Goal: Task Accomplishment & Management: Manage account settings

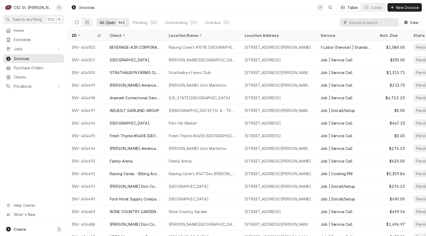
click at [369, 22] on input "Dynamic Content Wrapper" at bounding box center [372, 22] width 47 height 8
type input "4"
click at [20, 47] on span "Jobs" at bounding box center [34, 49] width 40 height 6
click at [23, 55] on span "Jobs" at bounding box center [38, 58] width 48 height 6
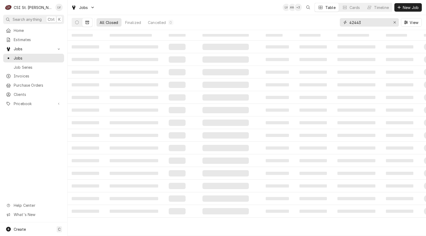
drag, startPoint x: 372, startPoint y: 23, endPoint x: 333, endPoint y: 20, distance: 38.8
click at [333, 20] on div "All Closed Finalized Cancelled 0 42443 View" at bounding box center [247, 22] width 350 height 15
type input "42905"
click at [81, 24] on button "Dynamic Content Wrapper" at bounding box center [77, 22] width 10 height 8
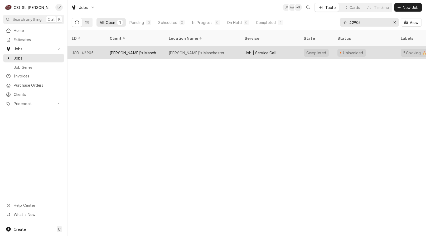
click at [123, 46] on div "Joey B's Manchester" at bounding box center [134, 52] width 59 height 13
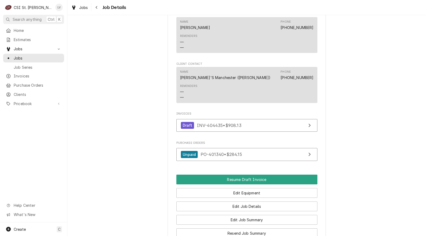
scroll to position [474, 0]
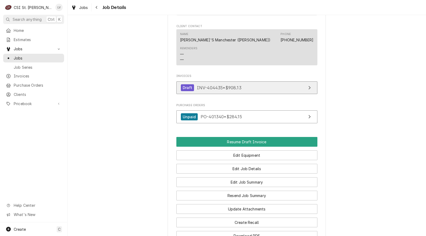
click at [235, 90] on span "INV-404435 • $908.13" at bounding box center [219, 87] width 45 height 5
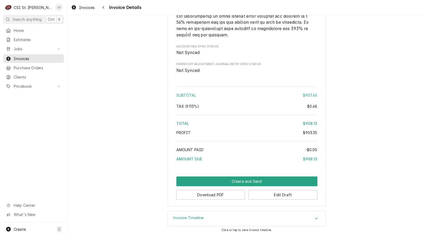
scroll to position [895, 0]
click at [276, 194] on button "Edit Draft" at bounding box center [282, 195] width 69 height 10
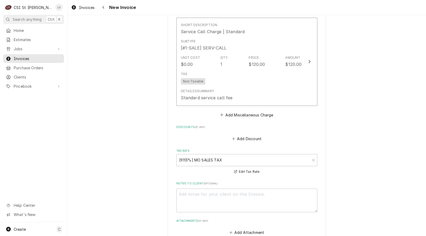
scroll to position [843, 0]
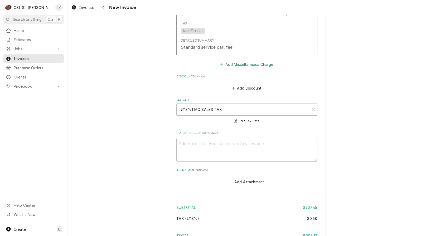
click at [241, 66] on button "Add Miscellaneous Charge" at bounding box center [246, 64] width 55 height 7
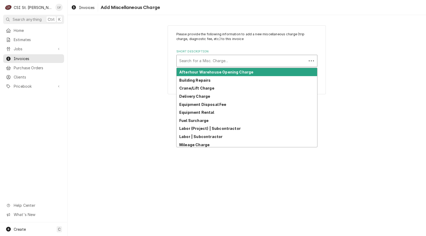
click at [233, 61] on div "Short Description" at bounding box center [241, 60] width 125 height 9
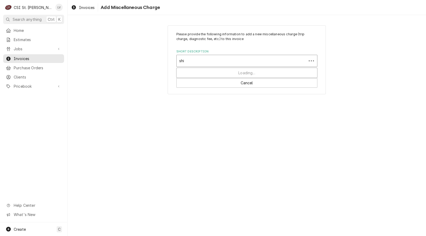
type input "ship"
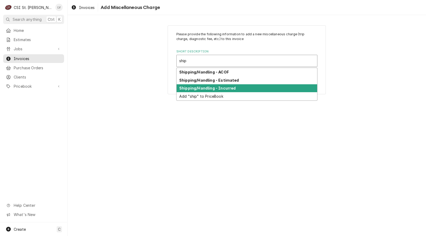
click at [222, 87] on strong "Shipping/Handling - Incurred" at bounding box center [207, 88] width 56 height 4
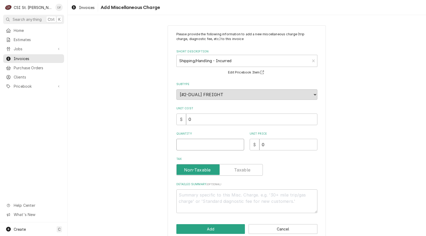
click at [193, 140] on input "Quantity" at bounding box center [210, 145] width 68 height 12
type textarea "x"
type input "1"
type textarea "x"
type input "7"
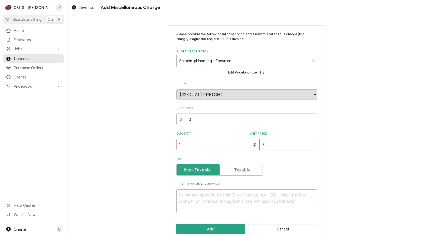
type textarea "x"
type input "7.3"
type textarea "x"
type input "7.39"
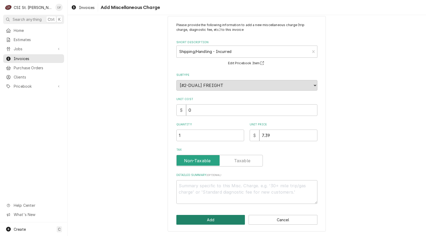
click at [210, 216] on button "Add" at bounding box center [210, 220] width 69 height 10
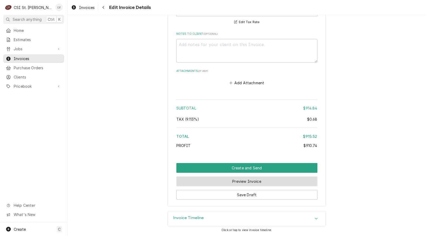
click at [231, 182] on button "Preview Invoice" at bounding box center [246, 181] width 141 height 10
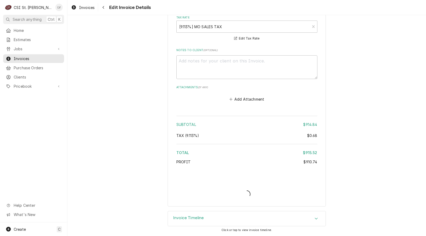
type textarea "x"
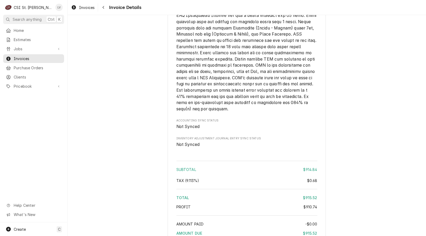
scroll to position [961, 0]
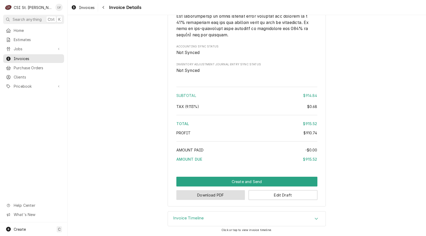
click at [213, 196] on button "Download PDF" at bounding box center [210, 195] width 69 height 10
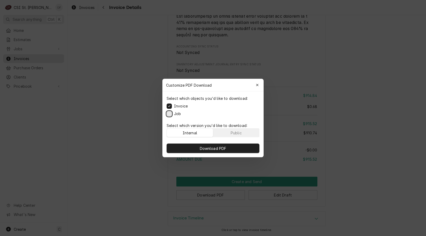
click at [171, 112] on button "Job" at bounding box center [168, 113] width 5 height 5
click at [206, 146] on span "Download PDF" at bounding box center [213, 149] width 29 height 6
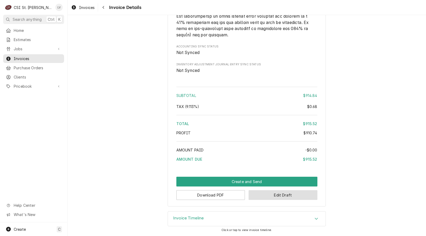
click at [263, 196] on button "Edit Draft" at bounding box center [282, 195] width 69 height 10
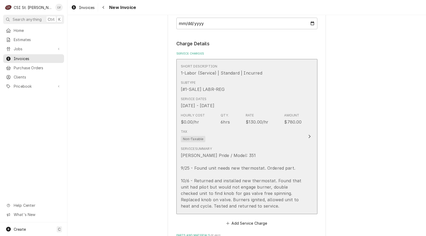
scroll to position [448, 0]
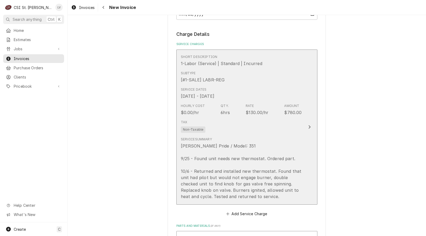
click at [230, 165] on div "[PERSON_NAME] Pride / Model: 351 9/25 - Found unit needs new thermostat. Ordere…" at bounding box center [241, 171] width 121 height 57
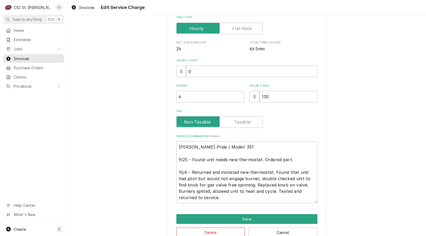
scroll to position [124, 0]
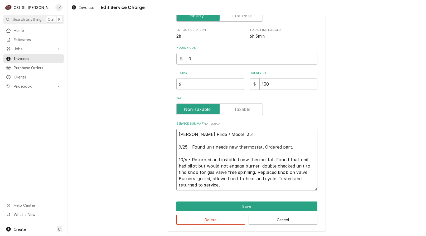
click at [244, 173] on textarea "[PERSON_NAME] Pride / Model: 351 9/25 - Found unit needs new thermostat. Ordere…" at bounding box center [246, 160] width 141 height 62
click at [208, 160] on textarea "[PERSON_NAME] Pride / Model: 351 9/25 - Found unit needs new thermostat. Ordere…" at bounding box center [246, 160] width 141 height 62
type textarea "x"
type textarea "[PERSON_NAME] Pride / Model: 351 9/25 - Found unit needs new thermostat. Ordere…"
type textarea "x"
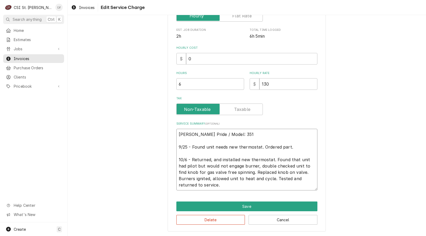
type textarea "[PERSON_NAME] Pride / Model: 351 9/25 - Found unit needs new thermostat. Ordere…"
type textarea "x"
type textarea "[PERSON_NAME] Pride / Model: 351 9/25 - Found unit needs new thermostat. Ordere…"
type textarea "x"
type textarea "[PERSON_NAME] Pride / Model: 351 9/25 - Found unit needs new thermostat. Ordere…"
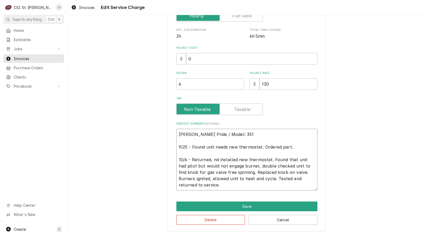
type textarea "x"
type textarea "[PERSON_NAME] Pride / Model: 351 9/25 - Found unit needs new thermostat. Ordere…"
type textarea "x"
type textarea "[PERSON_NAME] Pride / Model: 351 9/25 - Found unit needs new thermostat. Ordere…"
type textarea "x"
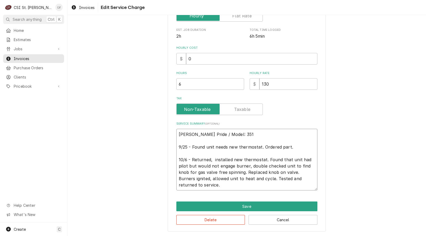
type textarea "[PERSON_NAME] Pride / Model: 351 9/25 - Found unit needs new thermostat. Ordere…"
type textarea "x"
type textarea "[PERSON_NAME] Pride / Model: 351 9/25 - Found unit needs new thermostat. Ordere…"
type textarea "x"
type textarea "[PERSON_NAME] Pride / Model: 351 9/25 - Found unit needs new thermostat. Ordere…"
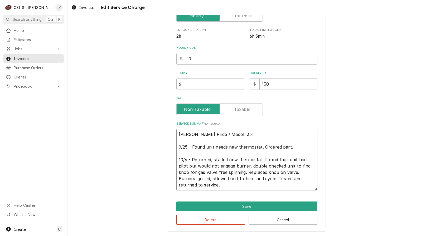
type textarea "x"
type textarea "[PERSON_NAME] Pride / Model: 351 9/25 - Found unit needs new thermostat. Ordere…"
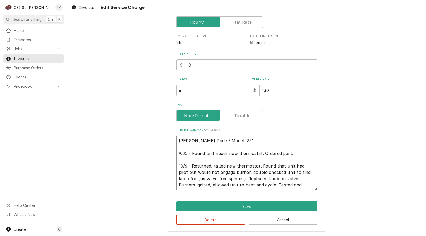
scroll to position [118, 0]
type textarea "x"
type textarea "[PERSON_NAME] Pride / Model: 351 9/25 - Found unit needs new thermostat. Ordere…"
type textarea "x"
type textarea "[PERSON_NAME] Pride / Model: 351 9/25 - Found unit needs new thermostat. Ordere…"
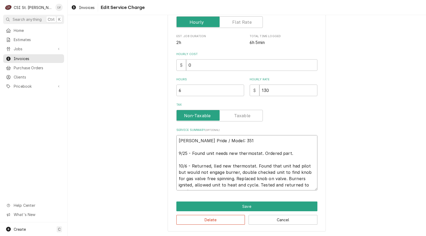
type textarea "x"
type textarea "[PERSON_NAME] Pride / Model: 351 9/25 - Found unit needs new thermostat. Ordere…"
type textarea "x"
type textarea "[PERSON_NAME] Pride / Model: 351 9/25 - Found unit needs new thermostat. Ordere…"
type textarea "x"
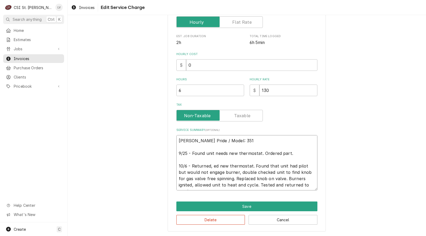
type textarea "[PERSON_NAME] Pride / Model: 351 9/25 - Found unit needs new thermostat. Ordere…"
type textarea "x"
type textarea "[PERSON_NAME] Pride / Model: 351 9/25 - Found unit needs new thermostat. Ordere…"
type textarea "x"
type textarea "[PERSON_NAME] Pride / Model: 351 9/25 - Found unit needs new thermostat. Ordere…"
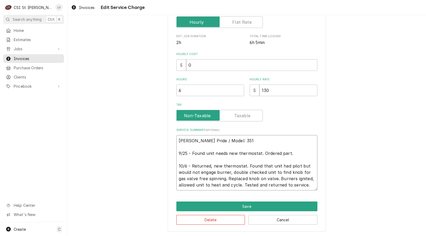
type textarea "x"
type textarea "[PERSON_NAME] Pride / Model: 351 9/25 - Found unit needs new thermostat. Ordere…"
type textarea "x"
type textarea "[PERSON_NAME] Pride / Model: 351 9/25 - Found unit needs new thermostat. Ordere…"
type textarea "x"
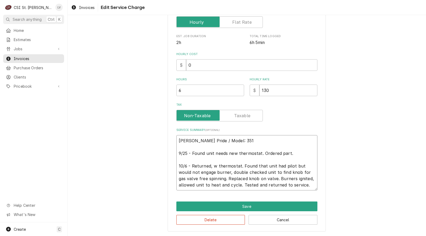
type textarea "[PERSON_NAME] Pride / Model: 351 9/25 - Found unit needs new thermostat. Ordere…"
type textarea "x"
type textarea "[PERSON_NAME] Pride / Model: 351 9/25 - Found unit needs new thermostat. Ordere…"
type textarea "x"
type textarea "[PERSON_NAME] Pride / Model: 351 9/25 - Found unit needs new thermostat. Ordere…"
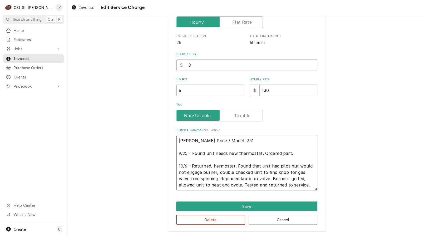
type textarea "x"
type textarea "[PERSON_NAME] Pride / Model: 351 9/25 - Found unit needs new thermostat. Ordere…"
type textarea "x"
type textarea "[PERSON_NAME] Pride / Model: 351 9/25 - Found unit needs new thermostat. Ordere…"
type textarea "x"
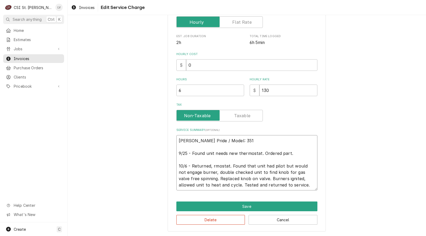
type textarea "[PERSON_NAME] Pride / Model: 351 9/25 - Found unit needs new thermostat. Ordere…"
type textarea "x"
type textarea "[PERSON_NAME] Pride / Model: 351 9/25 - Found unit needs new thermostat. Ordere…"
type textarea "x"
type textarea "[PERSON_NAME] Pride / Model: 351 9/25 - Found unit needs new thermostat. Ordere…"
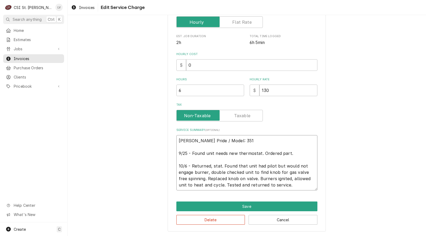
type textarea "x"
type textarea "[PERSON_NAME] Pride / Model: 351 9/25 - Found unit needs new thermostat. Ordere…"
type textarea "x"
type textarea "[PERSON_NAME] Pride / Model: 351 9/25 - Found unit needs new thermostat. Ordere…"
type textarea "x"
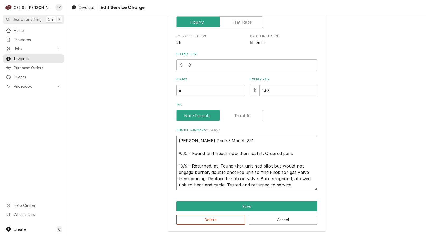
type textarea "[PERSON_NAME] Pride / Model: 351 9/25 - Found unit needs new thermostat. Ordere…"
type textarea "x"
type textarea "[PERSON_NAME] Pride / Model: 351 9/25 - Found unit needs new thermostat. Ordere…"
type textarea "x"
type textarea "[PERSON_NAME] Pride / Model: 351 9/25 - Found unit needs new thermostat. Ordere…"
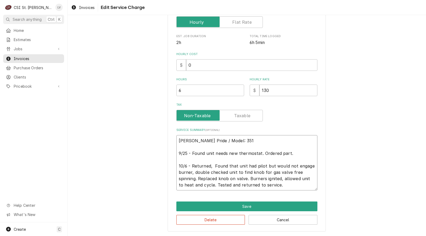
type textarea "x"
type textarea "[PERSON_NAME] Pride / Model: 351 9/25 - Found unit needs new thermostat. Ordere…"
type textarea "x"
type textarea "[PERSON_NAME] Pride / Model: 351 9/25 - Found unit needs new thermostat. Ordere…"
type textarea "x"
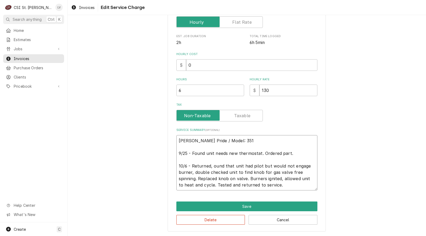
type textarea "[PERSON_NAME] Pride / Model: 351 9/25 - Found unit needs new thermostat. Ordere…"
click at [210, 184] on textarea "[PERSON_NAME] Pride / Model: 351 9/25 - Found unit needs new thermostat. Ordere…" at bounding box center [246, 162] width 141 height 55
type textarea "x"
type textarea "[PERSON_NAME] Pride / Model: 351 9/25 - Found unit needs new thermostat. Ordere…"
type textarea "x"
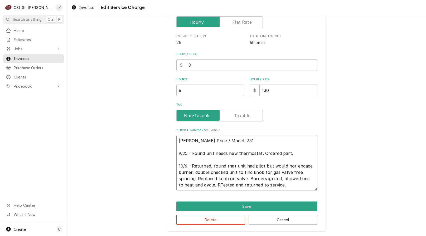
type textarea "[PERSON_NAME] Pride / Model: 351 9/25 - Found unit needs new thermostat. Ordere…"
type textarea "x"
type textarea "[PERSON_NAME] Pride / Model: 351 9/25 - Found unit needs new thermostat. Ordere…"
type textarea "x"
type textarea "[PERSON_NAME] Pride / Model: 351 9/25 - Found unit needs new thermostat. Ordere…"
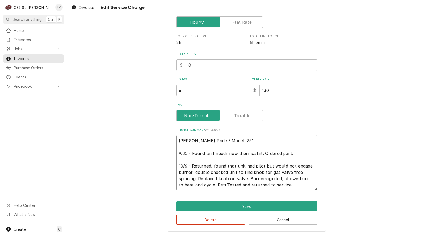
type textarea "x"
type textarea "[PERSON_NAME] Pride / Model: 351 9/25 - Found unit needs new thermostat. Ordere…"
type textarea "x"
type textarea "[PERSON_NAME] Pride / Model: 351 9/25 - Found unit needs new thermostat. Ordere…"
type textarea "x"
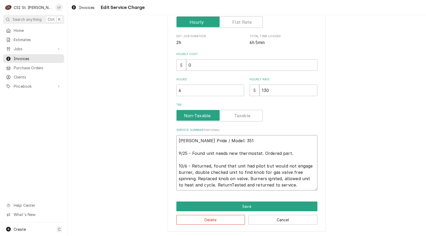
type textarea "[PERSON_NAME] Pride / Model: 351 9/25 - Found unit needs new thermostat. Ordere…"
type textarea "x"
type textarea "[PERSON_NAME] Pride / Model: 351 9/25 - Found unit needs new thermostat. Ordere…"
type textarea "x"
type textarea "[PERSON_NAME] Pride / Model: 351 9/25 - Found unit needs new thermostat. Ordere…"
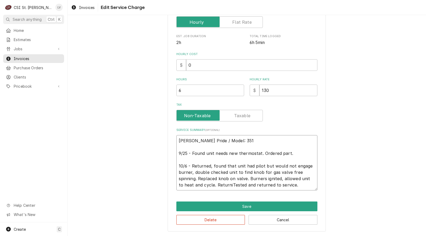
type textarea "x"
type textarea "[PERSON_NAME] Pride / Model: 351 9/25 - Found unit needs new thermostat. Ordere…"
type textarea "x"
type textarea "[PERSON_NAME] Pride / Model: 351 9/25 - Found unit needs new thermostat. Ordere…"
type textarea "x"
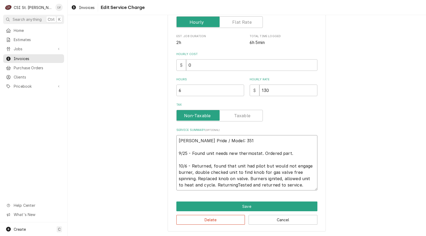
type textarea "[PERSON_NAME] Pride / Model: 351 9/25 - Found unit needs new thermostat. Ordere…"
type textarea "x"
type textarea "Baker's Pride / Model: 351 9/25 - Found unit needs new thermostat. Ordered part…"
type textarea "x"
type textarea "Baker's Pride / Model: 351 9/25 - Found unit needs new thermostat. Ordered part…"
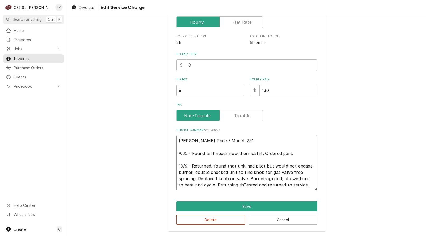
type textarea "x"
type textarea "Baker's Pride / Model: 351 9/25 - Found unit needs new thermostat. Ordered part…"
type textarea "x"
type textarea "Baker's Pride / Model: 351 9/25 - Found unit needs new thermostat. Ordered part…"
type textarea "x"
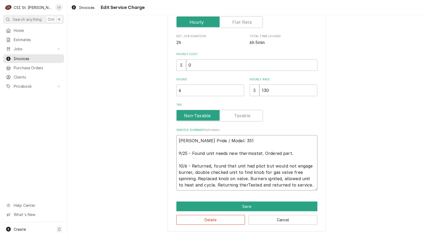
type textarea "Baker's Pride / Model: 351 9/25 - Found unit needs new thermostat. Ordered part…"
type textarea "x"
type textarea "Baker's Pride / Model: 351 9/25 - Found unit needs new thermostat. Ordered part…"
type textarea "x"
type textarea "Baker's Pride / Model: 351 9/25 - Found unit needs new thermostat. Ordered part…"
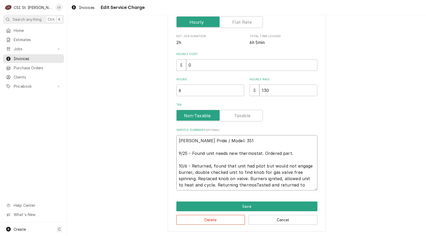
type textarea "x"
type textarea "Baker's Pride / Model: 351 9/25 - Found unit needs new thermostat. Ordered part…"
type textarea "x"
type textarea "Baker's Pride / Model: 351 9/25 - Found unit needs new thermostat. Ordered part…"
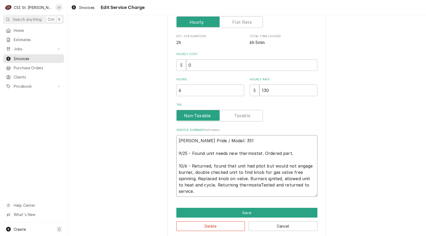
scroll to position [124, 0]
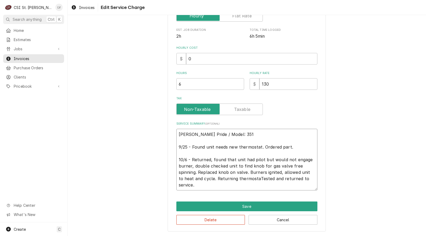
type textarea "x"
type textarea "Baker's Pride / Model: 351 9/25 - Found unit needs new thermostat. Ordered part…"
type textarea "x"
type textarea "Baker's Pride / Model: 351 9/25 - Found unit needs new thermostat. Ordered part…"
type textarea "x"
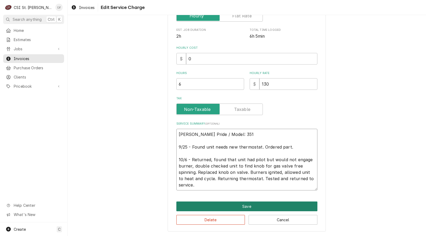
type textarea "Baker's Pride / Model: 351 9/25 - Found unit needs new thermostat. Ordered part…"
click at [226, 206] on button "Save" at bounding box center [246, 206] width 141 height 10
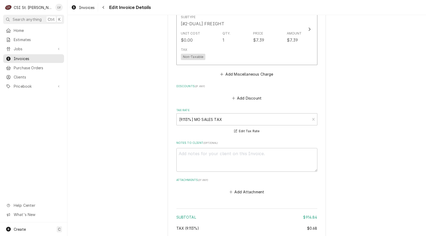
scroll to position [1016, 0]
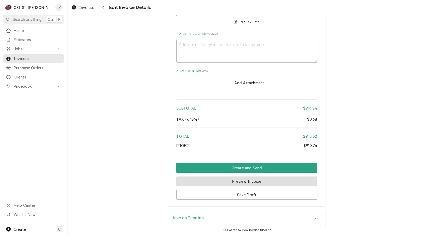
click at [217, 182] on button "Preview Invoice" at bounding box center [246, 181] width 141 height 10
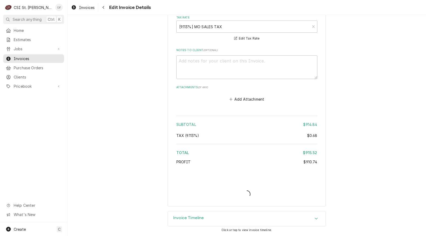
scroll to position [1000, 0]
type textarea "x"
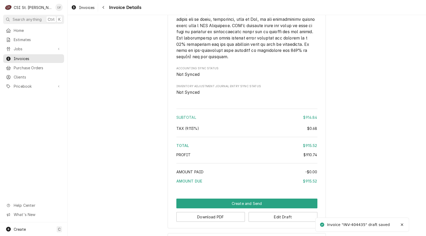
scroll to position [961, 0]
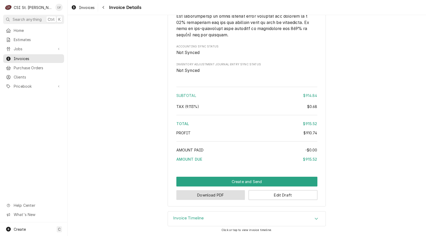
click at [221, 193] on button "Download PDF" at bounding box center [210, 195] width 69 height 10
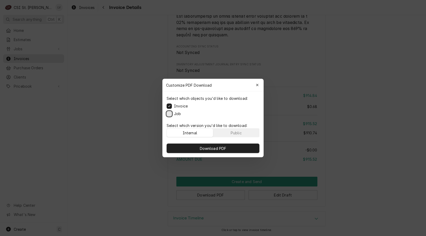
click at [171, 112] on button "Job" at bounding box center [168, 113] width 5 height 5
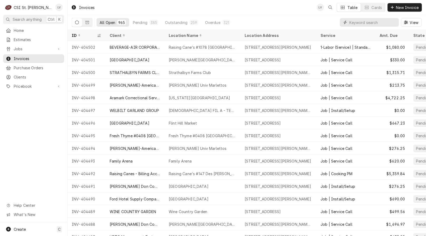
click at [355, 23] on input "Dynamic Content Wrapper" at bounding box center [372, 22] width 47 height 8
type input "404376"
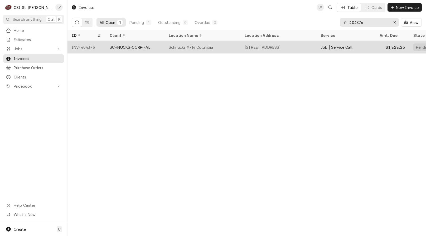
click at [203, 49] on div "Schnucks #714 Columbia" at bounding box center [191, 48] width 45 height 6
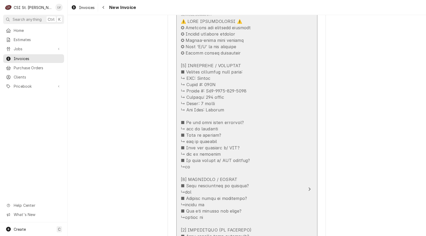
scroll to position [711, 0]
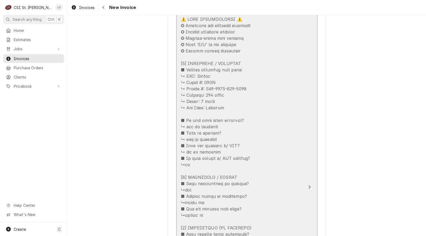
click at [204, 160] on div "Update Line Item" at bounding box center [241, 231] width 121 height 430
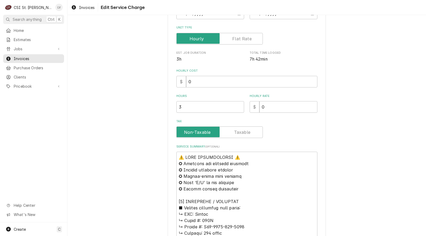
scroll to position [105, 0]
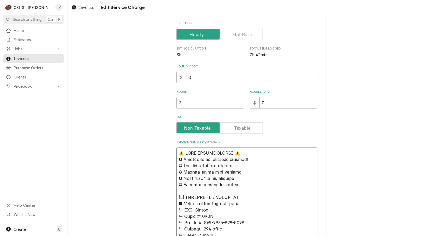
drag, startPoint x: 193, startPoint y: 209, endPoint x: 183, endPoint y: 126, distance: 83.1
type textarea "x"
type textarea "Revent ↳ 𝗠𝗼𝗱𝗲𝗹 #: 724G ↳ 𝗦𝗲𝗿𝗶𝗮𝗹 #: U10-2431-034-0410 ↳ 𝗩𝗼𝗹𝘁𝗮𝗴𝗲: 208 volts ↳ 𝗣𝗵𝗮…"
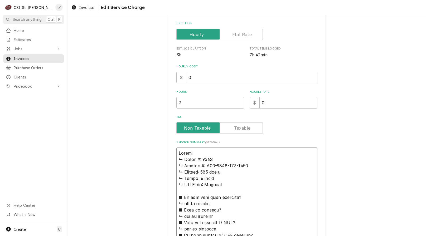
type textarea "x"
type textarea "Revent ↳ 𝗠𝗼𝗱𝗲𝗹 #: 724G ↳ 𝗦𝗲𝗿𝗶𝗮𝗹 #: U10-2431-034-0410 ↳ 𝗩𝗼𝗹𝘁𝗮𝗴𝗲: 208 volts ↳ 𝗣𝗵𝗮…"
type textarea "x"
type textarea "Revent / ↳ 𝗠𝗼𝗱𝗲𝗹 #: 724G ↳ 𝗦𝗲𝗿𝗶𝗮𝗹 #: U10-2431-034-0410 ↳ 𝗩𝗼𝗹𝘁𝗮𝗴𝗲: 208 volts ↳ 𝗣…"
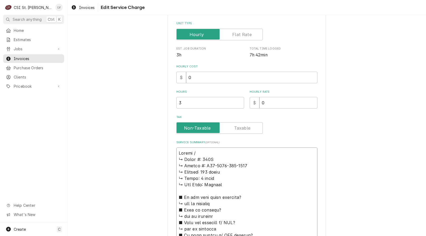
type textarea "x"
type textarea "Revent / ↳ 𝗠𝗼𝗱𝗲𝗹 #: 724G ↳ 𝗦𝗲𝗿𝗶𝗮𝗹 #: U10-2431-034-0410 ↳ 𝗩𝗼𝗹𝘁𝗮𝗴𝗲: 208 volts ↳ 𝗣…"
type textarea "x"
type textarea "Revent / M ↳ 𝗠𝗼𝗱𝗲𝗹 #: 724G ↳ 𝗦𝗲𝗿𝗶𝗮𝗹 #: U10-2431-034-0410 ↳ 𝗩𝗼𝗹𝘁𝗮𝗴𝗲: 208 volts ↳…"
type textarea "x"
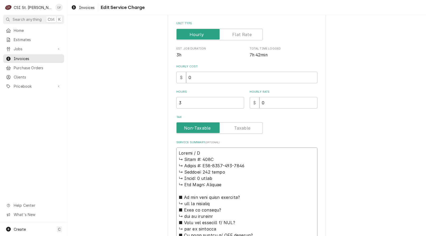
type textarea "Revent / Mo ↳ 𝗠𝗼𝗱𝗲𝗹 #: 724G ↳ 𝗦𝗲𝗿𝗶𝗮𝗹 #: U10-2431-034-0410 ↳ 𝗩𝗼𝗹𝘁𝗮𝗴𝗲: 208 volts …"
type textarea "x"
type textarea "Revent / Mod ↳ 𝗠𝗼𝗱𝗲𝗹 #: 724G ↳ 𝗦𝗲𝗿𝗶𝗮𝗹 #: U10-2431-034-0410 ↳ 𝗩𝗼𝗹𝘁𝗮𝗴𝗲: 208 volts…"
type textarea "x"
type textarea "Revent / Mode ↳ 𝗠𝗼𝗱𝗲𝗹 #: 724G ↳ 𝗦𝗲𝗿𝗶𝗮𝗹 #: U10-2431-034-0410 ↳ 𝗩𝗼𝗹𝘁𝗮𝗴𝗲: 208 volt…"
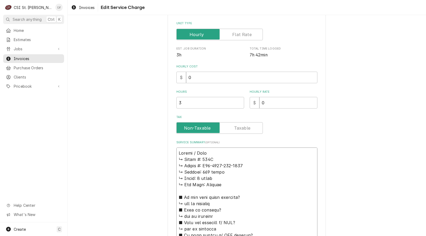
type textarea "x"
type textarea "Revent / Model ↳ 𝗠𝗼𝗱𝗲𝗹 #: 724G ↳ 𝗦𝗲𝗿𝗶𝗮𝗹 #: U10-2431-034-0410 ↳ 𝗩𝗼𝗹𝘁𝗮𝗴𝗲: 208 vol…"
type textarea "x"
type textarea "Revent / Model: ↳ 𝗠𝗼𝗱𝗲𝗹 #: 724G ↳ 𝗦𝗲𝗿𝗶𝗮𝗹 #: U10-2431-034-0410 ↳ 𝗩𝗼𝗹𝘁𝗮𝗴𝗲: 208 vo…"
type textarea "x"
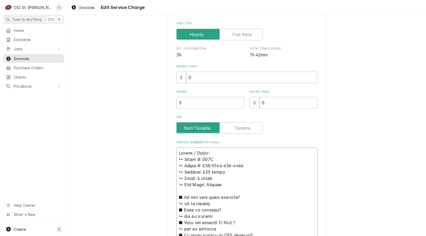
type textarea "Revent / Model: ↳ 𝗠𝗼𝗱𝗲𝗹 #: 724G ↳ 𝗦𝗲𝗿𝗶𝗮𝗹 #: U10-2431-034-0410 ↳ 𝗩𝗼𝗹𝘁𝗮𝗴𝗲: 208 vo…"
type textarea "x"
type textarea "Revent / Model: ↳ 𝗠𝗼𝗱𝗲𝗹 #: 724G ↳ 𝗦𝗲𝗿𝗶𝗮𝗹 #: U10-2431-034-0410 ↳ 𝗩𝗼𝗹𝘁𝗮𝗴𝗲: 208 vo…"
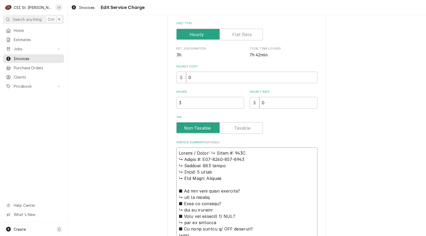
type textarea "x"
type textarea "Revent / Model: 𝗠𝗼𝗱𝗲𝗹 #: 724G ↳ 𝗦𝗲𝗿𝗶𝗮𝗹 #: U10-2431-034-0410 ↳ 𝗩𝗼𝗹𝘁𝗮𝗴𝗲: 208 volt…"
type textarea "x"
type textarea "Revent / Model: 𝗠𝗼𝗱𝗲𝗹 #: 724G ↳ 𝗦𝗲𝗿𝗶𝗮𝗹 #: U10-2431-034-0410 ↳ 𝗩𝗼𝗹𝘁𝗮𝗴𝗲: 208 volt…"
type textarea "x"
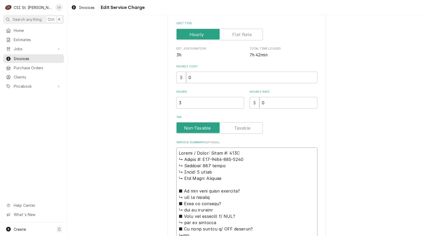
type textarea "Revent / Model: 𝗼𝗱𝗲𝗹 #: 724G ↳ 𝗦𝗲𝗿𝗶𝗮𝗹 #: U10-2431-034-0410 ↳ 𝗩𝗼𝗹𝘁𝗮𝗴𝗲: 208 volts…"
type textarea "x"
type textarea "Revent / Model: 𝗱𝗲𝗹 #: 724G ↳ 𝗦𝗲𝗿𝗶𝗮𝗹 #: U10-2431-034-0410 ↳ 𝗩𝗼𝗹𝘁𝗮𝗴𝗲: 208 volts …"
type textarea "x"
type textarea "Revent / Model: 𝗲𝗹 #: 724G ↳ 𝗦𝗲𝗿𝗶𝗮𝗹 #: U10-2431-034-0410 ↳ 𝗩𝗼𝗹𝘁𝗮𝗴𝗲: 208 volts ↳…"
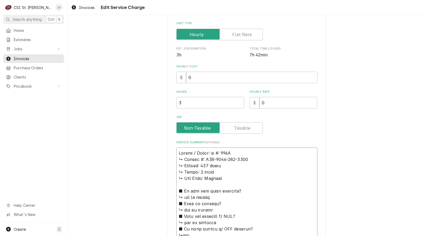
type textarea "x"
type textarea "Revent / Model: 𝗹 #: 724G ↳ 𝗦𝗲𝗿𝗶𝗮𝗹 #: U10-2431-034-0410 ↳ 𝗩𝗼𝗹𝘁𝗮𝗴𝗲: 208 volts ↳ …"
type textarea "x"
type textarea "Revent / Model: #: 724G ↳ 𝗦𝗲𝗿𝗶𝗮𝗹 #: U10-2431-034-0410 ↳ 𝗩𝗼𝗹𝘁𝗮𝗴𝗲: 208 volts ↳ 𝗣𝗵…"
type textarea "x"
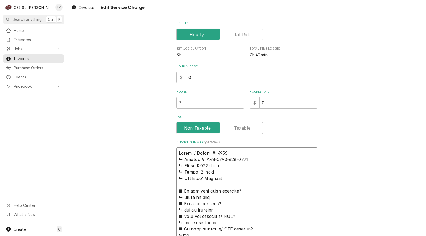
type textarea "Revent / Model: #: 724G ↳ 𝗦𝗲𝗿𝗶𝗮𝗹 #: U10-2431-034-0410 ↳ 𝗩𝗼𝗹𝘁𝗮𝗴𝗲: 208 volts ↳ 𝗣𝗵…"
type textarea "x"
type textarea "Revent / Model: : 724G ↳ 𝗦𝗲𝗿𝗶𝗮𝗹 #: U10-2431-034-0410 ↳ 𝗩𝗼𝗹𝘁𝗮𝗴𝗲: 208 volts ↳ 𝗣𝗵𝗮…"
type textarea "x"
type textarea "Revent / Model: 724G ↳ 𝗦𝗲𝗿𝗶𝗮𝗹 #: U10-2431-034-0410 ↳ 𝗩𝗼𝗹𝘁𝗮𝗴𝗲: 208 volts ↳ 𝗣𝗵𝗮𝘀𝗲…"
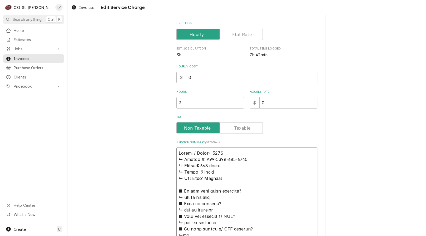
type textarea "x"
type textarea "Revent / Model: 724G ↳ 𝗦𝗲𝗿𝗶𝗮𝗹 #: U10-2431-034-0410 ↳ 𝗩𝗼𝗹𝘁𝗮𝗴𝗲: 208 volts ↳ 𝗣𝗵𝗮𝘀𝗲…"
type textarea "x"
type textarea "Revent / Model: 724G ↳ 𝗦𝗲𝗿𝗶𝗮𝗹 #: U10-2431-034-0410 ↳ 𝗩𝗼𝗹𝘁𝗮𝗴𝗲: 208 volts ↳ 𝗣𝗵𝗮𝘀𝗲…"
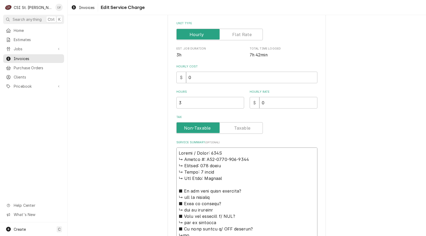
type textarea "x"
type textarea "Revent / Model: 724G / ↳ 𝗦𝗲𝗿𝗶𝗮𝗹 #: U10-2431-034-0410 ↳ 𝗩𝗼𝗹𝘁𝗮𝗴𝗲: 208 volts ↳ 𝗣𝗵𝗮…"
type textarea "x"
type textarea "Revent / Model: 724G / ↳ 𝗦𝗲𝗿𝗶𝗮𝗹 #: U10-2431-034-0410 ↳ 𝗩𝗼𝗹𝘁𝗮𝗴𝗲: 208 volts ↳ 𝗣𝗵𝗮…"
type textarea "x"
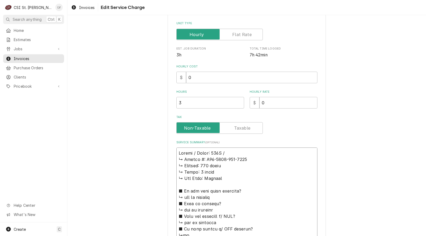
type textarea "Revent / Model: 724G / S ↳ 𝗦𝗲𝗿𝗶𝗮𝗹 #: U10-2431-034-0410 ↳ 𝗩𝗼𝗹𝘁𝗮𝗴𝗲: 208 volts ↳ 𝗣…"
type textarea "x"
type textarea "Revent / Model: 724G / Se ↳ 𝗦𝗲𝗿𝗶𝗮𝗹 #: U10-2431-034-0410 ↳ 𝗩𝗼𝗹𝘁𝗮𝗴𝗲: 208 volts ↳ …"
type textarea "x"
type textarea "Revent / Model: 724G / Ser ↳ 𝗦𝗲𝗿𝗶𝗮𝗹 #: U10-2431-034-0410 ↳ 𝗩𝗼𝗹𝘁𝗮𝗴𝗲: 208 volts ↳…"
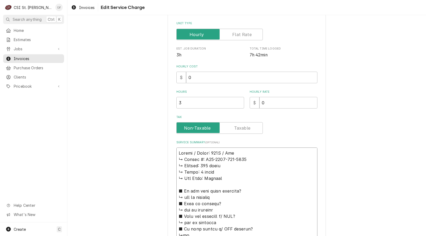
type textarea "x"
type textarea "Revent / Model: 724G / Seri ↳ 𝗦𝗲𝗿𝗶𝗮𝗹 #: U10-2431-034-0410 ↳ 𝗩𝗼𝗹𝘁𝗮𝗴𝗲: 208 volts …"
type textarea "x"
type textarea "Revent / Model: 724G / Seria ↳ 𝗦𝗲𝗿𝗶𝗮𝗹 #: U10-2431-034-0410 ↳ 𝗩𝗼𝗹𝘁𝗮𝗴𝗲: 208 volts…"
type textarea "x"
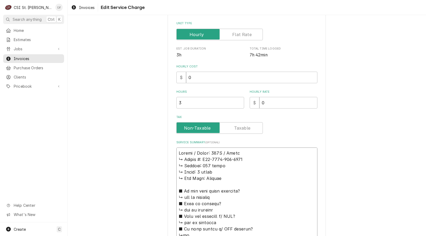
type textarea "Revent / Model: 724G / Serial ↳ 𝗦𝗲𝗿𝗶𝗮𝗹 #: U10-2431-034-0410 ↳ 𝗩𝗼𝗹𝘁𝗮𝗴𝗲: 208 volt…"
type textarea "x"
type textarea "Revent / Model: 724G / Serial: ↳ 𝗦𝗲𝗿𝗶𝗮𝗹 #: U10-2431-034-0410 ↳ 𝗩𝗼𝗹𝘁𝗮𝗴𝗲: 208 vol…"
type textarea "x"
type textarea "Revent / Model: 724G / Serial: ↳ 𝗦𝗲𝗿𝗶𝗮𝗹 #: U10-2431-034-0410 ↳ 𝗩𝗼𝗹𝘁𝗮𝗴𝗲: 208 vol…"
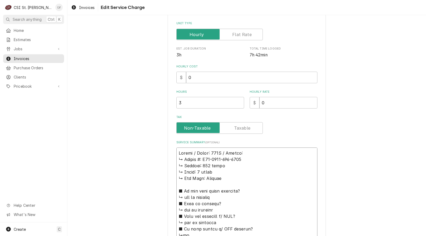
type textarea "x"
type textarea "Revent / Model: 724G / Serial: ↳ 𝗦𝗲𝗿𝗶𝗮𝗹 #: U10-2431-034-0410 ↳ 𝗩𝗼𝗹𝘁𝗮𝗴𝗲: 208 vol…"
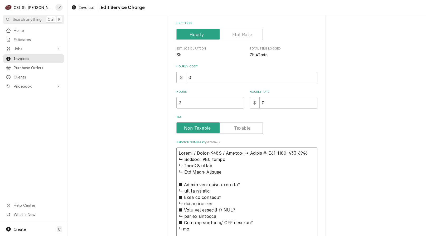
type textarea "x"
type textarea "Revent / Model: 724G / Serial: 𝗦𝗲𝗿𝗶𝗮𝗹 #: U10-2431-034-0410 ↳ 𝗩𝗼𝗹𝘁𝗮𝗴𝗲: 208 volts…"
type textarea "x"
type textarea "Revent / Model: 724G / Serial: 𝗦𝗲𝗿𝗶𝗮𝗹 #: U10-2431-034-0410 ↳ 𝗩𝗼𝗹𝘁𝗮𝗴𝗲: 208 volts…"
type textarea "x"
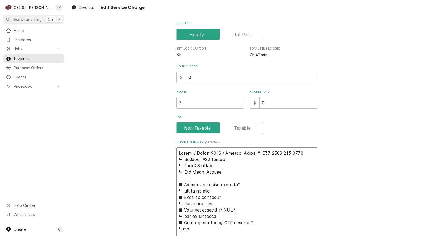
type textarea "Revent / Model: 724G / Serial: 𝗲𝗿𝗶𝗮𝗹 #: U10-2431-034-0410 ↳ 𝗩𝗼𝗹𝘁𝗮𝗴𝗲: 208 volts …"
type textarea "x"
type textarea "Revent / Model: 724G / Serial: 𝗿𝗶𝗮𝗹 #: U10-2431-034-0410 ↳ 𝗩𝗼𝗹𝘁𝗮𝗴𝗲: 208 volts ↳…"
type textarea "x"
type textarea "Revent / Model: 724G / Serial: 𝗶𝗮𝗹 #: U10-2431-034-0410 ↳ 𝗩𝗼𝗹𝘁𝗮𝗴𝗲: 208 volts ↳ …"
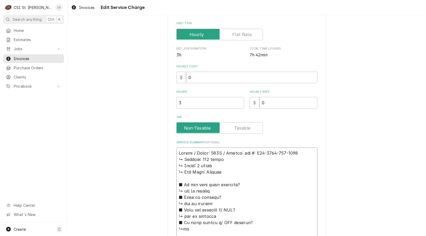
type textarea "x"
type textarea "Revent / Model: 724G / Serial: 𝗮𝗹 #: U10-2431-034-0410 ↳ 𝗩𝗼𝗹𝘁𝗮𝗴𝗲: 208 volts ↳ 𝗣…"
type textarea "x"
type textarea "Revent / Model: 724G / Serial: 𝗹 #: U10-2431-034-0410 ↳ 𝗩𝗼𝗹𝘁𝗮𝗴𝗲: 208 volts ↳ 𝗣𝗵…"
type textarea "x"
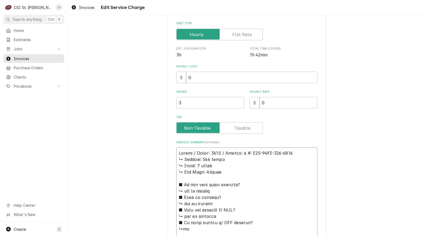
type textarea "Revent / Model: 724G / Serial: #: U10-2431-034-0410 ↳ 𝗩𝗼𝗹𝘁𝗮𝗴𝗲: 208 volts ↳ 𝗣𝗵𝗮𝘀…"
type textarea "x"
type textarea "Revent / Model: 724G / Serial: #: U10-2431-034-0410 ↳ 𝗩𝗼𝗹𝘁𝗮𝗴𝗲: 208 volts ↳ 𝗣𝗵𝗮𝘀…"
type textarea "x"
type textarea "Revent / Model: 724G / Serial: : U10-2431-034-0410 ↳ 𝗩𝗼𝗹𝘁𝗮𝗴𝗲: 208 volts ↳ 𝗣𝗵𝗮𝘀𝗲…"
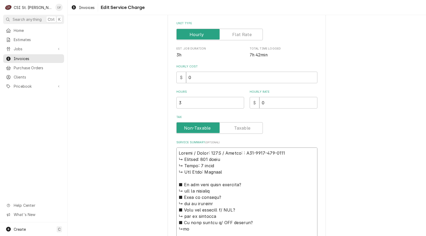
type textarea "x"
type textarea "Revent / Model: 724G / Serial: U10-2431-034-0410 ↳ 𝗩𝗼𝗹𝘁𝗮𝗴𝗲: 208 volts ↳ 𝗣𝗵𝗮𝘀𝗲: …"
type textarea "x"
type textarea "Revent / Model: 724G / Serial: U10-2431-034-0410 ↳ 𝗩𝗼𝗹𝘁𝗮𝗴𝗲: 208 volts ↳ 𝗣𝗵𝗮𝘀𝗲: …"
click at [131, 173] on div "Use the fields below to edit this service charge Short Description Job | Servic…" at bounding box center [246, 230] width 358 height 630
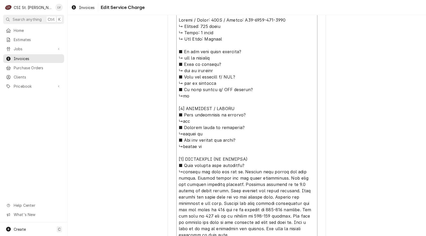
scroll to position [269, 0]
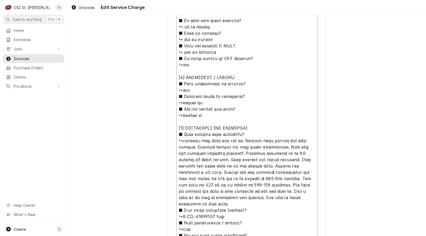
drag, startPoint x: 175, startPoint y: 159, endPoint x: 251, endPoint y: 133, distance: 80.7
click at [251, 134] on textarea "Service Summary ( optional )" at bounding box center [246, 159] width 141 height 352
type textarea "x"
type textarea "Revent / Model: 724G / Serial: U10-2431-034-0410 ↳checked out oven for the pm. …"
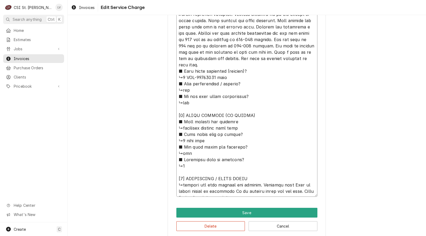
scroll to position [130, 0]
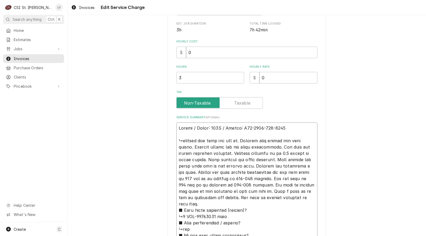
drag, startPoint x: 176, startPoint y: 141, endPoint x: 241, endPoint y: 141, distance: 65.6
click at [242, 140] on textarea "Service Summary ( optional )" at bounding box center [246, 228] width 141 height 213
type textarea "x"
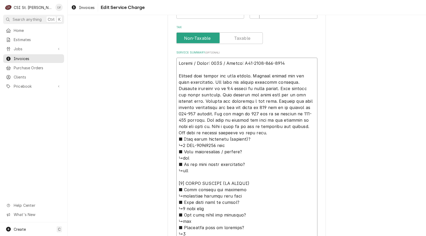
scroll to position [276, 0]
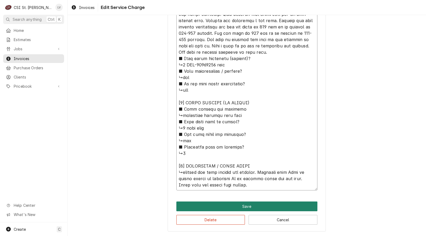
type textarea "Revent / Model: 724G / Serial: U10-2431-034-0410 Checked door gasket and door s…"
click at [257, 207] on button "Save" at bounding box center [246, 206] width 141 height 10
type textarea "x"
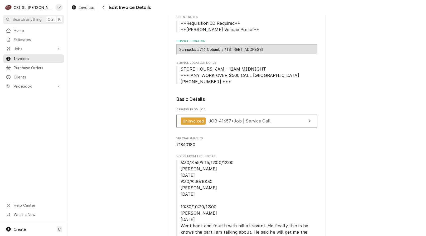
scroll to position [63, 0]
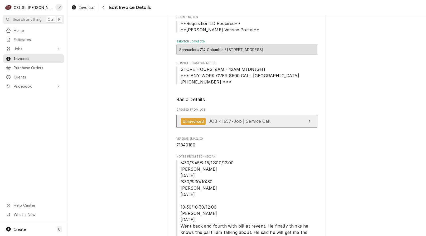
click at [258, 121] on span "JOB-41657 • Job | Service Call" at bounding box center [239, 121] width 62 height 5
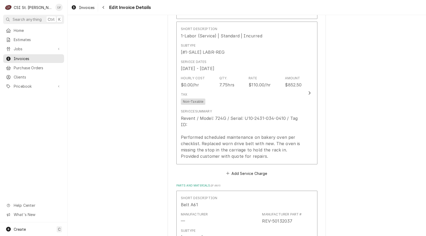
scroll to position [1063, 0]
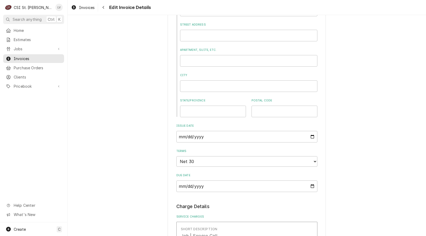
scroll to position [405, 0]
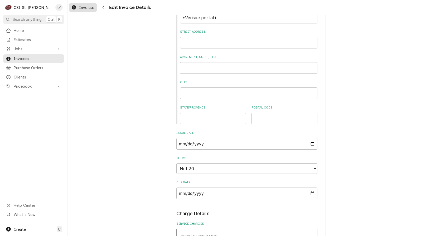
click at [87, 3] on link "Invoices" at bounding box center [83, 7] width 28 height 9
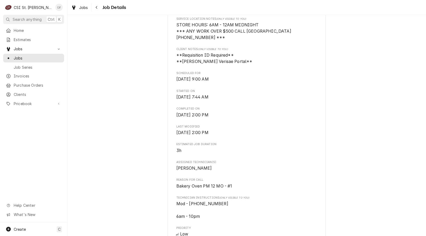
scroll to position [158, 0]
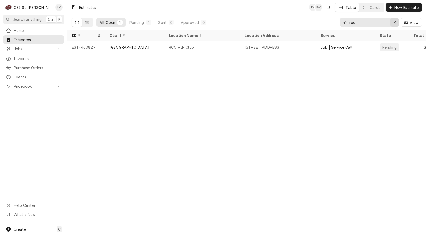
click at [393, 24] on icon "Erase input" at bounding box center [394, 23] width 3 height 4
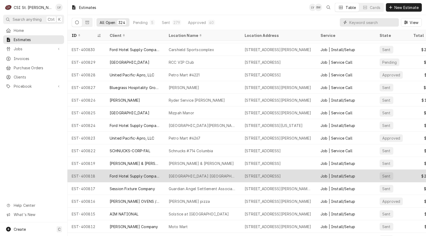
scroll to position [188, 0]
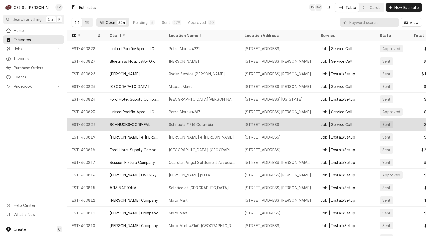
click at [185, 122] on div "Schnucks #714 Columbia" at bounding box center [191, 125] width 45 height 6
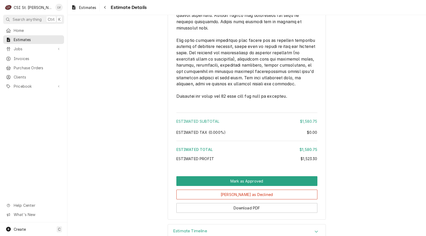
scroll to position [1220, 0]
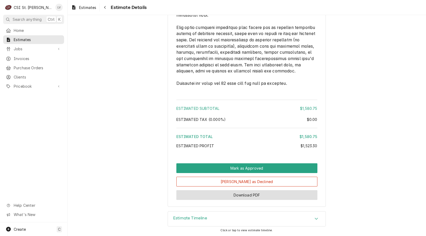
click at [235, 193] on button "Download PDF" at bounding box center [246, 195] width 141 height 10
click at [34, 124] on div "Home Estimates Jobs Jobs Job Series Invoices Purchase Orders Clients Pricebook …" at bounding box center [33, 124] width 67 height 196
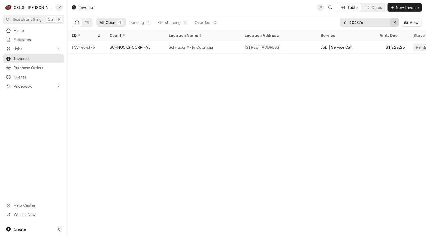
click at [393, 21] on icon "Erase input" at bounding box center [394, 23] width 3 height 4
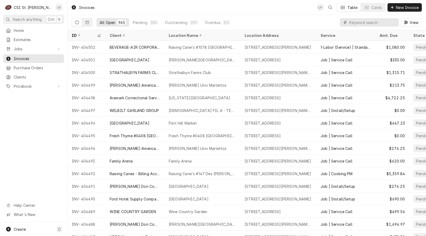
click at [357, 24] on input "Dynamic Content Wrapper" at bounding box center [372, 22] width 47 height 8
click at [361, 24] on input "Dynamic Content Wrapper" at bounding box center [372, 22] width 47 height 8
type input "404382"
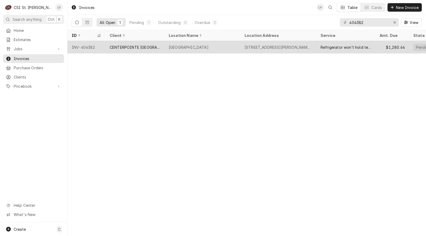
click at [144, 50] on div "CENTERPOINTE [GEOGRAPHIC_DATA]" at bounding box center [134, 47] width 59 height 13
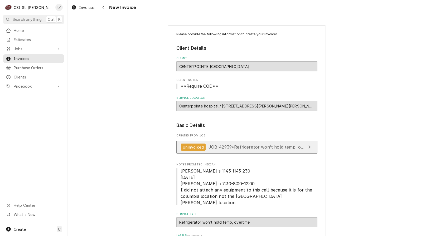
click at [272, 149] on span "JOB-42939 • Refrigerator won’t hold temp, overtime" at bounding box center [262, 146] width 108 height 5
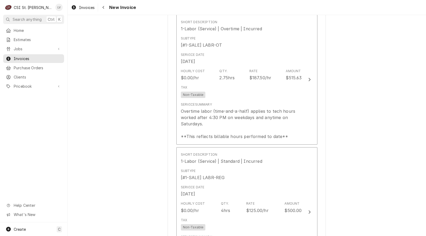
scroll to position [474, 0]
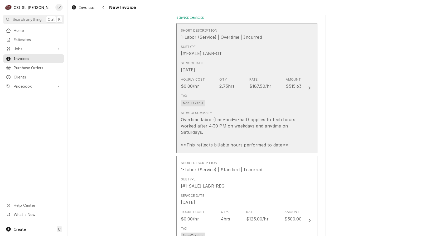
click at [193, 100] on div "Tax Non-Taxable" at bounding box center [241, 99] width 121 height 17
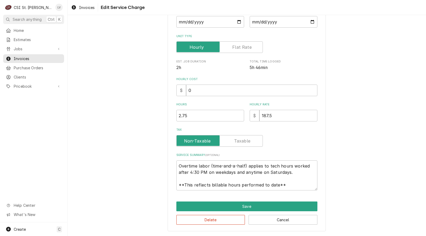
scroll to position [46, 0]
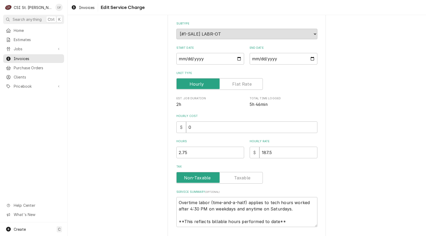
type textarea "x"
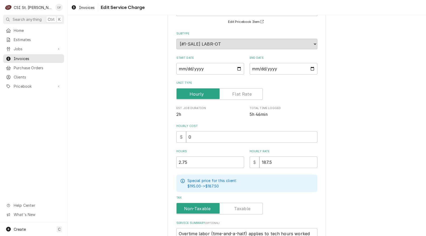
scroll to position [0, 0]
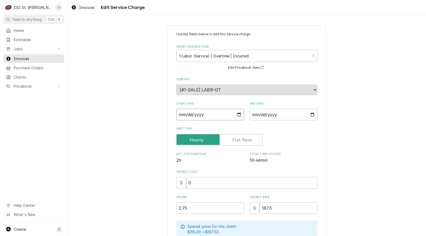
click at [176, 116] on input "2025-10-02" at bounding box center [210, 115] width 68 height 12
type textarea "x"
type input "2025-09-02"
type textarea "x"
type input "2025-09-27"
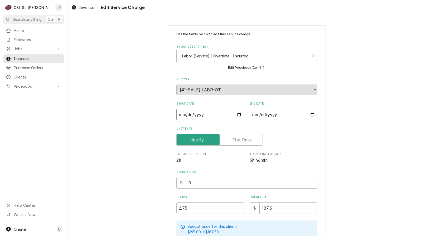
type textarea "x"
type input "2025-09-02"
type textarea "x"
type input "2025-09-27"
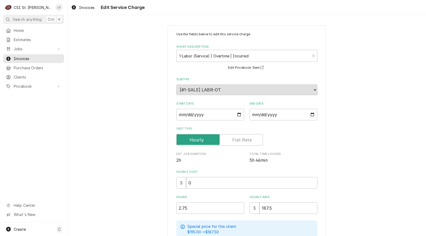
click at [130, 174] on div "Use the fields below to edit this service charge Short Description 1-Labor (Ser…" at bounding box center [246, 185] width 358 height 329
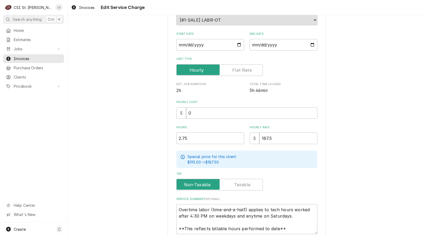
scroll to position [113, 0]
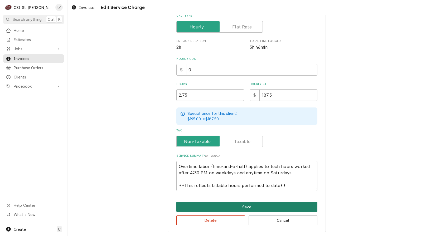
click at [203, 211] on button "Save" at bounding box center [246, 207] width 141 height 10
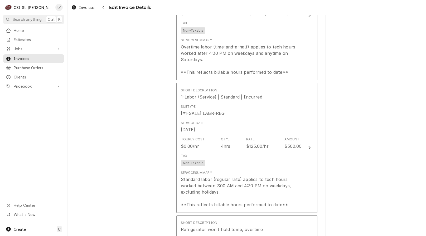
scroll to position [553, 0]
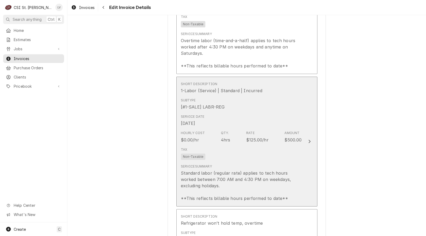
click at [215, 133] on div "Hourly Cost $0.00/hr Qty. 4hrs Rate $125.00/hr Amount $500.00" at bounding box center [241, 137] width 121 height 16
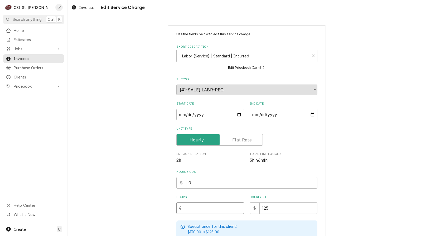
click at [192, 211] on input "4" at bounding box center [210, 208] width 68 height 12
type textarea "x"
type input "4.5"
click at [147, 200] on div "Use the fields below to edit this service charge Short Description 1-Labor (Ser…" at bounding box center [246, 185] width 358 height 329
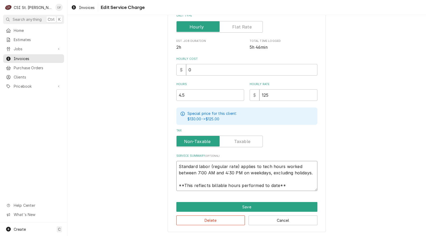
scroll to position [6, 0]
drag, startPoint x: 176, startPoint y: 166, endPoint x: 315, endPoint y: 191, distance: 140.8
click at [315, 191] on div "Use the fields below to edit this service charge Short Description 1-Labor (Ser…" at bounding box center [247, 72] width 158 height 320
type textarea "x"
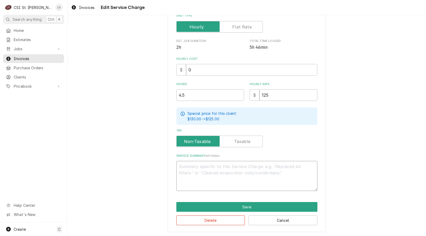
scroll to position [107, 0]
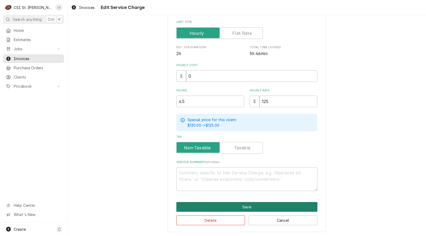
click at [258, 209] on button "Save" at bounding box center [246, 207] width 141 height 10
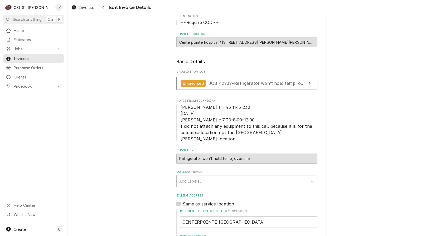
scroll to position [63, 0]
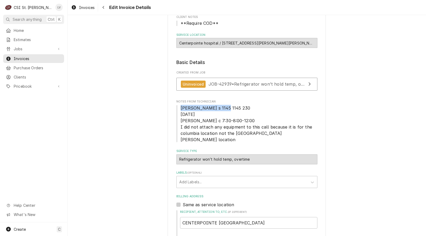
drag, startPoint x: 178, startPoint y: 108, endPoint x: 225, endPoint y: 107, distance: 46.9
click at [225, 107] on span "Ryan s 1145 1145 230 10-2-25 Brad c 7:30-8:00-12:00 I did not attach any equipm…" at bounding box center [246, 124] width 141 height 38
copy span "Ryan s 1145 1145 230"
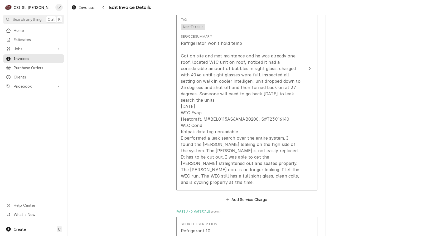
scroll to position [774, 0]
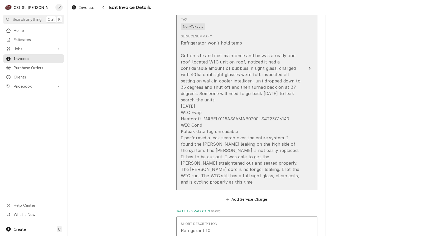
click at [260, 127] on div "Refrigerator won’t hold temp Got on site and met maintance and he was already o…" at bounding box center [241, 112] width 121 height 145
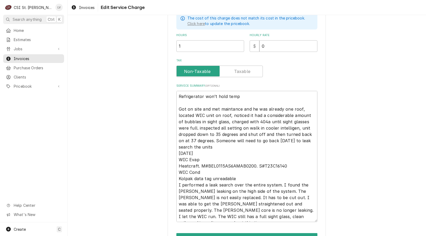
scroll to position [184, 0]
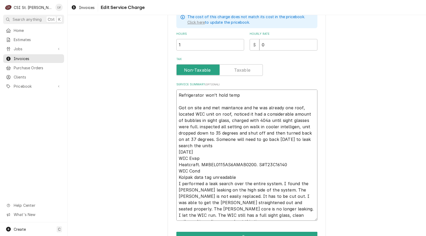
drag, startPoint x: 176, startPoint y: 107, endPoint x: 206, endPoint y: 112, distance: 30.1
click at [205, 112] on textarea "Refrigerator won’t hold temp Got on site and met maintance and he was already o…" at bounding box center [246, 155] width 141 height 131
click at [287, 162] on textarea "Refrigerator won’t hold temp Got on site and met maintance and he was already o…" at bounding box center [246, 155] width 141 height 131
type textarea "x"
type textarea "Refrigerator won’t hold temp Got on site and met maintance and he was already o…"
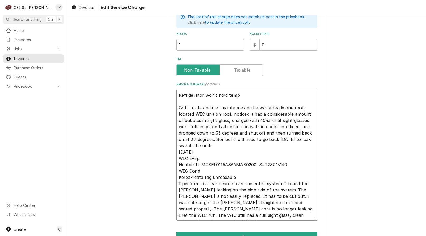
type textarea "x"
type textarea "Refrigerator won’t hold temp Got on site and met maintance and he was already o…"
type textarea "x"
type textarea "Refrigerator won’t hold temp Got on site and met maintance and he was already o…"
type textarea "x"
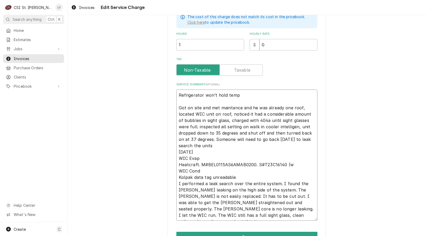
type textarea "Refrigerator won’t hold temp Got on site and met maintance and he was already o…"
type textarea "x"
type textarea "Refrigerator won’t hold temp Got on site and met maintance and he was already o…"
type textarea "x"
type textarea "Refrigerator won’t hold temp Got on site and met maintance and he was already o…"
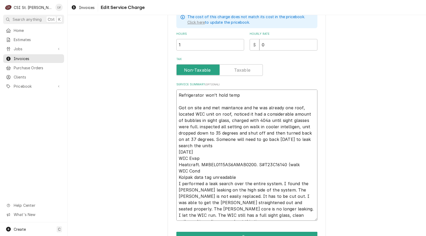
type textarea "x"
type textarea "Refrigerator won’t hold temp Got on site and met maintance and he was already o…"
type textarea "x"
type textarea "Refrigerator won’t hold temp Got on site and met maintance and he was already o…"
type textarea "x"
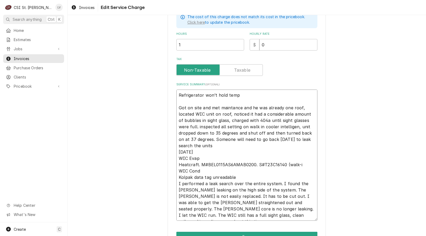
type textarea "Refrigerator won’t hold temp Got on site and met maintance and he was already o…"
type textarea "x"
type textarea "Refrigerator won’t hold temp Got on site and met maintance and he was already o…"
type textarea "x"
type textarea "Refrigerator won’t hold temp Got on site and met maintance and he was already o…"
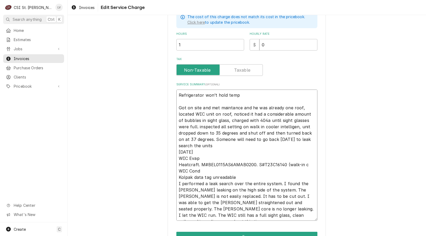
type textarea "x"
type textarea "Refrigerator won’t hold temp Got on site and met maintance and he was already o…"
type textarea "x"
type textarea "Refrigerator won’t hold temp Got on site and met maintance and he was already o…"
type textarea "x"
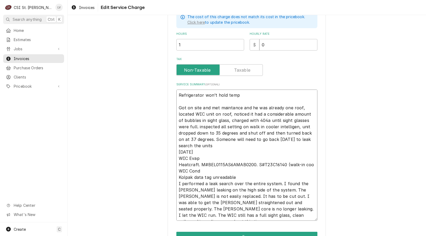
type textarea "Refrigerator won’t hold temp Got on site and met maintance and he was already o…"
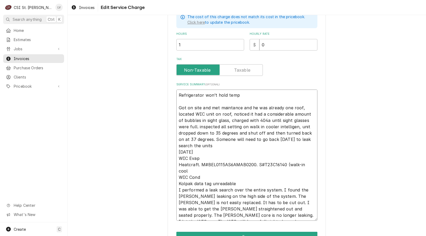
type textarea "x"
type textarea "Refrigerator won’t hold temp Got on site and met maintance and he was already o…"
type textarea "x"
type textarea "Refrigerator won’t hold temp Got on site and met maintance and he was already o…"
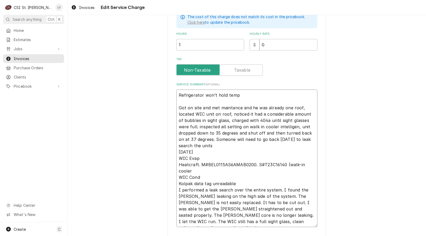
type textarea "x"
type textarea "Refrigerator won’t hold temp Got on site and met maintance and he was already o…"
type textarea "x"
type textarea "Refrigerator won’t hold temp Got on site and met maintance and he was already o…"
type textarea "x"
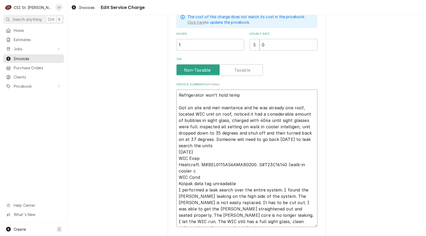
type textarea "Refrigerator won’t hold temp Got on site and met maintance and he was already o…"
type textarea "x"
type textarea "Refrigerator won’t hold temp Got on site and met maintance and he was already o…"
type textarea "x"
type textarea "Refrigerator won’t hold temp Got on site and met maintance and he was already o…"
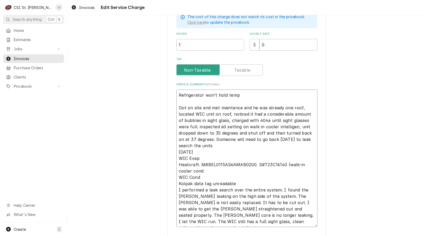
type textarea "x"
type textarea "Refrigerator won’t hold temp Got on site and met maintance and he was already o…"
type textarea "x"
type textarea "Refrigerator won’t hold temp Got on site and met maintance and he was already o…"
type textarea "x"
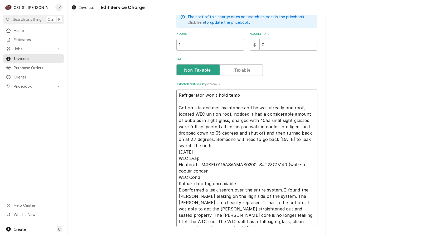
type textarea "Refrigerator won’t hold temp Got on site and met maintance and he was already o…"
type textarea "x"
type textarea "Refrigerator won’t hold temp Got on site and met maintance and he was already o…"
type textarea "x"
type textarea "Refrigerator won’t hold temp Got on site and met maintance and he was already o…"
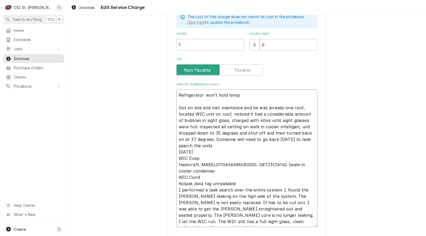
type textarea "x"
type textarea "Refrigerator won’t hold temp Got on site and met maintance and he was already o…"
type textarea "x"
type textarea "Refrigerator won’t hold temp Got on site and met maintance and he was already o…"
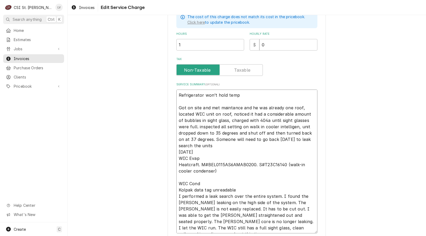
type textarea "x"
type textarea "Refrigerator won’t hold temp Got on site and met maintance and he was already o…"
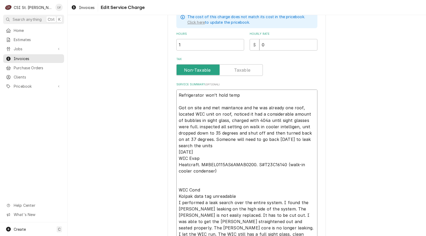
type textarea "x"
type textarea "Refrigerator won’t hold temp Got on site and met maintance and he was already o…"
type textarea "x"
type textarea "Refrigerator won’t hold temp Got on site and met maintance and he was already o…"
type textarea "x"
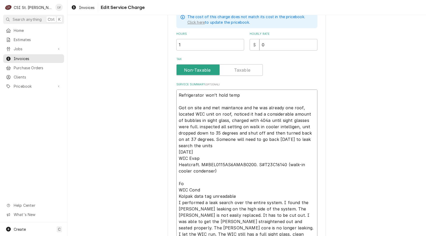
type textarea "Refrigerator won’t hold temp Got on site and met maintance and he was already o…"
type textarea "x"
type textarea "Refrigerator won’t hold temp Got on site and met maintance and he was already o…"
type textarea "x"
type textarea "Refrigerator won’t hold temp Got on site and met maintance and he was already o…"
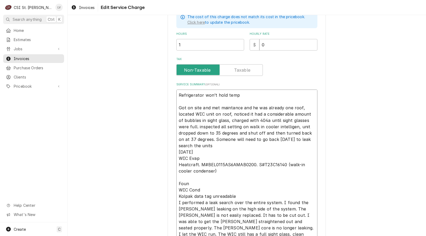
type textarea "x"
type textarea "Refrigerator won’t hold temp Got on site and met maintance and he was already o…"
type textarea "x"
type textarea "Refrigerator won’t hold temp Got on site and met maintance and he was already o…"
type textarea "x"
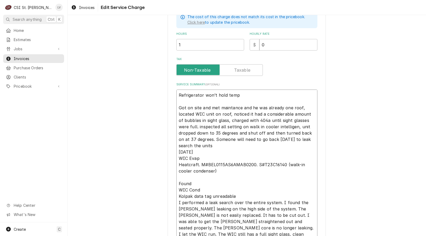
type textarea "Refrigerator won’t hold temp Got on site and met maintance and he was already o…"
type textarea "x"
type textarea "Refrigerator won’t hold temp Got on site and met maintance and he was already o…"
type textarea "x"
type textarea "Refrigerator won’t hold temp Got on site and met maintance and he was already o…"
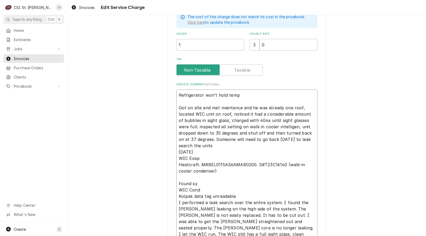
type textarea "x"
type textarea "Refrigerator won’t hold temp Got on site and met maintance and he was already o…"
type textarea "x"
type textarea "Refrigerator won’t hold temp Got on site and met maintance and he was already o…"
type textarea "x"
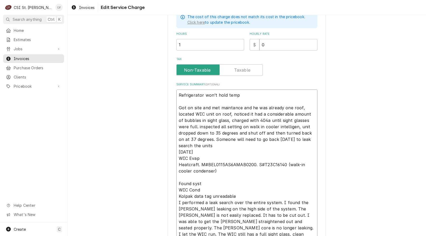
type textarea "Refrigerator won’t hold temp Got on site and met maintance and he was already o…"
type textarea "x"
type textarea "Refrigerator won’t hold temp Got on site and met maintance and he was already o…"
type textarea "x"
type textarea "Refrigerator won’t hold temp Got on site and met maintance and he was already o…"
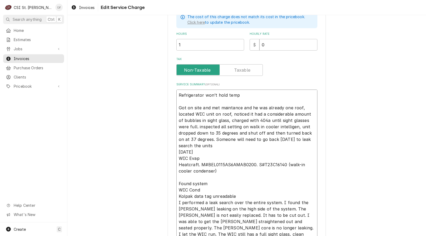
type textarea "x"
type textarea "Refrigerator won’t hold temp Got on site and met maintance and he was already o…"
type textarea "x"
type textarea "Refrigerator won’t hold temp Got on site and met maintance and he was already o…"
type textarea "x"
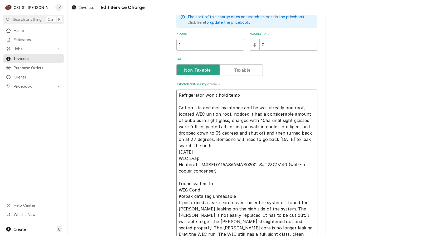
type textarea "Refrigerator won’t hold temp Got on site and met maintance and he was already o…"
type textarea "x"
type textarea "Refrigerator won’t hold temp Got on site and met maintance and he was already o…"
type textarea "x"
type textarea "Refrigerator won’t hold temp Got on site and met maintance and he was already o…"
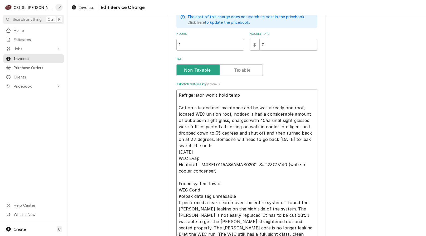
type textarea "x"
type textarea "Refrigerator won’t hold temp Got on site and met maintance and he was already o…"
type textarea "x"
type textarea "Refrigerator won’t hold temp Got on site and met maintance and he was already o…"
type textarea "x"
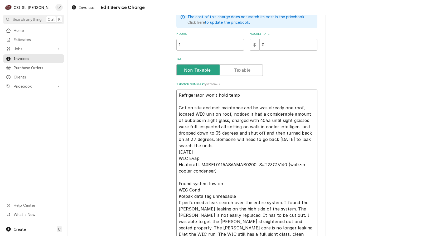
type textarea "Refrigerator won’t hold temp Got on site and met maintance and he was already o…"
type textarea "x"
type textarea "Refrigerator won’t hold temp Got on site and met maintance and he was already o…"
type textarea "x"
type textarea "Refrigerator won’t hold temp Got on site and met maintance and he was already o…"
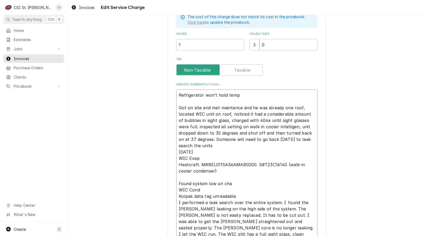
type textarea "x"
type textarea "Refrigerator won’t hold temp Got on site and met maintance and he was already o…"
type textarea "x"
type textarea "Refrigerator won’t hold temp Got on site and met maintance and he was already o…"
type textarea "x"
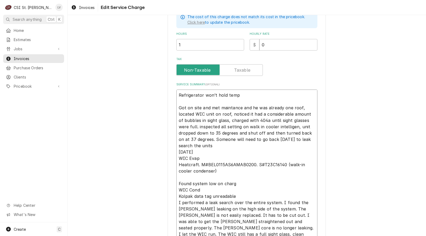
type textarea "Refrigerator won’t hold temp Got on site and met maintance and he was already o…"
type textarea "x"
type textarea "Refrigerator won’t hold temp Got on site and met maintance and he was already o…"
type textarea "x"
type textarea "Refrigerator won’t hold temp Got on site and met maintance and he was already o…"
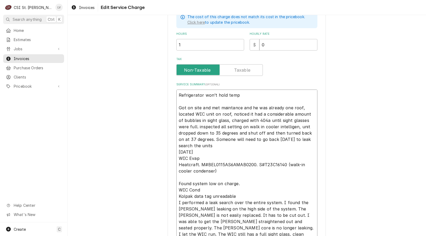
type textarea "x"
type textarea "Refrigerator won’t hold temp Got on site and met maintance and he was already o…"
type textarea "x"
type textarea "Refrigerator won’t hold temp Got on site and met maintance and he was already o…"
type textarea "x"
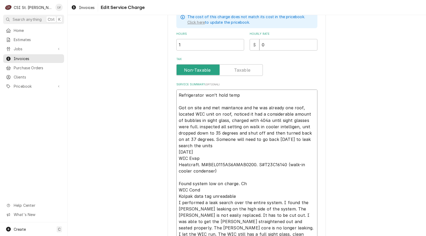
type textarea "Refrigerator won’t hold temp Got on site and met maintance and he was already o…"
type textarea "x"
type textarea "Refrigerator won’t hold temp Got on site and met maintance and he was already o…"
type textarea "x"
type textarea "Refrigerator won’t hold temp Got on site and met maintance and he was already o…"
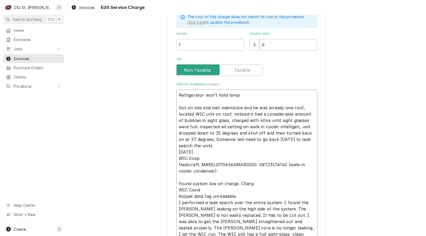
type textarea "x"
type textarea "Refrigerator won’t hold temp Got on site and met maintance and he was already o…"
type textarea "x"
type textarea "Refrigerator won’t hold temp Got on site and met maintance and he was already o…"
type textarea "x"
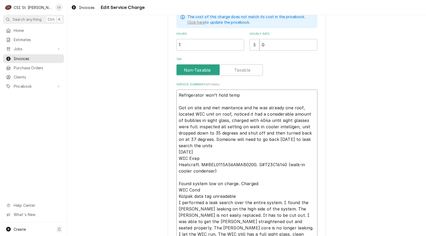
type textarea "Refrigerator won’t hold temp Got on site and met maintance and he was already o…"
type textarea "x"
type textarea "Refrigerator won’t hold temp Got on site and met maintance and he was already o…"
type textarea "x"
type textarea "Refrigerator won’t hold temp Got on site and met maintance and he was already o…"
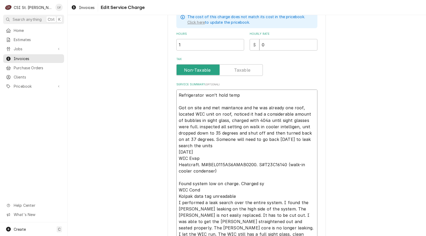
type textarea "x"
type textarea "Refrigerator won’t hold temp Got on site and met maintance and he was already o…"
type textarea "x"
type textarea "Refrigerator won’t hold temp Got on site and met maintance and he was already o…"
type textarea "x"
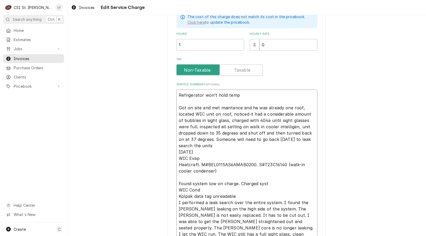
type textarea "Refrigerator won’t hold temp Got on site and met maintance and he was already o…"
type textarea "x"
type textarea "Refrigerator won’t hold temp Got on site and met maintance and he was already o…"
type textarea "x"
type textarea "Refrigerator won’t hold temp Got on site and met maintance and he was already o…"
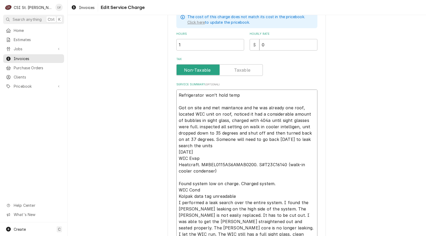
type textarea "x"
type textarea "Refrigerator won’t hold temp Got on site and met maintance and he was already o…"
type textarea "x"
type textarea "Refrigerator won’t hold temp Got on site and met maintance and he was already o…"
type textarea "x"
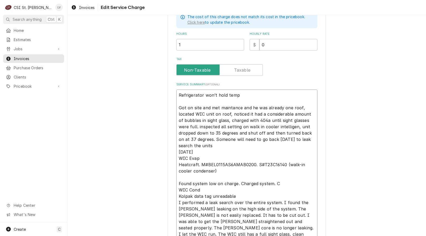
type textarea "Refrigerator won’t hold temp Got on site and met maintance and he was already o…"
type textarea "x"
type textarea "Refrigerator won’t hold temp Got on site and met maintance and he was already o…"
type textarea "x"
type textarea "Refrigerator won’t hold temp Got on site and met maintance and he was already o…"
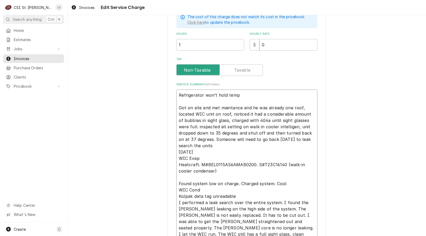
type textarea "x"
type textarea "Refrigerator won’t hold temp Got on site and met maintance and he was already o…"
type textarea "x"
type textarea "Refrigerator won’t hold temp Got on site and met maintance and he was already o…"
type textarea "x"
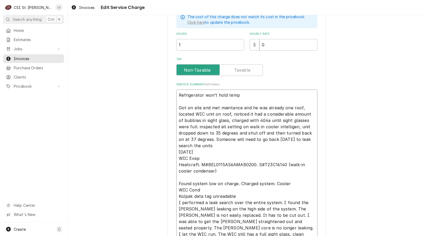
type textarea "Refrigerator won’t hold temp Got on site and met maintance and he was already o…"
type textarea "x"
type textarea "Refrigerator won’t hold temp Got on site and met maintance and he was already o…"
type textarea "x"
type textarea "Refrigerator won’t hold temp Got on site and met maintance and he was already o…"
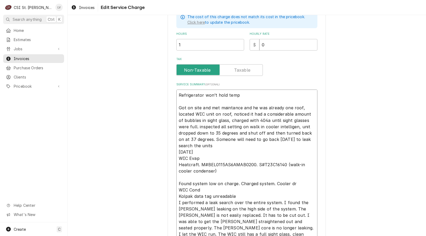
type textarea "x"
type textarea "Refrigerator won’t hold temp Got on site and met maintance and he was already o…"
type textarea "x"
type textarea "Refrigerator won’t hold temp Got on site and met maintance and he was already o…"
type textarea "x"
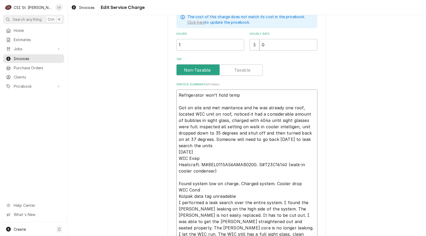
type textarea "Refrigerator won’t hold temp Got on site and met maintance and he was already o…"
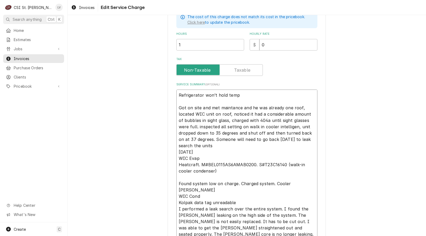
type textarea "x"
type textarea "Refrigerator won’t hold temp Got on site and met maintance and he was already o…"
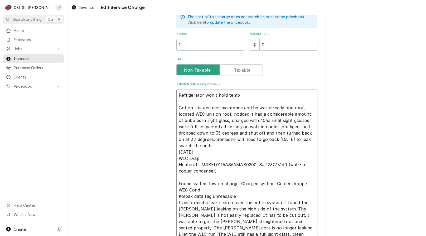
type textarea "x"
type textarea "Refrigerator won’t hold temp Got on site and met maintance and he was already o…"
type textarea "x"
type textarea "Refrigerator won’t hold temp Got on site and met maintance and he was already o…"
type textarea "x"
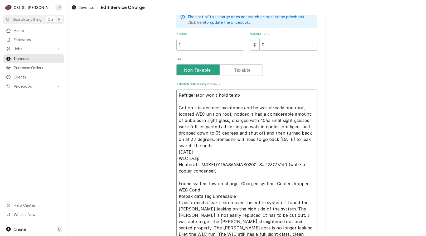
type textarea "Refrigerator won’t hold temp Got on site and met maintance and he was already o…"
type textarea "x"
type textarea "Refrigerator won’t hold temp Got on site and met maintance and he was already o…"
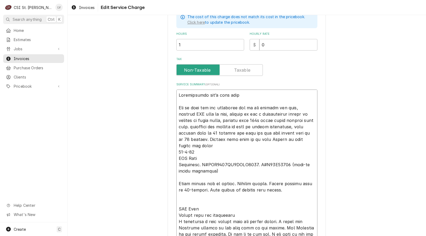
drag, startPoint x: 294, startPoint y: 192, endPoint x: 169, endPoint y: 168, distance: 126.9
click at [169, 168] on div "Use the fields below to edit this service charge Short Description Refrigerator…" at bounding box center [247, 70] width 158 height 459
drag, startPoint x: 177, startPoint y: 164, endPoint x: 300, endPoint y: 189, distance: 125.9
click at [300, 189] on textarea "Service Summary ( optional )" at bounding box center [246, 174] width 141 height 169
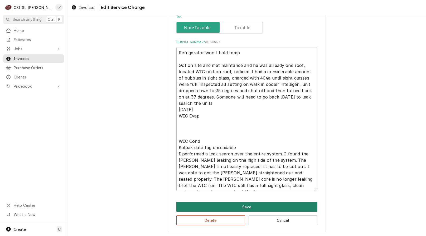
click at [235, 206] on button "Save" at bounding box center [246, 207] width 141 height 10
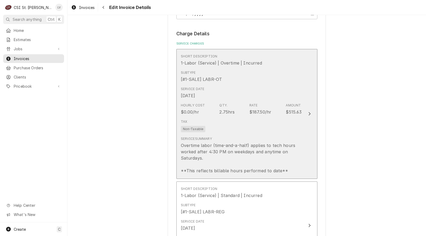
click at [242, 149] on div "Overtime labor (time-and-a-half) applies to tech hours worked after 4:30 PM on …" at bounding box center [241, 158] width 121 height 32
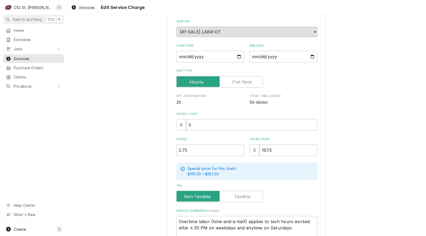
scroll to position [113, 0]
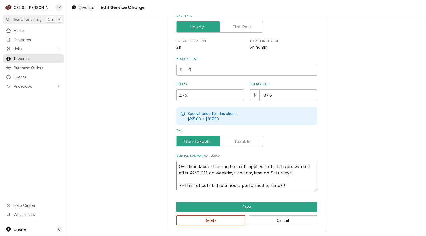
drag, startPoint x: 177, startPoint y: 167, endPoint x: 301, endPoint y: 184, distance: 125.0
click at [301, 184] on textarea "Overtime labor (time-and-a-half) applies to tech hours worked after 4:30 PM on …" at bounding box center [246, 176] width 141 height 30
paste textarea "Heatcraft. M#BEL0115AS6AMAB0200. S#T23C16140 (walk-in cooler condenser) Found s…"
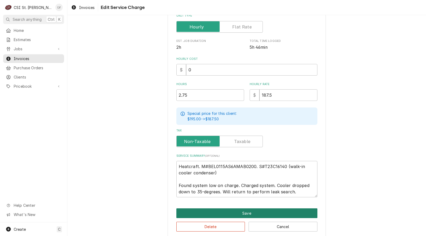
click at [273, 212] on button "Save" at bounding box center [246, 213] width 141 height 10
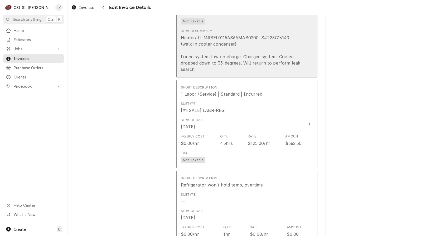
scroll to position [574, 0]
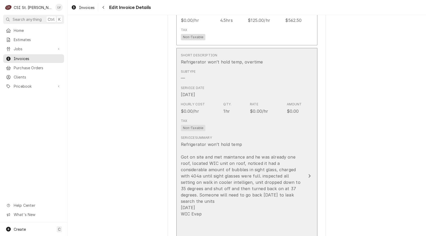
click at [240, 162] on div "Refrigerator won’t hold temp Got on site and met maintance and he was already o…" at bounding box center [241, 220] width 121 height 158
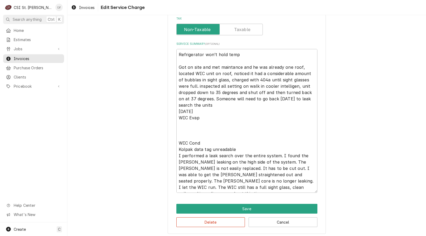
scroll to position [227, 0]
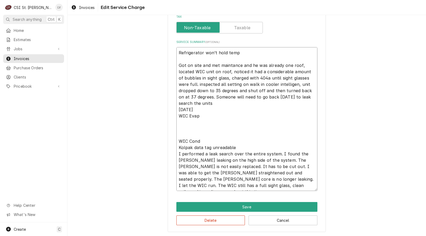
click at [176, 152] on textarea "Refrigerator won’t hold temp Got on site and met maintance and he was already o…" at bounding box center [246, 119] width 141 height 144
click at [238, 154] on textarea "Refrigerator won’t hold temp Got on site and met maintance and he was already o…" at bounding box center [246, 119] width 141 height 144
click at [269, 154] on textarea "Refrigerator won’t hold temp Got on site and met maintance and he was already o…" at bounding box center [246, 119] width 141 height 144
click at [282, 154] on textarea "Refrigerator won’t hold temp Got on site and met maintance and he was already o…" at bounding box center [246, 119] width 141 height 144
click at [199, 159] on textarea "Refrigerator won’t hold temp Got on site and met maintance and he was already o…" at bounding box center [246, 119] width 141 height 144
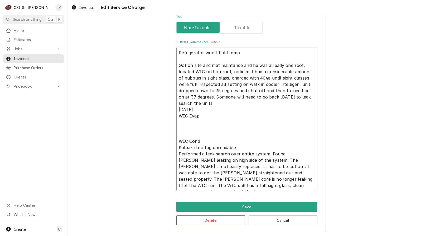
click at [223, 160] on textarea "Refrigerator won’t hold temp Got on site and met maintance and he was already o…" at bounding box center [246, 119] width 141 height 144
drag, startPoint x: 208, startPoint y: 179, endPoint x: 291, endPoint y: 185, distance: 82.9
click at [291, 185] on textarea "Refrigerator won’t hold temp Got on site and met maintance and he was already o…" at bounding box center [246, 119] width 141 height 144
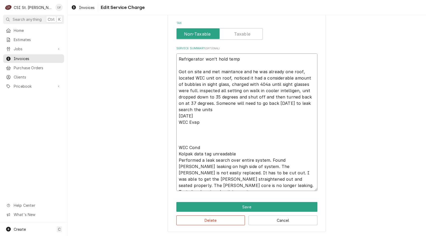
click at [235, 185] on textarea "Refrigerator won’t hold temp Got on site and met maintance and he was already o…" at bounding box center [246, 121] width 141 height 137
drag, startPoint x: 285, startPoint y: 184, endPoint x: 171, endPoint y: 161, distance: 116.0
click at [174, 161] on div "Use the fields below to edit this service charge Short Description Refrigerator…" at bounding box center [247, 18] width 158 height 427
click at [231, 216] on button "Delete" at bounding box center [210, 220] width 69 height 10
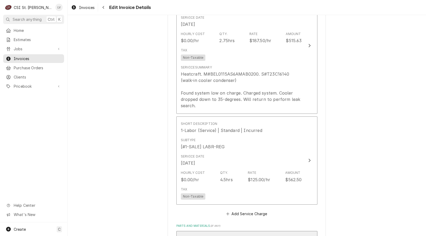
scroll to position [515, 0]
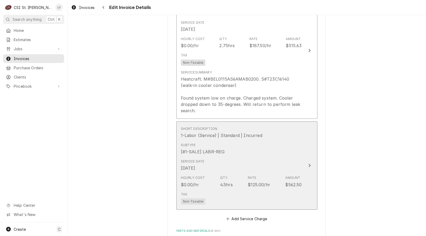
click at [241, 157] on div "Service Date Oct 2, 2025" at bounding box center [241, 165] width 121 height 16
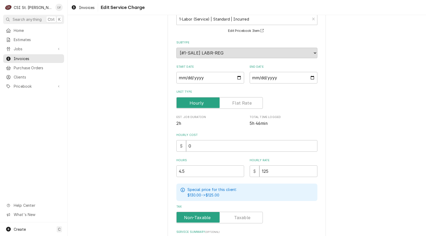
scroll to position [107, 0]
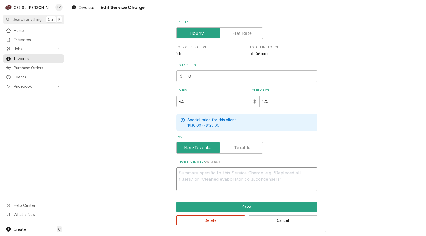
click at [201, 172] on textarea "Service Summary ( optional )" at bounding box center [246, 179] width 141 height 24
paste textarea "Performed a leak search over entire system. Found Schrader leaking on high side…"
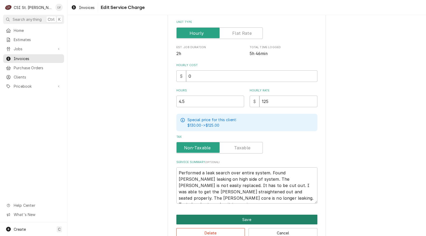
click at [207, 218] on button "Save" at bounding box center [246, 220] width 141 height 10
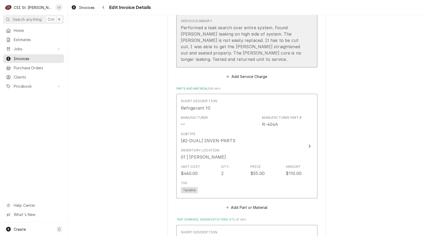
scroll to position [709, 0]
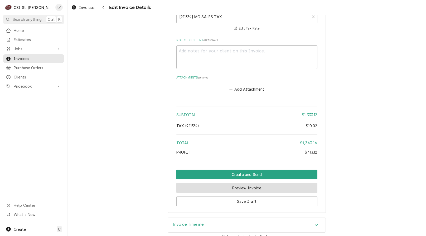
click at [216, 183] on button "Preview Invoice" at bounding box center [246, 188] width 141 height 10
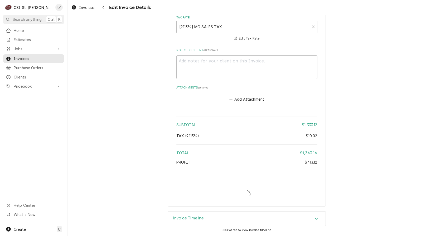
scroll to position [1039, 0]
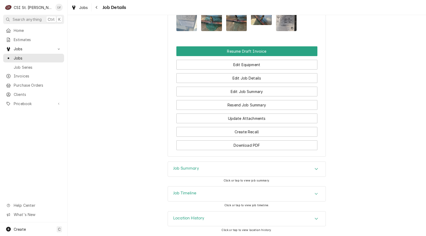
scroll to position [435, 0]
click at [187, 193] on h3 "Job Timeline" at bounding box center [184, 193] width 23 height 5
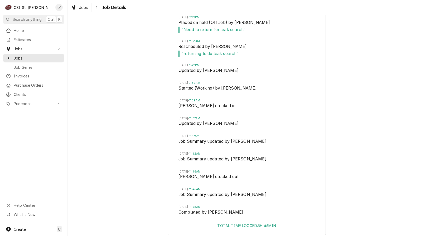
scroll to position [682, 0]
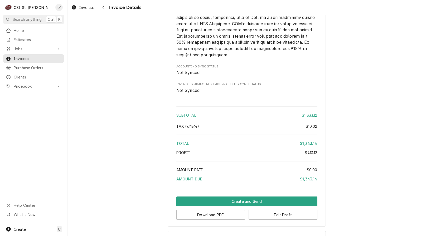
scroll to position [1000, 0]
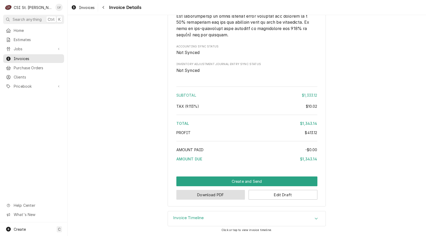
click at [197, 195] on button "Download PDF" at bounding box center [210, 195] width 69 height 10
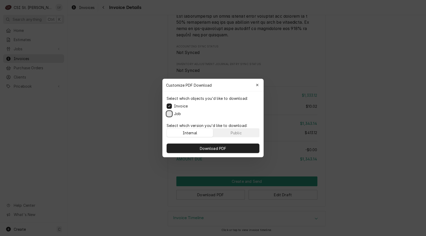
click at [170, 113] on button "Job" at bounding box center [168, 113] width 5 height 5
click at [209, 149] on span "Download PDF" at bounding box center [213, 149] width 29 height 6
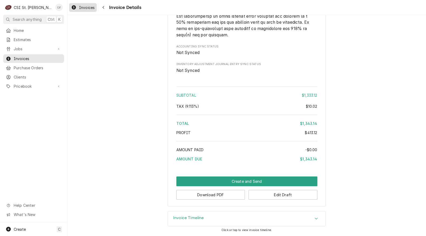
click at [88, 8] on span "Invoices" at bounding box center [87, 8] width 16 height 6
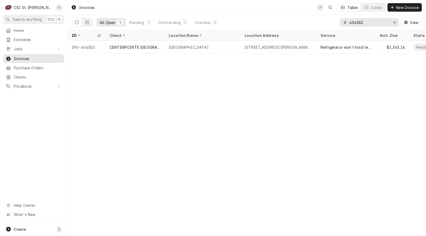
drag, startPoint x: 367, startPoint y: 24, endPoint x: 328, endPoint y: 17, distance: 40.1
click at [328, 17] on div "All Open 1 Pending 1 Outstanding 0 Overdue 0 404382 View" at bounding box center [247, 22] width 350 height 15
type input "404477"
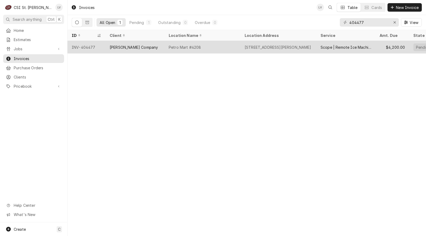
click at [132, 48] on div "[PERSON_NAME] Company" at bounding box center [134, 48] width 48 height 6
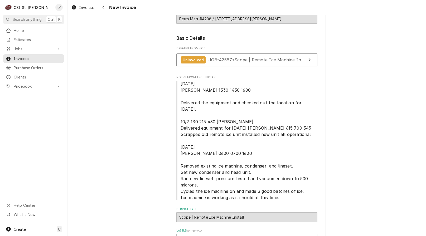
scroll to position [132, 0]
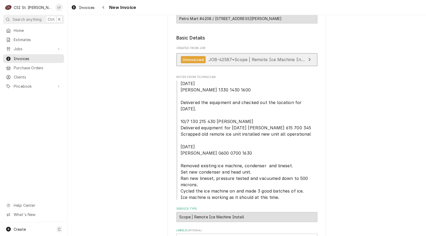
click at [211, 61] on span "JOB-42587 • Scope | Remote Ice Machine Install" at bounding box center [259, 59] width 102 height 5
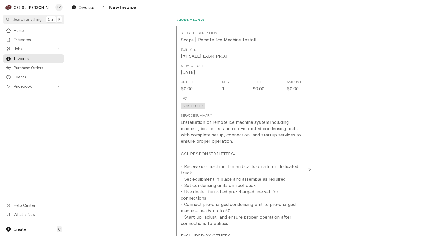
scroll to position [606, 0]
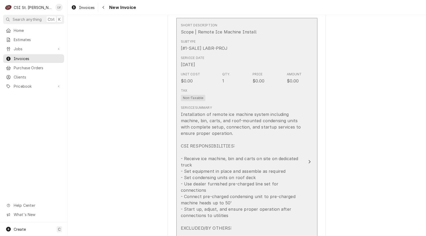
click at [246, 127] on div "Installation of remote ice machine system including machine, bin, carts, and ro…" at bounding box center [241, 206] width 121 height 190
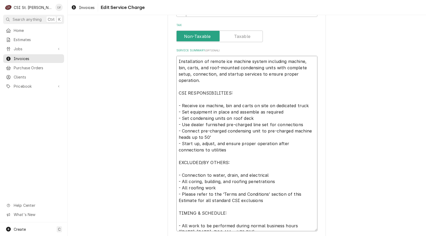
scroll to position [220, 0]
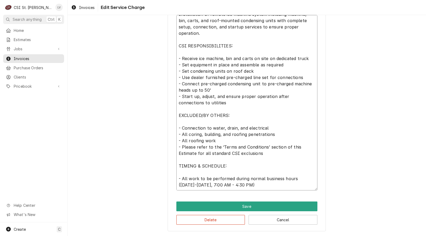
drag, startPoint x: 176, startPoint y: 108, endPoint x: 289, endPoint y: 183, distance: 136.0
click at [289, 183] on textarea "Installation of remote ice machine system including machine, bin, carts, and ro…" at bounding box center [246, 102] width 141 height 175
click at [226, 219] on button "Delete" at bounding box center [210, 220] width 69 height 10
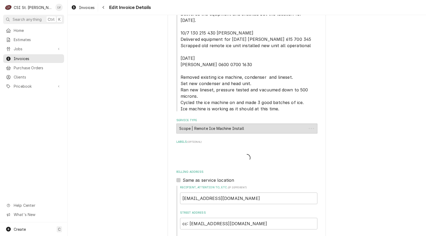
scroll to position [599, 0]
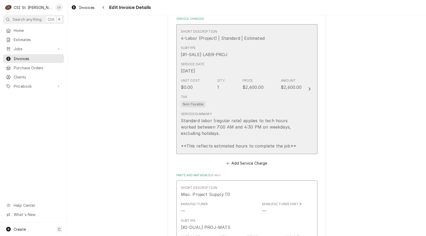
click at [242, 149] on div "Standard labor (regular rate) applies to tech hours worked between 7:00 AM and …" at bounding box center [241, 133] width 121 height 32
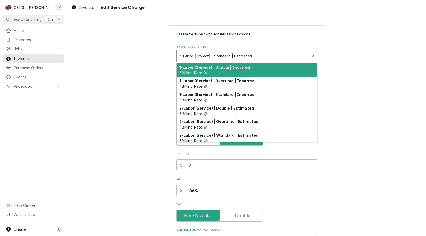
click at [195, 52] on div "Short Description" at bounding box center [243, 55] width 128 height 9
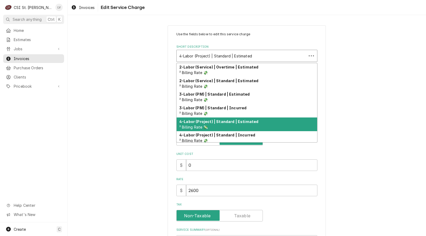
scroll to position [57, 0]
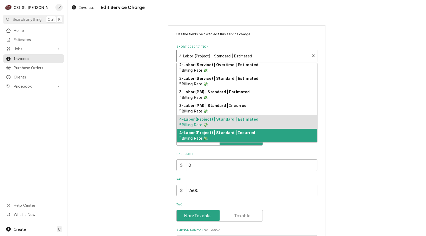
click at [227, 134] on strong "4-Labor (Project) | Standard | Incurred" at bounding box center [217, 132] width 76 height 4
type textarea "x"
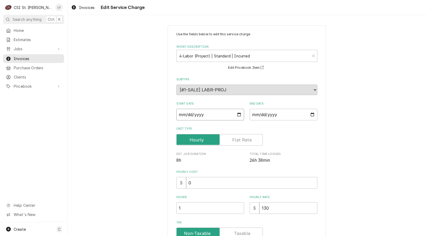
click at [186, 113] on input "2025-10-07" at bounding box center [210, 115] width 68 height 12
type input "2025-10-08"
type textarea "x"
type input "2025-10-08"
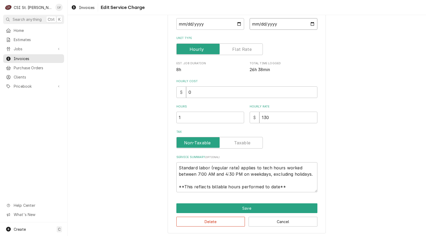
scroll to position [92, 0]
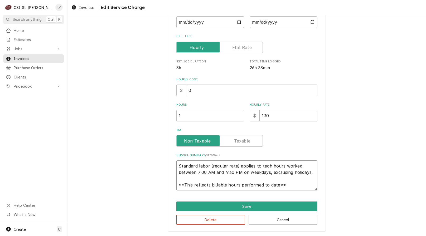
drag, startPoint x: 177, startPoint y: 167, endPoint x: 312, endPoint y: 194, distance: 137.3
click at [312, 194] on div "Use the fields below to edit this service charge Short Description 4-Labor (Pro…" at bounding box center [247, 82] width 158 height 299
paste textarea "Installation of remote ice machine system including machine, bin, carts, and ro…"
type textarea "x"
type textarea "Installation of remote ice machine system including machine, bin, carts, and ro…"
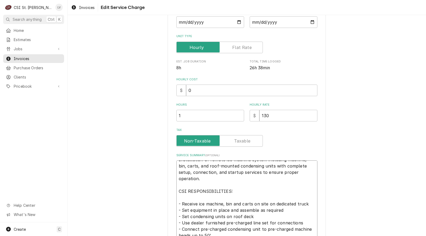
scroll to position [192, 0]
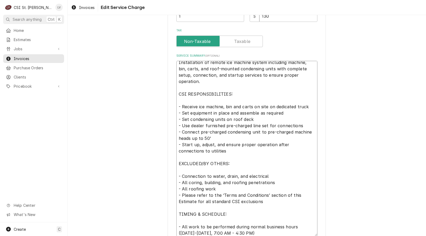
click at [176, 170] on textarea "Installation of remote ice machine system including machine, bin, carts, and ro…" at bounding box center [246, 148] width 141 height 175
type textarea "x"
type textarea "Installation of remote ice machine system including machine, bin, carts, and ro…"
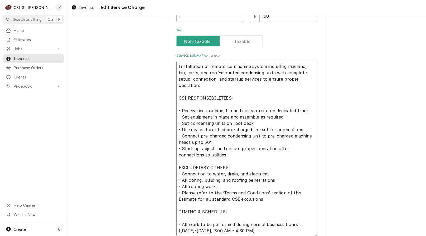
scroll to position [0, 0]
click at [177, 96] on textarea "Installation of remote ice machine system including machine, bin, carts, and ro…" at bounding box center [246, 145] width 141 height 169
type textarea "x"
type textarea "Installation of remote ice machine system including machine, bin, carts, and ro…"
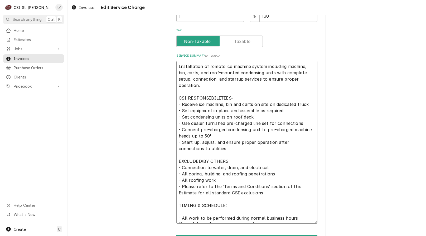
drag, startPoint x: 178, startPoint y: 199, endPoint x: 305, endPoint y: 219, distance: 128.8
click at [305, 219] on textarea "Installation of remote ice machine system including machine, bin, carts, and ro…" at bounding box center [246, 142] width 141 height 163
type textarea "x"
type textarea "Installation of remote ice machine system including machine, bin, carts, and ro…"
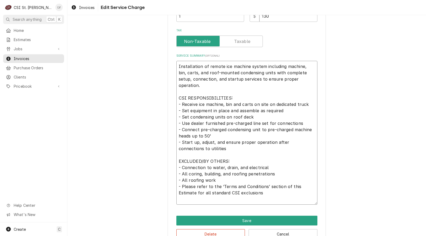
type textarea "x"
type textarea "Installation of remote ice machine system including machine, bin, carts, and ro…"
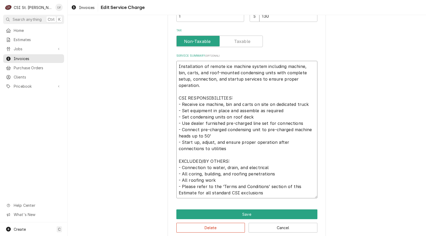
type textarea "x"
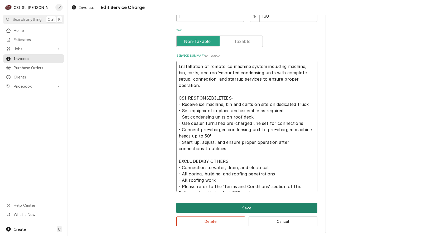
type textarea "Installation of remote ice machine system including machine, bin, carts, and ro…"
click at [238, 206] on button "Save" at bounding box center [246, 208] width 141 height 10
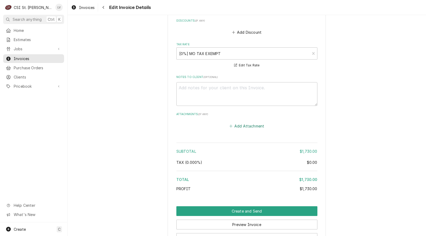
scroll to position [1166, 0]
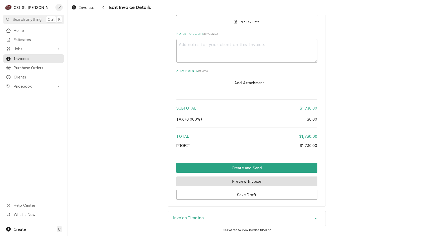
click at [232, 182] on button "Preview Invoice" at bounding box center [246, 181] width 141 height 10
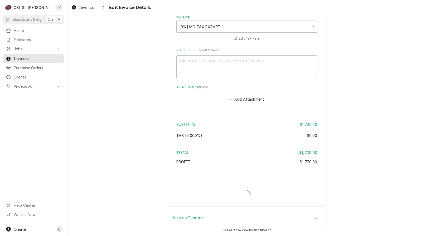
scroll to position [1149, 0]
type textarea "x"
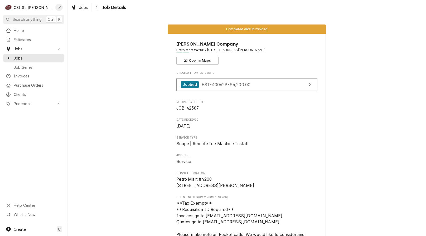
click at [233, 83] on span "EST-400629 • $4,200.00" at bounding box center [225, 84] width 49 height 5
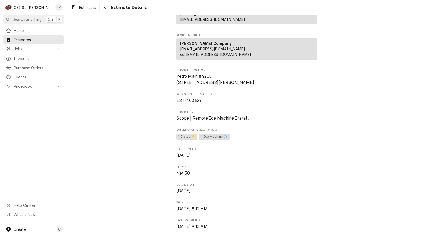
scroll to position [26, 0]
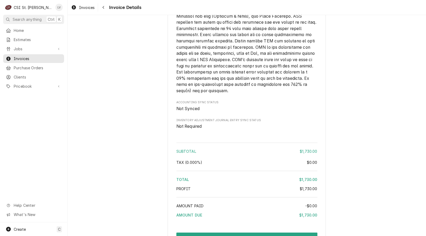
scroll to position [953, 0]
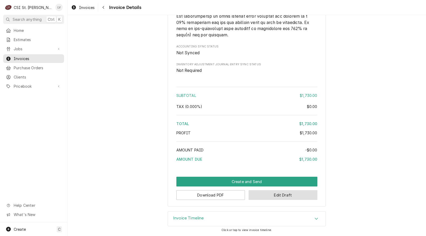
click at [301, 197] on button "Edit Draft" at bounding box center [282, 195] width 69 height 10
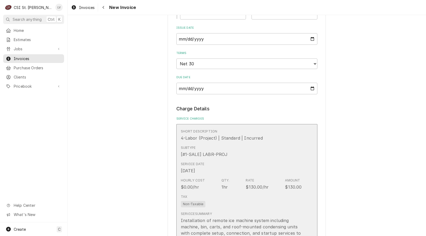
scroll to position [632, 0]
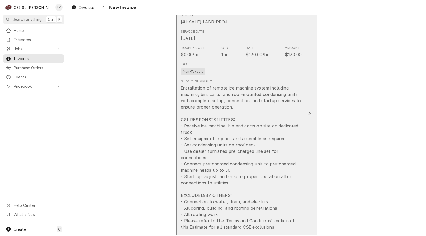
click at [256, 186] on div "Installation of remote ice machine system including machine, bin, carts, and ro…" at bounding box center [241, 157] width 121 height 145
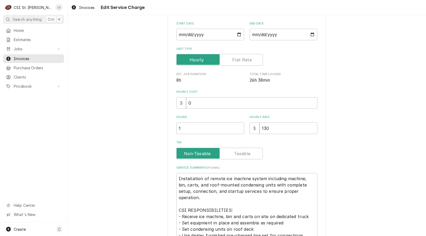
type textarea "x"
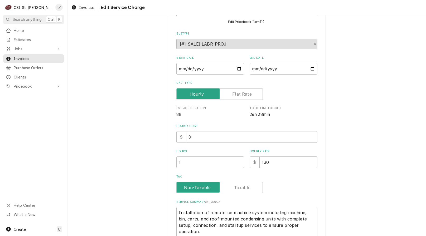
scroll to position [0, 0]
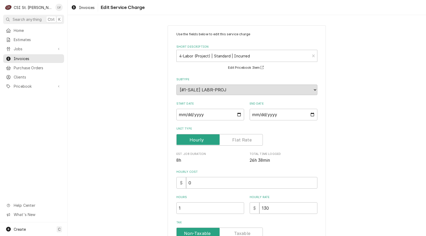
click at [232, 140] on label "Unit Type" at bounding box center [219, 140] width 86 height 12
click at [232, 140] on input "Unit Type" at bounding box center [220, 140] width 82 height 12
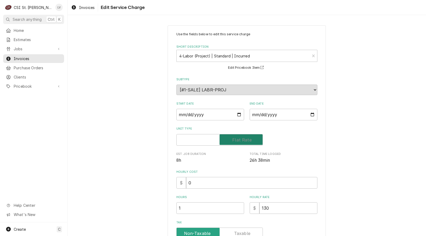
checkbox input "true"
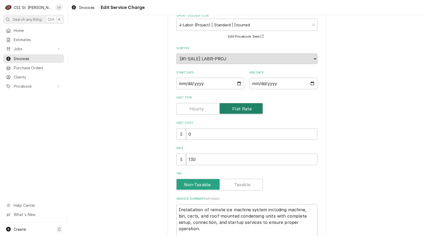
scroll to position [132, 0]
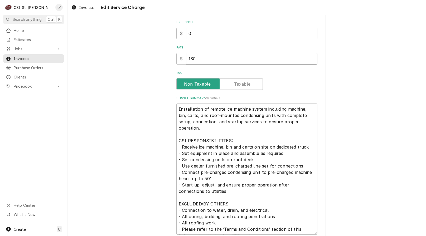
drag, startPoint x: 182, startPoint y: 62, endPoint x: 166, endPoint y: 65, distance: 16.1
click at [168, 65] on div "Use the fields below to edit this service charge Short Description 4-Labor (Pro…" at bounding box center [247, 85] width 158 height 382
type textarea "x"
type input "2"
type textarea "x"
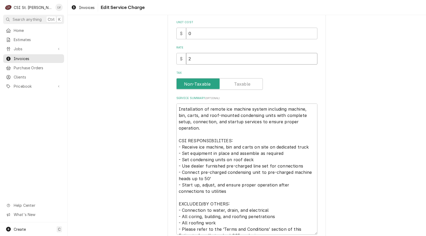
type input "26"
type textarea "x"
type input "260"
type textarea "x"
type input "2600"
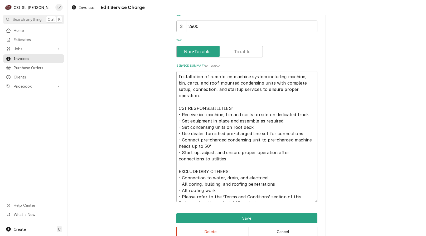
scroll to position [176, 0]
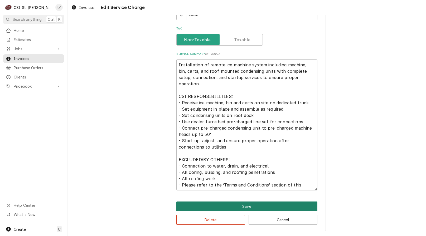
click at [223, 207] on button "Save" at bounding box center [246, 206] width 141 height 10
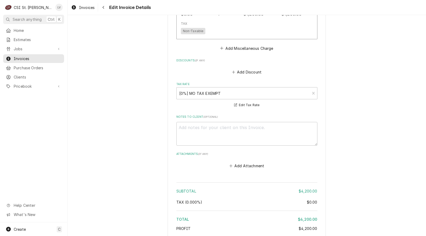
scroll to position [1166, 0]
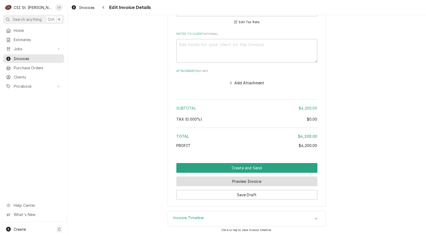
click at [226, 184] on button "Preview Invoice" at bounding box center [246, 181] width 141 height 10
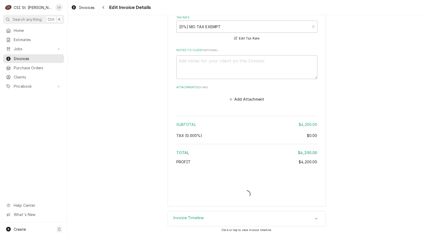
scroll to position [1149, 0]
type textarea "x"
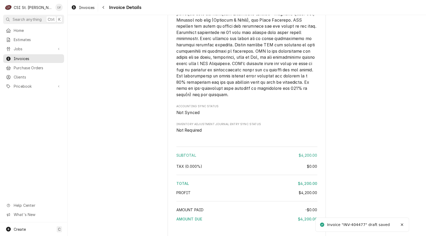
scroll to position [953, 0]
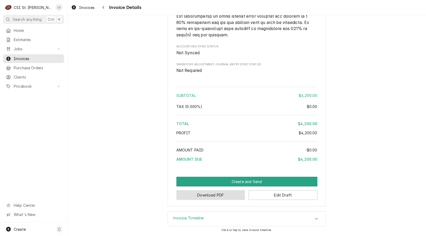
click at [217, 196] on button "Download PDF" at bounding box center [210, 195] width 69 height 10
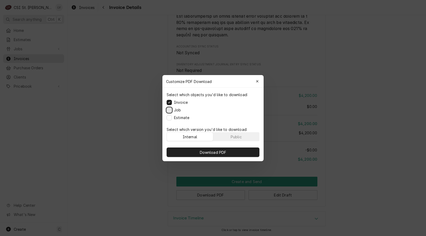
click at [170, 111] on button "Job" at bounding box center [168, 109] width 5 height 5
click at [170, 118] on button "Estimate" at bounding box center [168, 117] width 5 height 5
click at [211, 152] on span "Download PDF" at bounding box center [213, 152] width 29 height 6
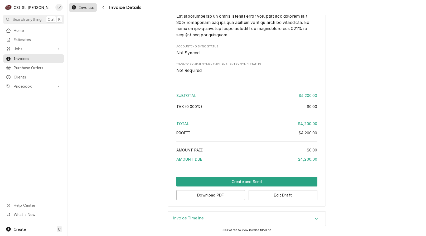
click at [75, 6] on icon "Dynamic Content Wrapper" at bounding box center [74, 7] width 4 height 4
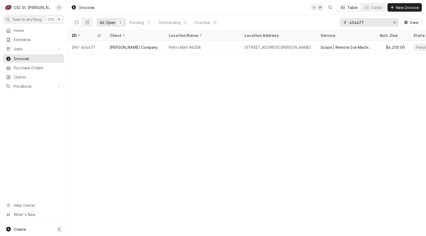
click at [368, 22] on input "404477" at bounding box center [369, 22] width 40 height 8
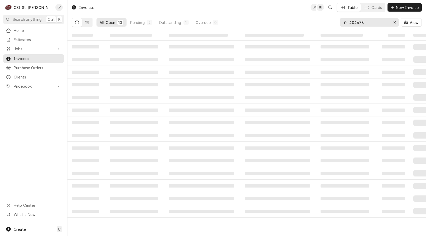
type input "404478"
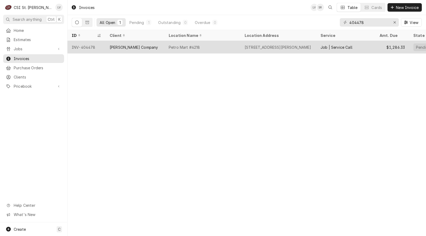
click at [126, 45] on div "[PERSON_NAME] Company" at bounding box center [134, 48] width 48 height 6
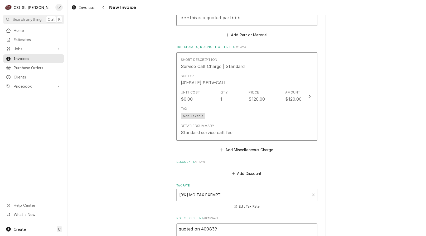
scroll to position [1686, 0]
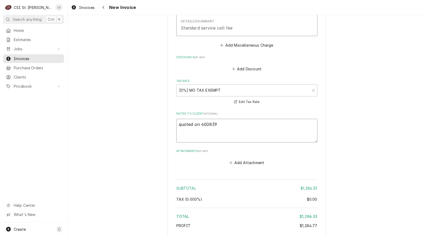
click at [179, 120] on textarea "quoted on 400839" at bounding box center [246, 131] width 141 height 24
type textarea "x"
type textarea "uoted on 400839"
type textarea "x"
type textarea "Quoted on 400839"
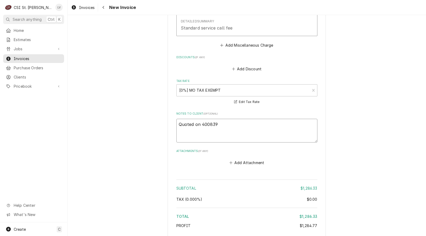
click at [200, 119] on textarea "Quoted on 400839" at bounding box center [246, 131] width 141 height 24
type textarea "x"
type textarea "Quoted on E400839"
type textarea "x"
type textarea "Quoted on ES400839"
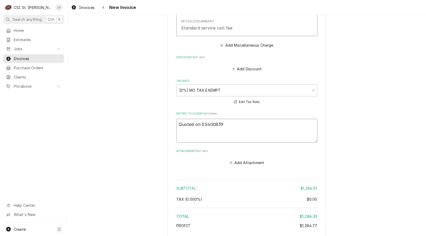
type textarea "x"
type textarea "Quoted on EST400839"
type textarea "x"
type textarea "Quoted on EST-400839"
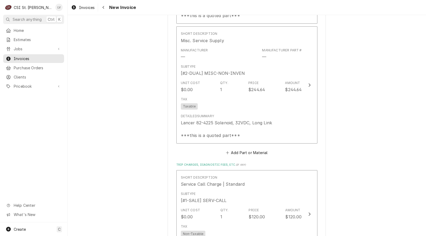
scroll to position [1449, 0]
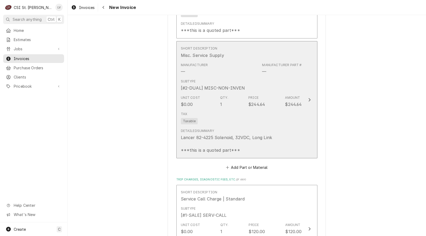
click at [218, 134] on div "Lancer 82-4225 Solenoid, 32VDC, Long Link ***this is a quoted part***" at bounding box center [226, 143] width 91 height 19
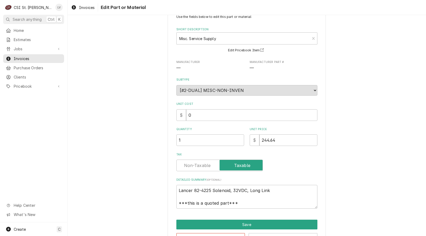
scroll to position [36, 0]
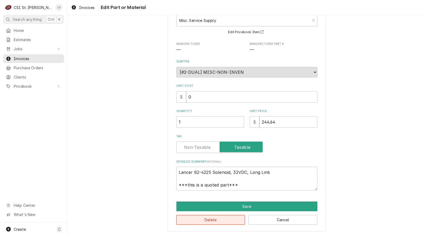
click at [205, 221] on button "Delete" at bounding box center [210, 220] width 69 height 10
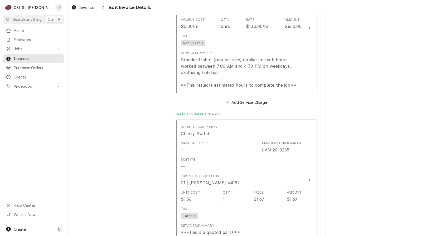
scroll to position [1244, 0]
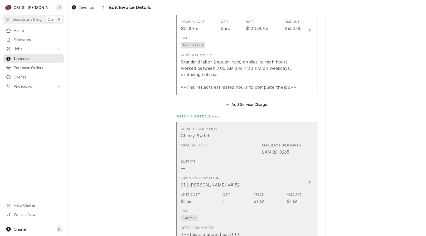
click at [216, 183] on div "Inventory Location 01 | [PERSON_NAME] V#152" at bounding box center [241, 182] width 121 height 16
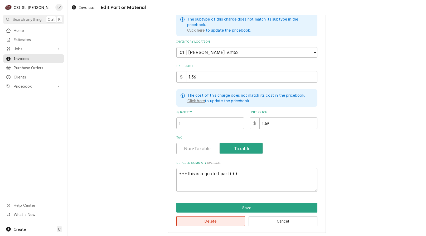
click at [210, 216] on button "Delete" at bounding box center [210, 221] width 69 height 10
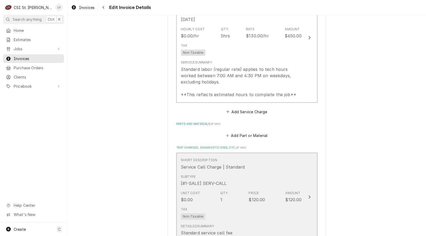
scroll to position [1129, 0]
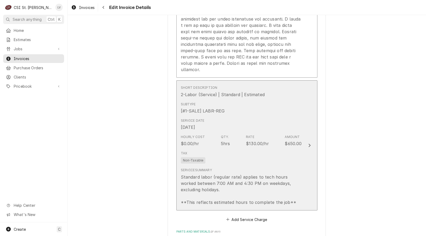
click at [218, 174] on div "Standard labor (regular rate) applies to tech hours worked between 7:00 AM and …" at bounding box center [241, 190] width 121 height 32
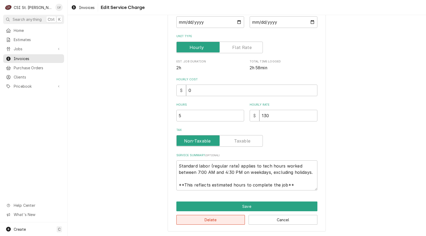
click at [211, 221] on button "Delete" at bounding box center [210, 220] width 69 height 10
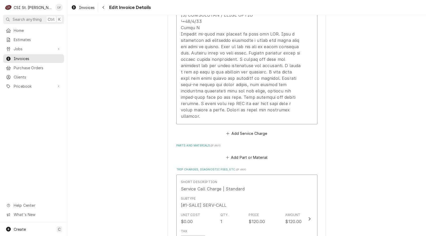
scroll to position [998, 0]
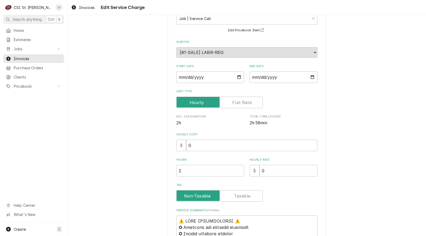
scroll to position [158, 0]
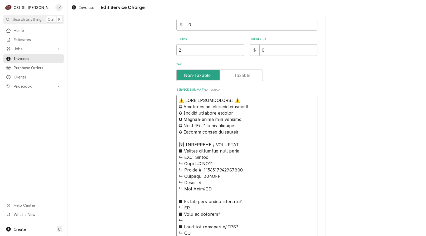
drag, startPoint x: 192, startPoint y: 156, endPoint x: 171, endPoint y: 69, distance: 89.7
click at [171, 71] on div "Use the fields below to edit this service charge Short Description Job | Servic…" at bounding box center [247, 218] width 158 height 703
type textarea "x"
type textarea "Lancer ↳ 𝗠𝗼𝗱𝗲𝗹 #: FS30 ↳ 𝗦𝗲𝗿𝗶𝗮𝗹 #: 85148160802S0013 ↳ 𝗩𝗼𝗹𝘁𝗮𝗴𝗲: 115VAC ↳ 𝗣𝗵𝗮𝘀𝗲: …"
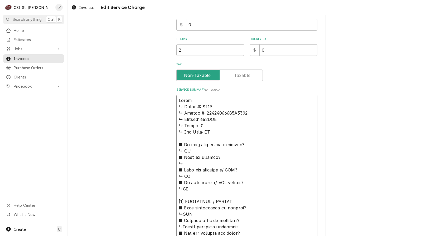
type textarea "x"
type textarea "Lancer ↳ 𝗠𝗼𝗱𝗲𝗹 #: FS30 ↳ 𝗦𝗲𝗿𝗶𝗮𝗹 #: 85148160802S0013 ↳ 𝗩𝗼𝗹𝘁𝗮𝗴𝗲: 115VAC ↳ 𝗣𝗵𝗮𝘀𝗲: …"
type textarea "x"
type textarea "Lancer ↳ 𝗠𝗼𝗱𝗲𝗹 #: FS30 ↳ 𝗦𝗲𝗿𝗶𝗮𝗹 #: 85148160802S0013 ↳ 𝗩𝗼𝗹𝘁𝗮𝗴𝗲: 115VAC ↳ 𝗣𝗵𝗮𝘀𝗲: …"
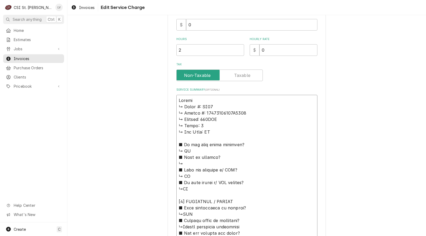
type textarea "x"
type textarea "Lancer / ↳ 𝗠𝗼𝗱𝗲𝗹 #: FS30 ↳ 𝗦𝗲𝗿𝗶𝗮𝗹 #: 85148160802S0013 ↳ 𝗩𝗼𝗹𝘁𝗮𝗴𝗲: 115VAC ↳ 𝗣𝗵𝗮𝘀𝗲…"
type textarea "x"
type textarea "Lancer ↳ 𝗠𝗼𝗱𝗲𝗹 #: FS30 ↳ 𝗦𝗲𝗿𝗶𝗮𝗹 #: 85148160802S0013 ↳ 𝗩𝗼𝗹𝘁𝗮𝗴𝗲: 115VAC ↳ 𝗣𝗵𝗮𝘀𝗲: …"
type textarea "x"
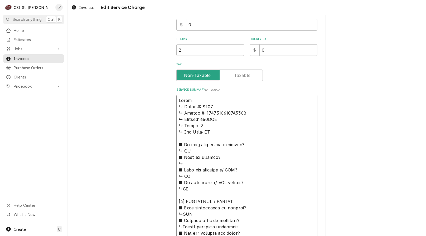
type textarea "Lancer ↳ 𝗠𝗼𝗱𝗲𝗹 #: FS30 ↳ 𝗦𝗲𝗿𝗶𝗮𝗹 #: 85148160802S0013 ↳ 𝗩𝗼𝗹𝘁𝗮𝗴𝗲: 115VAC ↳ 𝗣𝗵𝗮𝘀𝗲: …"
type textarea "x"
type textarea "Lancer / ↳ 𝗠𝗼𝗱𝗲𝗹 #: FS30 ↳ 𝗦𝗲𝗿𝗶𝗮𝗹 #: 85148160802S0013 ↳ 𝗩𝗼𝗹𝘁𝗮𝗴𝗲: 115VAC ↳ 𝗣𝗵𝗮𝘀𝗲…"
type textarea "x"
type textarea "Lancer / ↳ 𝗠𝗼𝗱𝗲𝗹 #: FS30 ↳ 𝗦𝗲𝗿𝗶𝗮𝗹 #: 85148160802S0013 ↳ 𝗩𝗼𝗹𝘁𝗮𝗴𝗲: 115VAC ↳ 𝗣𝗵𝗮𝘀𝗲…"
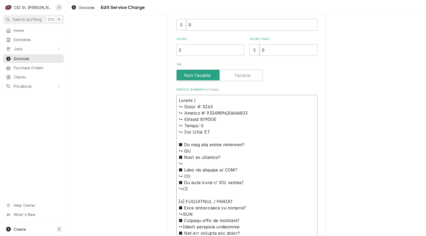
type textarea "x"
type textarea "Lancer / M ↳ 𝗠𝗼𝗱𝗲𝗹 #: FS30 ↳ 𝗦𝗲𝗿𝗶𝗮𝗹 #: 85148160802S0013 ↳ 𝗩𝗼𝗹𝘁𝗮𝗴𝗲: 115VAC ↳ 𝗣𝗵𝗮…"
type textarea "x"
type textarea "Lancer / Mo ↳ 𝗠𝗼𝗱𝗲𝗹 #: FS30 ↳ 𝗦𝗲𝗿𝗶𝗮𝗹 #: 85148160802S0013 ↳ 𝗩𝗼𝗹𝘁𝗮𝗴𝗲: 115VAC ↳ 𝗣𝗵…"
type textarea "x"
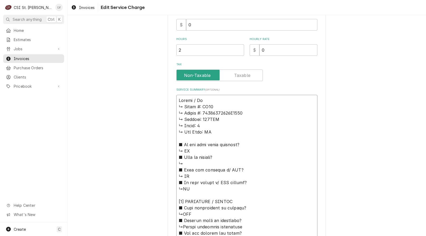
type textarea "Lancer / Mod ↳ 𝗠𝗼𝗱𝗲𝗹 #: FS30 ↳ 𝗦𝗲𝗿𝗶𝗮𝗹 #: 85148160802S0013 ↳ 𝗩𝗼𝗹𝘁𝗮𝗴𝗲: 115VAC ↳ 𝗣…"
type textarea "x"
type textarea "Lancer / Mode ↳ 𝗠𝗼𝗱𝗲𝗹 #: FS30 ↳ 𝗦𝗲𝗿𝗶𝗮𝗹 #: 85148160802S0013 ↳ 𝗩𝗼𝗹𝘁𝗮𝗴𝗲: 115VAC ↳ …"
type textarea "x"
type textarea "Lancer / Model ↳ 𝗠𝗼𝗱𝗲𝗹 #: FS30 ↳ 𝗦𝗲𝗿𝗶𝗮𝗹 #: 85148160802S0013 ↳ 𝗩𝗼𝗹𝘁𝗮𝗴𝗲: 115VAC ↳…"
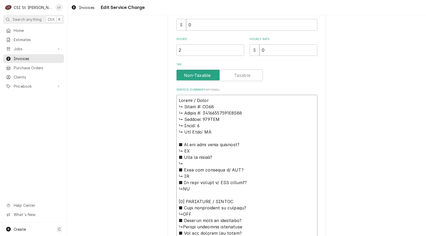
type textarea "x"
type textarea "Lancer / Model: ↳ 𝗠𝗼𝗱𝗲𝗹 #: FS30 ↳ 𝗦𝗲𝗿𝗶𝗮𝗹 #: 85148160802S0013 ↳ 𝗩𝗼𝗹𝘁𝗮𝗴𝗲: 115VAC …"
type textarea "x"
type textarea "Lancer / Model: ↳ 𝗠𝗼𝗱𝗲𝗹 #: FS30 ↳ 𝗦𝗲𝗿𝗶𝗮𝗹 #: 85148160802S0013 ↳ 𝗩𝗼𝗹𝘁𝗮𝗴𝗲: 115VAC …"
type textarea "x"
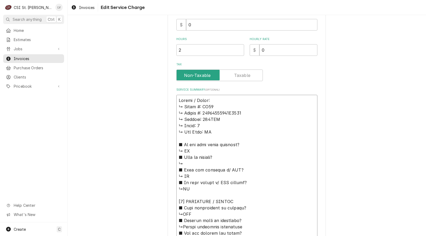
type textarea "Lancer / Model: F ↳ 𝗠𝗼𝗱𝗲𝗹 #: FS30 ↳ 𝗦𝗲𝗿𝗶𝗮𝗹 #: 85148160802S0013 ↳ 𝗩𝗼𝗹𝘁𝗮𝗴𝗲: 115VA…"
type textarea "x"
type textarea "Lancer / Model: FS ↳ 𝗠𝗼𝗱𝗲𝗹 #: FS30 ↳ 𝗦𝗲𝗿𝗶𝗮𝗹 #: 85148160802S0013 ↳ 𝗩𝗼𝗹𝘁𝗮𝗴𝗲: 115V…"
type textarea "x"
type textarea "Lancer / Model: FS3 ↳ 𝗠𝗼𝗱𝗲𝗹 #: FS30 ↳ 𝗦𝗲𝗿𝗶𝗮𝗹 #: 85148160802S0013 ↳ 𝗩𝗼𝗹𝘁𝗮𝗴𝗲: 115…"
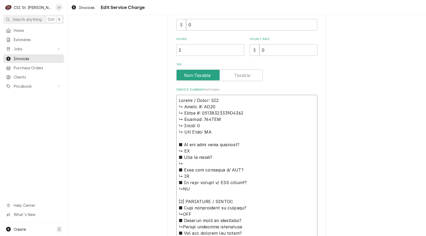
type textarea "x"
type textarea "Lancer / Model: FS30 ↳ 𝗠𝗼𝗱𝗲𝗹 #: FS30 ↳ 𝗦𝗲𝗿𝗶𝗮𝗹 #: 85148160802S0013 ↳ 𝗩𝗼𝗹𝘁𝗮𝗴𝗲: 11…"
type textarea "x"
type textarea "Lancer / Model: FS30 ↳ 𝗠𝗼𝗱𝗲𝗹 #: FS30 ↳ 𝗦𝗲𝗿𝗶𝗮𝗹 #: 85148160802S0013 ↳ 𝗩𝗼𝗹𝘁𝗮𝗴𝗲: 11…"
type textarea "x"
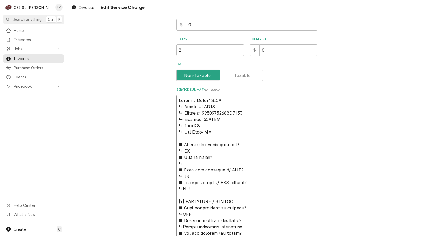
type textarea "Lancer / Model: FS30 / ↳ 𝗠𝗼𝗱𝗲𝗹 #: FS30 ↳ 𝗦𝗲𝗿𝗶𝗮𝗹 #: 85148160802S0013 ↳ 𝗩𝗼𝗹𝘁𝗮𝗴𝗲: …"
type textarea "x"
type textarea "Lancer / Model: FS30 / ↳ 𝗠𝗼𝗱𝗲𝗹 #: FS30 ↳ 𝗦𝗲𝗿𝗶𝗮𝗹 #: 85148160802S0013 ↳ 𝗩𝗼𝗹𝘁𝗮𝗴𝗲: …"
type textarea "x"
type textarea "Lancer / Model: FS30 / S ↳ 𝗠𝗼𝗱𝗲𝗹 #: FS30 ↳ 𝗦𝗲𝗿𝗶𝗮𝗹 #: 85148160802S0013 ↳ 𝗩𝗼𝗹𝘁𝗮𝗴𝗲…"
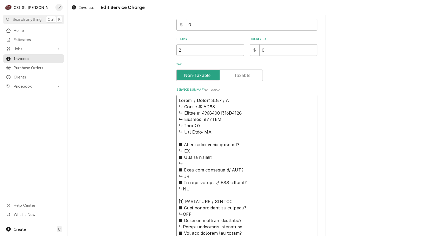
type textarea "x"
type textarea "Lancer / Model: FS30 / Se ↳ 𝗠𝗼𝗱𝗲𝗹 #: FS30 ↳ 𝗦𝗲𝗿𝗶𝗮𝗹 #: 85148160802S0013 ↳ 𝗩𝗼𝗹𝘁𝗮𝗴…"
type textarea "x"
type textarea "Lancer / Model: FS30 / Ser ↳ 𝗠𝗼𝗱𝗲𝗹 #: FS30 ↳ 𝗦𝗲𝗿𝗶𝗮𝗹 #: 85148160802S0013 ↳ 𝗩𝗼𝗹𝘁𝗮…"
type textarea "x"
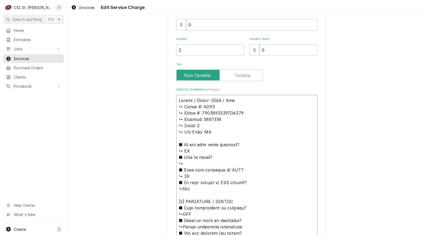
type textarea "Lancer / Model: FS30 / Seri ↳ 𝗠𝗼𝗱𝗲𝗹 #: FS30 ↳ 𝗦𝗲𝗿𝗶𝗮𝗹 #: 85148160802S0013 ↳ 𝗩𝗼𝗹𝘁…"
type textarea "x"
type textarea "Lancer / Model: FS30 / Seria ↳ 𝗠𝗼𝗱𝗲𝗹 #: FS30 ↳ 𝗦𝗲𝗿𝗶𝗮𝗹 #: 85148160802S0013 ↳ 𝗩𝗼𝗹…"
type textarea "x"
type textarea "Lancer / Model: FS30 / Serial ↳ 𝗠𝗼𝗱𝗲𝗹 #: FS30 ↳ 𝗦𝗲𝗿𝗶𝗮𝗹 #: 85148160802S0013 ↳ 𝗩𝗼…"
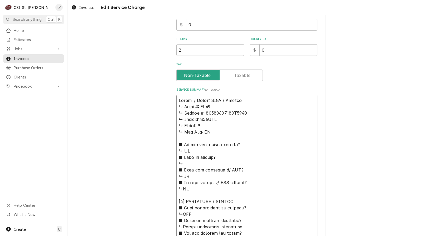
type textarea "x"
type textarea "Lancer / Model: FS30 / Serial: ↳ 𝗠𝗼𝗱𝗲𝗹 #: FS30 ↳ 𝗦𝗲𝗿𝗶𝗮𝗹 #: 85148160802S0013 ↳ 𝗩…"
type textarea "x"
type textarea "Lancer / Model: FS30 / Serial: ↳ 𝗠𝗼𝗱𝗲𝗹 #: FS30 ↳ 𝗦𝗲𝗿𝗶𝗮𝗹 #: 85148160802S0013 ↳ 𝗩…"
type textarea "x"
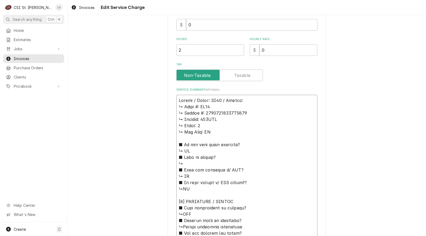
type textarea "Lancer / Model: FS30 / Serial: ↳ 𝗠𝗼𝗱𝗲𝗹 #: FS30 ↳ 𝗦𝗲𝗿𝗶𝗮𝗹 #: 85148160802S0013 ↳ 𝗩…"
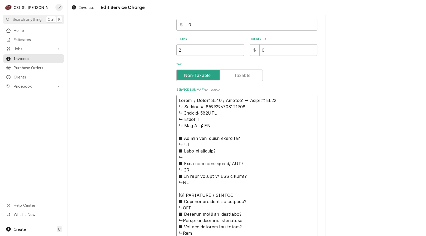
type textarea "x"
type textarea "Lancer / Model: FS30 / Serial: 𝗠𝗼𝗱𝗲𝗹 #: FS30 ↳ 𝗦𝗲𝗿𝗶𝗮𝗹 #: 85148160802S0013 ↳ 𝗩𝗼𝗹…"
type textarea "x"
type textarea "Lancer / Model: FS30 / Serial: 𝗠𝗼𝗱𝗲𝗹 #: FS30 ↳ 𝗦𝗲𝗿𝗶𝗮𝗹 #: 85148160802S0013 ↳ 𝗩𝗼𝗹…"
type textarea "x"
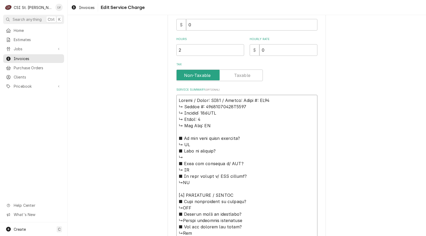
type textarea "Lancer / Model: FS30 / Serial: 𝗼𝗱𝗲𝗹 #: FS30 ↳ 𝗦𝗲𝗿𝗶𝗮𝗹 #: 85148160802S0013 ↳ 𝗩𝗼𝗹𝘁…"
type textarea "x"
type textarea "Lancer / Model: FS30 / Serial: 𝗱𝗲𝗹 #: FS30 ↳ 𝗦𝗲𝗿𝗶𝗮𝗹 #: 85148160802S0013 ↳ 𝗩𝗼𝗹𝘁𝗮…"
type textarea "x"
type textarea "Lancer / Model: FS30 / Serial: 𝗲𝗹 #: FS30 ↳ 𝗦𝗲𝗿𝗶𝗮𝗹 #: 85148160802S0013 ↳ 𝗩𝗼𝗹𝘁𝗮𝗴…"
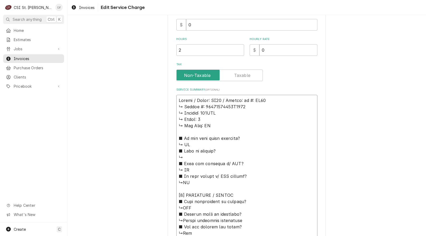
type textarea "x"
type textarea "Lancer / Model: FS30 / Serial: 𝗹 #: FS30 ↳ 𝗦𝗲𝗿𝗶𝗮𝗹 #: 85148160802S0013 ↳ 𝗩𝗼𝗹𝘁𝗮𝗴𝗲…"
type textarea "x"
type textarea "Lancer / Model: FS30 / Serial: #: FS30 ↳ 𝗦𝗲𝗿𝗶𝗮𝗹 #: 85148160802S0013 ↳ 𝗩𝗼𝗹𝘁𝗮𝗴𝗲: …"
type textarea "x"
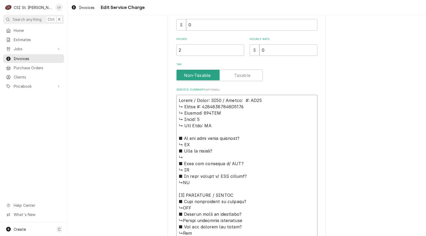
type textarea "Lancer / Model: FS30 / Serial: #: FS30 ↳ 𝗦𝗲𝗿𝗶𝗮𝗹 #: 85148160802S0013 ↳ 𝗩𝗼𝗹𝘁𝗮𝗴𝗲: …"
type textarea "x"
type textarea "Lancer / Model: FS30 / Serial: : FS30 ↳ 𝗦𝗲𝗿𝗶𝗮𝗹 #: 85148160802S0013 ↳ 𝗩𝗼𝗹𝘁𝗮𝗴𝗲: 1…"
type textarea "x"
type textarea "Lancer / Model: FS30 / Serial: FS30 ↳ 𝗦𝗲𝗿𝗶𝗮𝗹 #: 85148160802S0013 ↳ 𝗩𝗼𝗹𝘁𝗮𝗴𝗲: 115…"
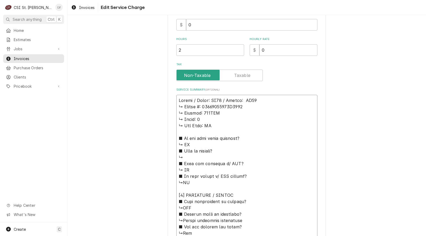
type textarea "x"
type textarea "Lancer / Model: FS30 / Serial: FS30 ↳ 𝗦𝗲𝗿𝗶𝗮𝗹 #: 85148160802S0013 ↳ 𝗩𝗼𝗹𝘁𝗮𝗴𝗲: 115…"
type textarea "x"
type textarea "Lancer / Model: FS30 / Serial: S30 ↳ 𝗦𝗲𝗿𝗶𝗮𝗹 #: 85148160802S0013 ↳ 𝗩𝗼𝗹𝘁𝗮𝗴𝗲: 115V…"
type textarea "x"
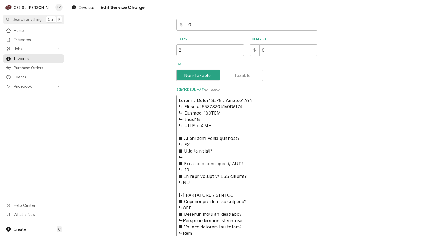
type textarea "Lancer / Model: FS30 / Serial: 30 ↳ 𝗦𝗲𝗿𝗶𝗮𝗹 #: 85148160802S0013 ↳ 𝗩𝗼𝗹𝘁𝗮𝗴𝗲: 115VA…"
type textarea "x"
type textarea "Lancer / Model: FS30 / Serial: 0 ↳ 𝗦𝗲𝗿𝗶𝗮𝗹 #: 85148160802S0013 ↳ 𝗩𝗼𝗹𝘁𝗮𝗴𝗲: 115VAC…"
type textarea "x"
type textarea "Lancer / Model: FS30 / Serial: ↳ 𝗦𝗲𝗿𝗶𝗮𝗹 #: 85148160802S0013 ↳ 𝗩𝗼𝗹𝘁𝗮𝗴𝗲: 115VAC ↳…"
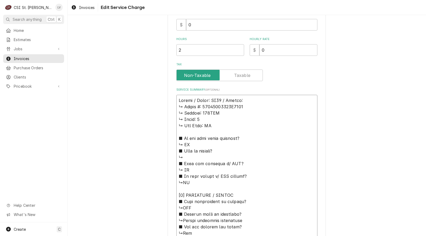
type textarea "x"
type textarea "Lancer / Model: FS30 / Serial: ↳ 𝗦𝗲𝗿𝗶𝗮𝗹 #: 85148160802S0013 ↳ 𝗩𝗼𝗹𝘁𝗮𝗴𝗲: 115VAC ↳…"
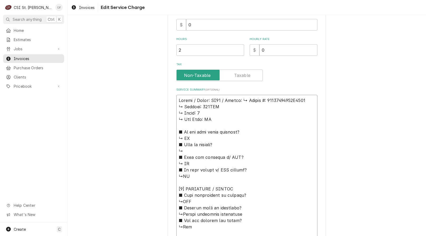
type textarea "x"
type textarea "Lancer / Model: FS30 / Serial: 𝗦𝗲𝗿𝗶𝗮𝗹 #: 85148160802S0013 ↳ 𝗩𝗼𝗹𝘁𝗮𝗴𝗲: 115VAC ↳ 𝗣…"
type textarea "x"
type textarea "Lancer / Model: FS30 / Serial: 𝗦𝗲𝗿𝗶𝗮𝗹 #: 85148160802S0013 ↳ 𝗩𝗼𝗹𝘁𝗮𝗴𝗲: 115VAC ↳ 𝗣…"
type textarea "x"
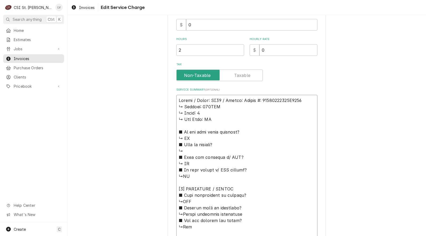
type textarea "Lancer / Model: FS30 / Serial: 𝗲𝗿𝗶𝗮𝗹 #: 85148160802S0013 ↳ 𝗩𝗼𝗹𝘁𝗮𝗴𝗲: 115VAC ↳ 𝗣𝗵…"
type textarea "x"
type textarea "Lancer / Model: FS30 / Serial: 𝗿𝗶𝗮𝗹 #: 85148160802S0013 ↳ 𝗩𝗼𝗹𝘁𝗮𝗴𝗲: 115VAC ↳ 𝗣𝗵𝗮…"
type textarea "x"
type textarea "Lancer / Model: FS30 / Serial: 𝗶𝗮𝗹 #: 85148160802S0013 ↳ 𝗩𝗼𝗹𝘁𝗮𝗴𝗲: 115VAC ↳ 𝗣𝗵𝗮𝘀…"
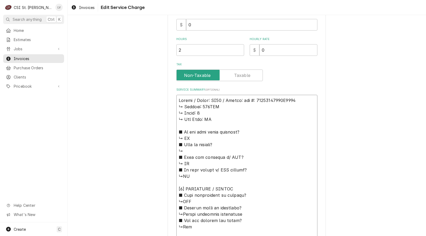
type textarea "x"
type textarea "Lancer / Model: FS30 / Serial: 𝗮𝗹 #: 85148160802S0013 ↳ 𝗩𝗼𝗹𝘁𝗮𝗴𝗲: 115VAC ↳ 𝗣𝗵𝗮𝘀𝗲…"
type textarea "x"
type textarea "Lancer / Model: FS30 / Serial: 𝗹 #: 85148160802S0013 ↳ 𝗩𝗼𝗹𝘁𝗮𝗴𝗲: 115VAC ↳ 𝗣𝗵𝗮𝘀𝗲:…"
type textarea "x"
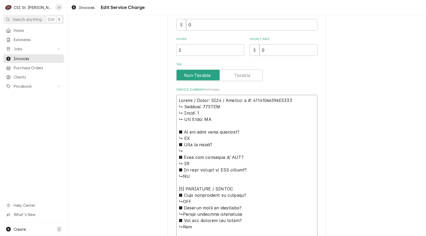
type textarea "Lancer / Model: FS30 / Serial: #: 85148160802S0013 ↳ 𝗩𝗼𝗹𝘁𝗮𝗴𝗲: 115VAC ↳ 𝗣𝗵𝗮𝘀𝗲: 1…"
type textarea "x"
type textarea "Lancer / Model: FS30 / Serial: #: 85148160802S0013 ↳ 𝗩𝗼𝗹𝘁𝗮𝗴𝗲: 115VAC ↳ 𝗣𝗵𝗮𝘀𝗲: 1…"
type textarea "x"
type textarea "Lancer / Model: FS30 / Serial: : 85148160802S0013 ↳ 𝗩𝗼𝗹𝘁𝗮𝗴𝗲: 115VAC ↳ 𝗣𝗵𝗮𝘀𝗲: 1 …"
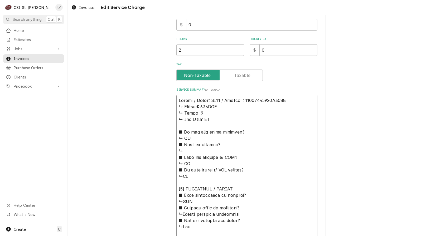
type textarea "x"
type textarea "Lancer / Model: FS30 / Serial: 85148160802S0013 ↳ 𝗩𝗼𝗹𝘁𝗮𝗴𝗲: 115VAC ↳ 𝗣𝗵𝗮𝘀𝗲: 1 ↳ …"
type textarea "x"
type textarea "Lancer / Model: FS30 / Serial: 85148160802S0013 ↳ 𝗩𝗼𝗹𝘁𝗮𝗴𝗲: 115VAC ↳ 𝗣𝗵𝗮𝘀𝗲: 1 ↳ …"
type textarea "x"
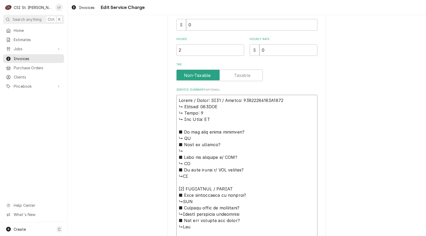
type textarea "Lancer / Model: FS30 / Serial: 5148160802S0013 ↳ 𝗩𝗼𝗹𝘁𝗮𝗴𝗲: 115VAC ↳ 𝗣𝗵𝗮𝘀𝗲: 1 ↳ 𝗚…"
type textarea "x"
type textarea "Lancer / Model: FS30 / Serial: 148160802S0013 ↳ 𝗩𝗼𝗹𝘁𝗮𝗴𝗲: 115VAC ↳ 𝗣𝗵𝗮𝘀𝗲: 1 ↳ 𝗚𝗮…"
type textarea "x"
type textarea "Lancer / Model: FS30 / Serial: 48160802S0013 ↳ 𝗩𝗼𝗹𝘁𝗮𝗴𝗲: 115VAC ↳ 𝗣𝗵𝗮𝘀𝗲: 1 ↳ 𝗚𝗮𝘀…"
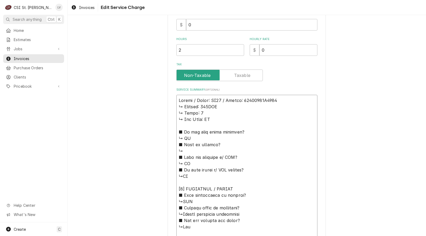
type textarea "x"
type textarea "Lancer / Model: FS30 / Serial: 160802S0013 ↳ 𝗩𝗼𝗹𝘁𝗮𝗴𝗲: 115VAC ↳ 𝗣𝗵𝗮𝘀𝗲: 1 ↳ 𝗚𝗮𝘀 𝗧…"
type textarea "x"
type textarea "Lancer / Model: FS30 / Serial: 160802S0013 ↳ 𝗩𝗼𝗹𝘁𝗮𝗴𝗲: 115VAC ↳ 𝗣𝗵𝗮𝘀𝗲: 1 ↳ 𝗚𝗮𝘀 𝗧…"
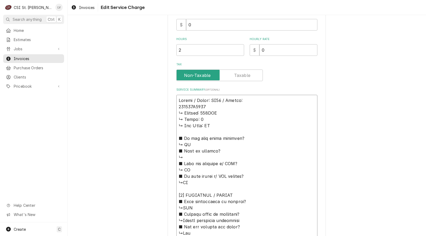
type textarea "x"
type textarea "Lancer / Model: FS30 / Serial: 160802S0013 ↳ 𝗩𝗼𝗹𝘁𝗮𝗴𝗲: 115VAC ↳ 𝗣𝗵𝗮𝘀𝗲: 1 ↳ 𝗚𝗮𝘀 𝗧…"
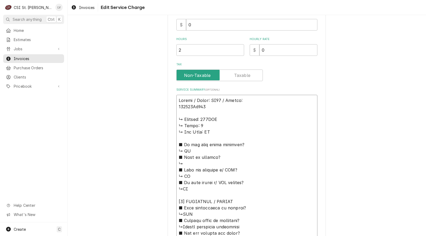
type textarea "x"
type textarea "Lancer / Model: FS30 / Serial: 160802S0013 ↳ 𝗩𝗼𝗹𝘁𝗮𝗴𝗲: 115VAC ↳ 𝗣𝗵𝗮𝘀𝗲: 1 ↳ 𝗚𝗮𝘀 𝗧…"
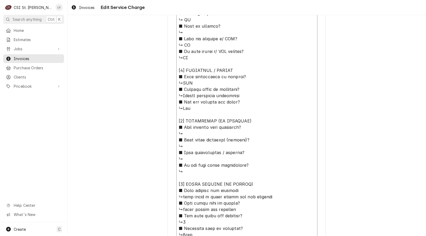
scroll to position [386, 0]
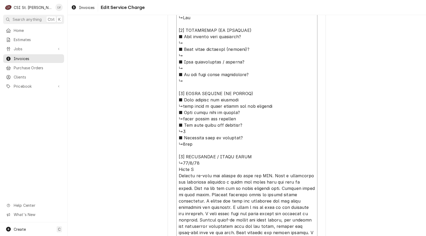
drag, startPoint x: 175, startPoint y: 46, endPoint x: 255, endPoint y: 96, distance: 95.1
click at [255, 97] on textarea "Service Summary ( optional )" at bounding box center [246, 59] width 141 height 384
type textarea "x"
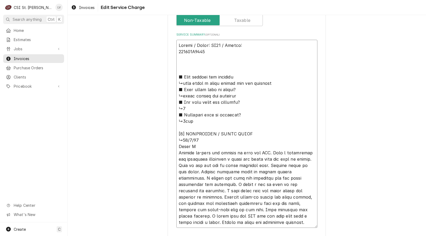
scroll to position [250, 0]
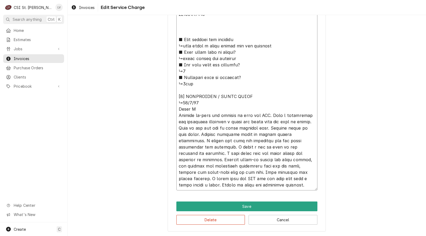
drag, startPoint x: 230, startPoint y: 122, endPoint x: 257, endPoint y: 180, distance: 63.6
click at [257, 180] on textarea "Service Summary ( optional )" at bounding box center [246, 96] width 141 height 188
type textarea "Lancer / Model: FS30 / Serial: 160802S0013 ■ 𝗪𝗵𝗮𝘁 𝗿𝗲𝗽𝗮𝗶𝗿𝘀 𝗮𝗿𝗲 𝗿𝗲𝗾𝘂𝗶𝗿𝗲𝗱 ↳unit ne…"
click at [146, 101] on div "Use the fields below to edit this service charge Short Description Job | Servic…" at bounding box center [246, 3] width 358 height 466
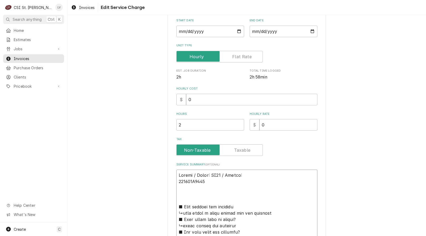
scroll to position [76, 0]
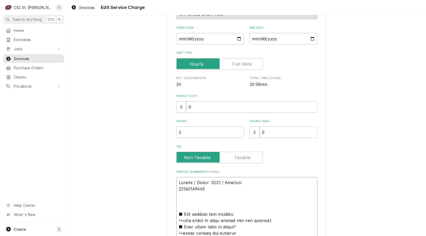
drag, startPoint x: 226, startPoint y: 188, endPoint x: 186, endPoint y: 197, distance: 41.4
paste textarea "Found drain tray full of liquid. Cleared and flushed both drains to ensure prop…"
type textarea "x"
type textarea "Lancer / Model: FS30 / Serial: 160802S0013 Found drain tray full of liquid. Cle…"
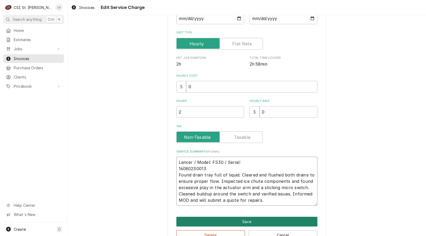
scroll to position [101, 0]
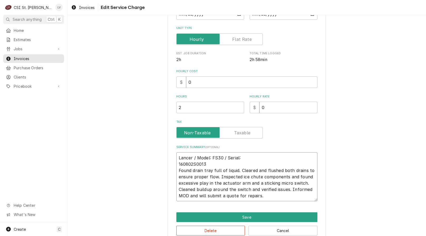
drag, startPoint x: 264, startPoint y: 223, endPoint x: 150, endPoint y: 160, distance: 130.5
click at [150, 160] on div "Use the fields below to edit this service charge Short Description Job | Servic…" at bounding box center [246, 83] width 358 height 327
type textarea "x"
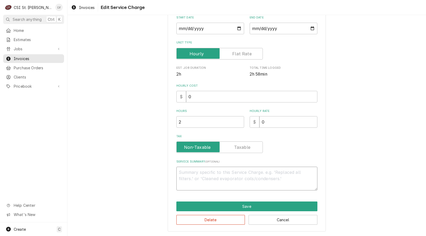
scroll to position [86, 0]
click at [220, 219] on button "Delete" at bounding box center [210, 220] width 69 height 10
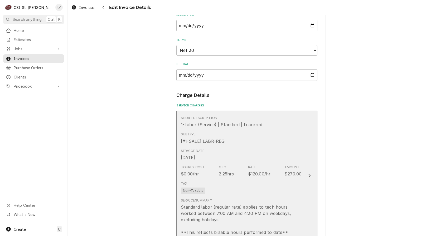
click at [229, 217] on div "Standard labor (regular rate) applies to tech hours worked between 7:00 AM and …" at bounding box center [241, 220] width 121 height 32
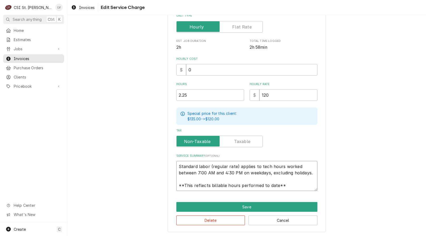
scroll to position [6, 0]
drag, startPoint x: 176, startPoint y: 165, endPoint x: 306, endPoint y: 189, distance: 131.9
click at [306, 189] on textarea "Standard labor (regular rate) applies to tech hours worked between 7:00 AM and …" at bounding box center [246, 176] width 141 height 30
paste textarea "Lancer / Model: FS30 / Serial: 160802S0013 Found drain tray full of liquid. Cle…"
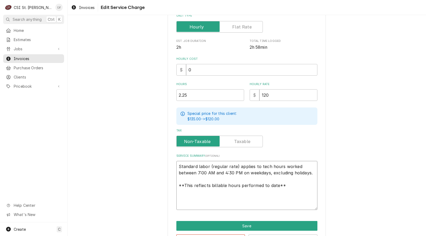
type textarea "x"
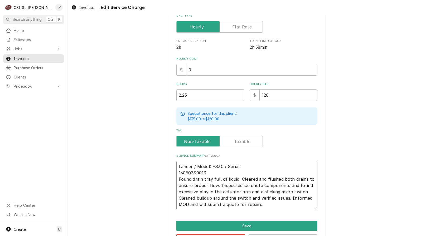
scroll to position [0, 0]
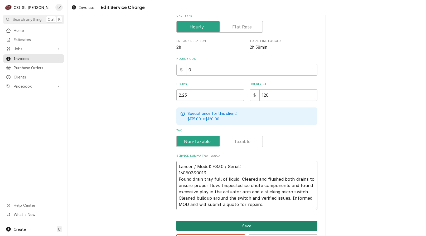
type textarea "Lancer / Model: FS30 / Serial: 160802S0013 Found drain tray full of liquid. Cle…"
click at [240, 224] on button "Save" at bounding box center [246, 226] width 141 height 10
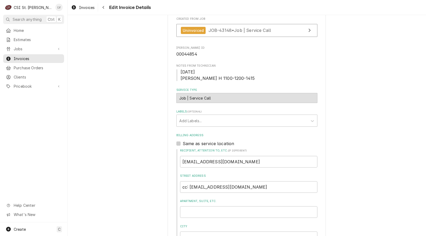
scroll to position [101, 0]
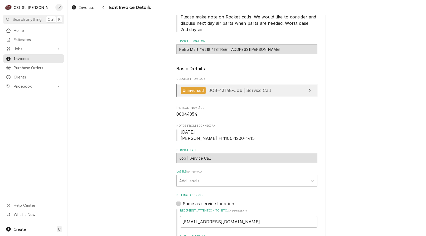
click at [260, 92] on span "JOB-43148 • Job | Service Call" at bounding box center [239, 90] width 63 height 5
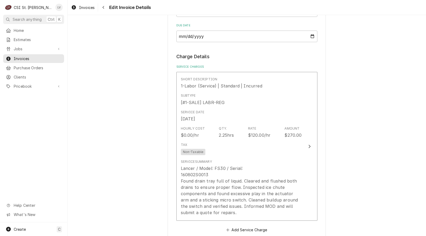
scroll to position [575, 0]
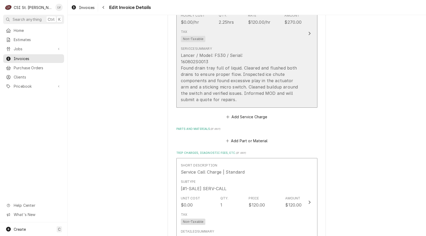
click at [217, 66] on div "Lancer / Model: FS30 / Serial: 160802S0013 Found drain tray full of liquid. Cle…" at bounding box center [241, 77] width 121 height 51
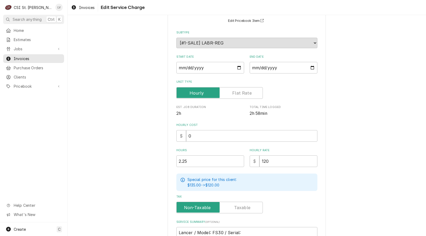
scroll to position [132, 0]
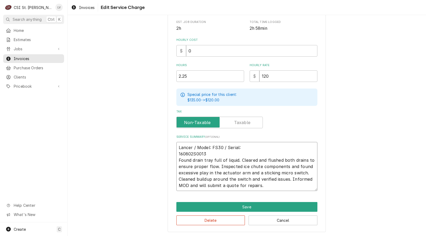
click at [241, 146] on textarea "Lancer / Model: FS30 / Serial: 160802S0013 Found drain tray full of liquid. Cle…" at bounding box center [246, 166] width 141 height 49
paste textarea "85148160802S0013"
type textarea "x"
type textarea "Lancer / Model: FS30 / Serial: 85148160802S0013 160802S0013 Found drain tray fu…"
type textarea "x"
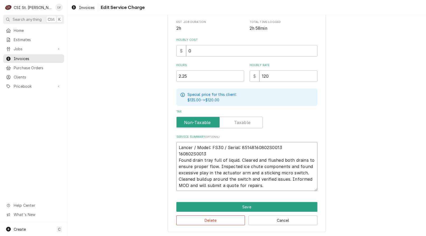
type textarea "Lancer / Model: FS30 / Serial: 85148160802S0013160802S0013 Found drain tray ful…"
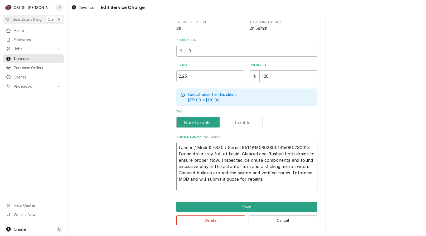
scroll to position [126, 0]
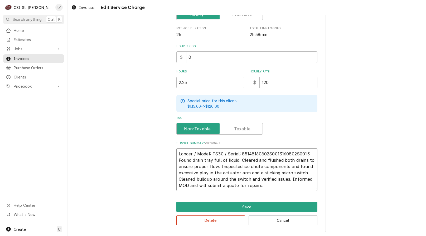
type textarea "x"
type textarea "Lancer / Model: FS30 / Serial: 85148160802S001360802S0013 Found drain tray full…"
type textarea "x"
type textarea "Lancer / Model: FS30 / Serial: 85148160802S00130802S0013 Found drain tray full …"
type textarea "x"
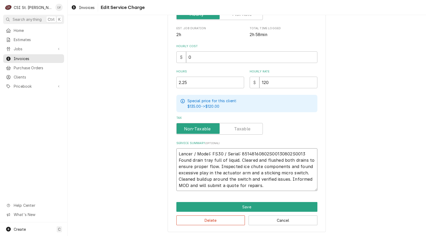
type textarea "Lancer / Model: FS30 / Serial: 85148160802S0013802S0013 Found drain tray full o…"
type textarea "x"
type textarea "Lancer / Model: FS30 / Serial: 85148160802S001302S0013 Found drain tray full of…"
type textarea "x"
type textarea "Lancer / Model: FS30 / Serial: 85148160802S00132S0013 Found drain tray full of …"
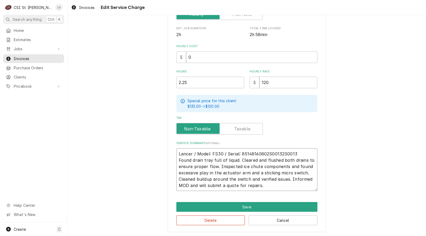
type textarea "x"
type textarea "Lancer / Model: FS30 / Serial: 85148160802S0013S0013 Found drain tray full of l…"
type textarea "x"
type textarea "Lancer / Model: FS30 / Serial: 85148160802S00130013 Found drain tray full of li…"
type textarea "x"
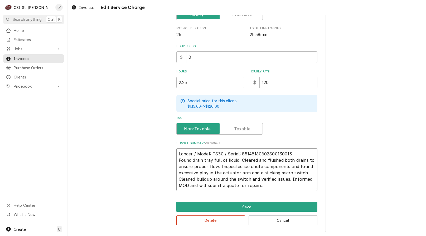
type textarea "Lancer / Model: FS30 / Serial: 85148160802S0013013 Found drain tray full of liq…"
type textarea "x"
type textarea "Lancer / Model: FS30 / Serial: 85148160802S001313 Found drain tray full of liqu…"
type textarea "x"
type textarea "Lancer / Model: FS30 / Serial: 85148160802S00133 Found drain tray full of liqui…"
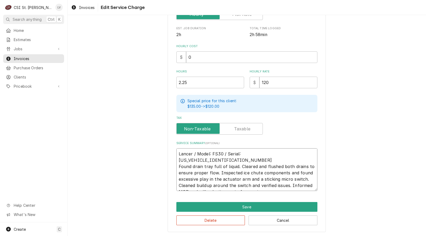
type textarea "x"
type textarea "Lancer / Model: FS30 / Serial: 85148160802S0013 Found drain tray full of liquid…"
type textarea "x"
type textarea "Lancer / Model: FS30 / Serial: 85148160802S0013Found drain tray full of liquid.…"
type textarea "x"
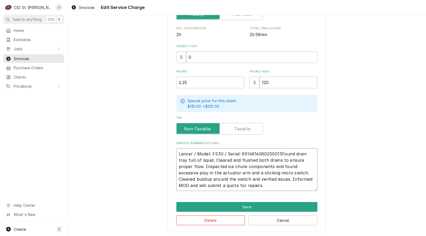
type textarea "Lancer / Model: FS30 / Serial: 85148160802S0013 Found drain tray full of liquid…"
type textarea "x"
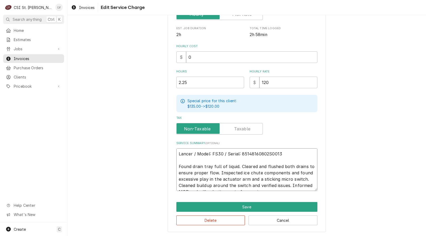
scroll to position [132, 0]
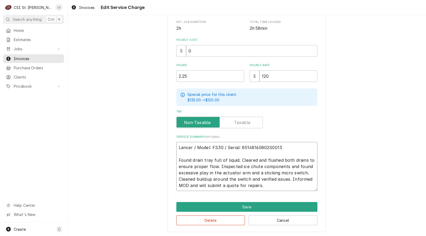
type textarea "Lancer / Model: FS30 / Serial: 85148160802S0013 Found drain tray full of liquid…"
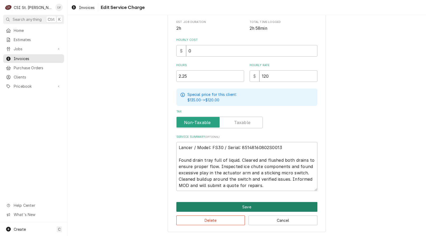
click at [246, 205] on button "Save" at bounding box center [246, 207] width 141 height 10
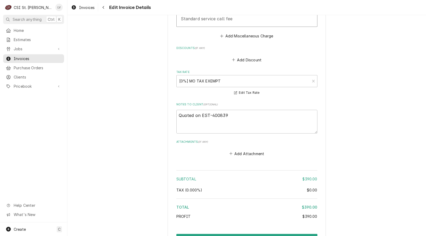
scroll to position [865, 0]
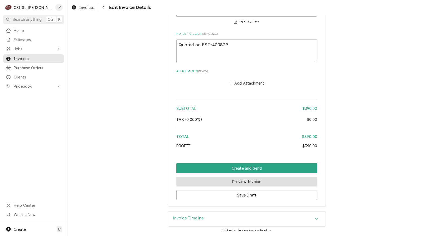
click at [239, 181] on button "Preview Invoice" at bounding box center [246, 182] width 141 height 10
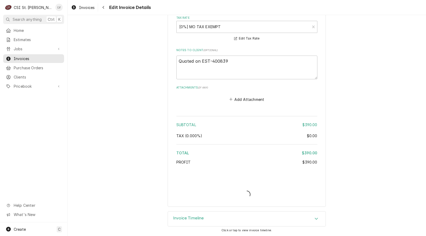
type textarea "x"
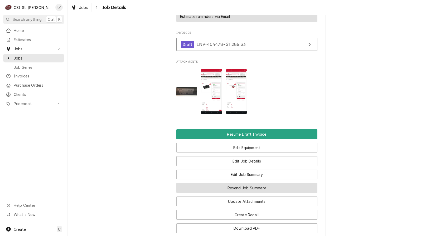
scroll to position [632, 0]
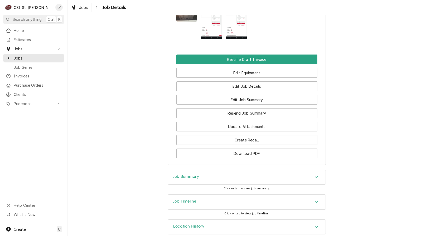
click at [184, 174] on h3 "Job Summary" at bounding box center [186, 176] width 26 height 5
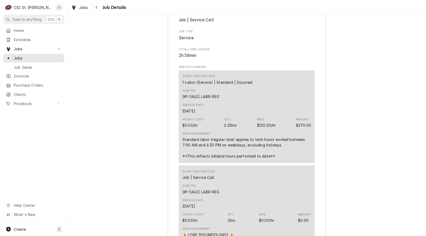
scroll to position [1000, 0]
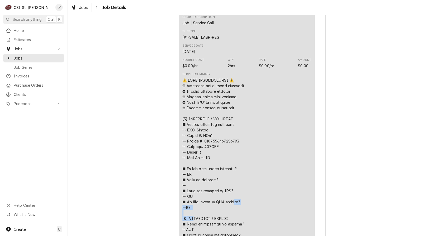
drag, startPoint x: 201, startPoint y: 133, endPoint x: 235, endPoint y: 135, distance: 34.3
copy div "𝗲𝗿? ↳NO [𝟮] 𝗗𝗜"
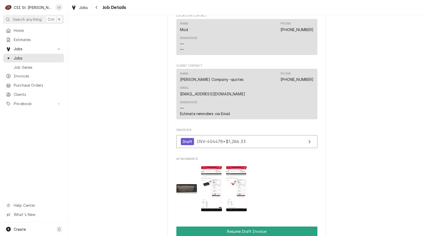
scroll to position [316, 0]
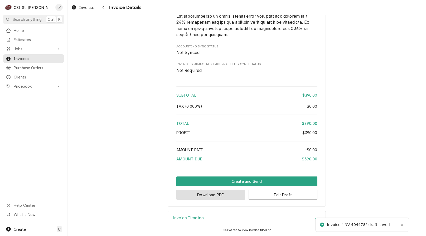
scroll to position [837, 0]
click at [228, 195] on button "Download PDF" at bounding box center [210, 195] width 69 height 10
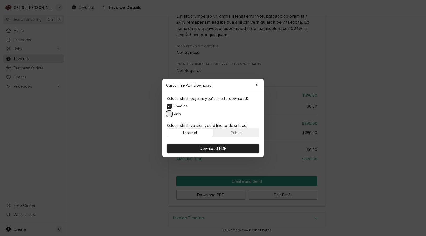
click at [171, 114] on button "Job" at bounding box center [168, 113] width 5 height 5
click at [210, 149] on span "Download PDF" at bounding box center [213, 149] width 29 height 6
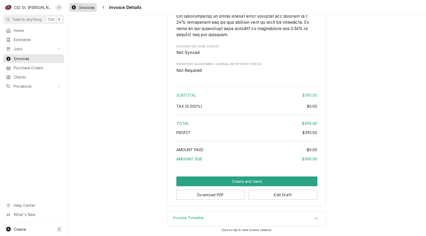
click at [82, 10] on div "Invoices" at bounding box center [83, 7] width 26 height 7
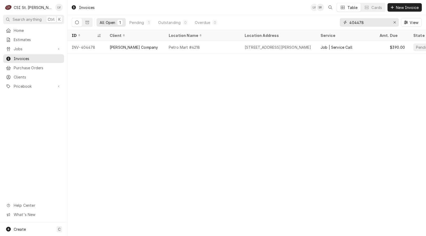
click at [365, 23] on input "404478" at bounding box center [369, 22] width 40 height 8
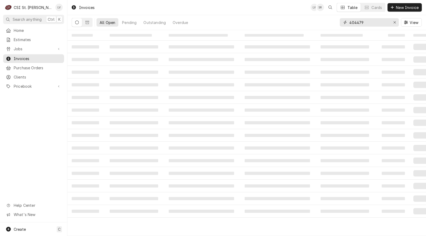
type input "404479"
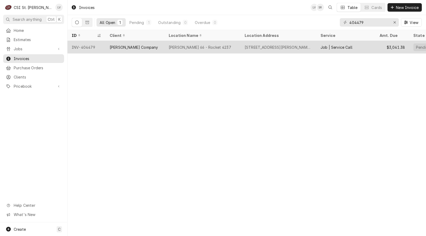
click at [141, 51] on div "[PERSON_NAME] Company" at bounding box center [134, 47] width 59 height 13
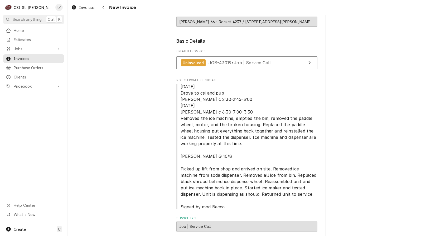
scroll to position [53, 0]
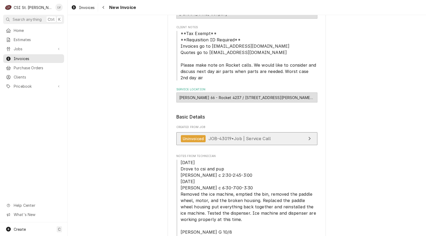
click at [249, 140] on span "JOB-43019 • Job | Service Call" at bounding box center [239, 138] width 62 height 5
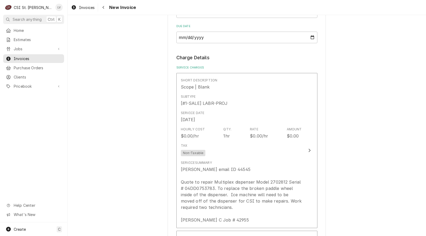
scroll to position [579, 0]
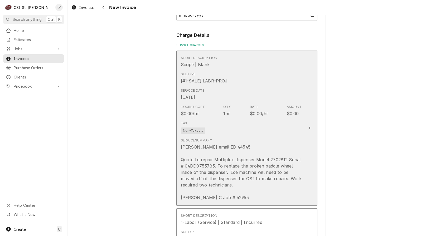
click at [249, 175] on div "Vivian email ID 44545 Quote to repair Multiplex dispenser Model 2702812 Serial …" at bounding box center [241, 172] width 121 height 57
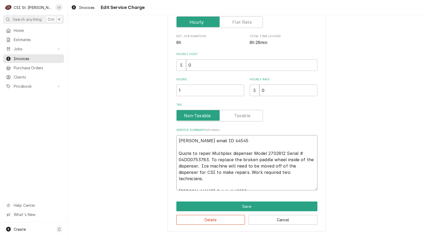
scroll to position [6, 0]
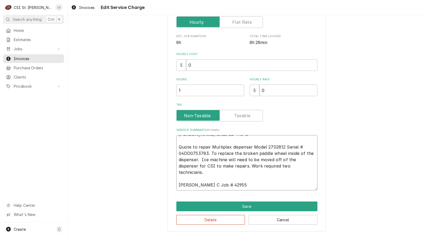
drag, startPoint x: 175, startPoint y: 140, endPoint x: 260, endPoint y: 196, distance: 101.9
click at [260, 197] on div "Use the fields below to edit this service charge Short Description Scope | Blan…" at bounding box center [247, 70] width 158 height 324
type textarea "x"
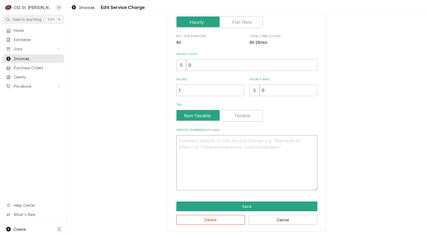
scroll to position [0, 0]
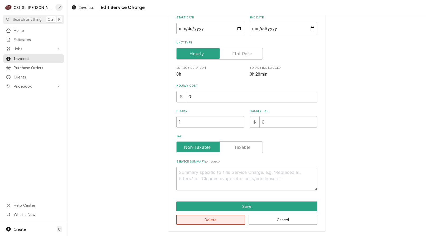
click at [204, 221] on button "Delete" at bounding box center [210, 220] width 69 height 10
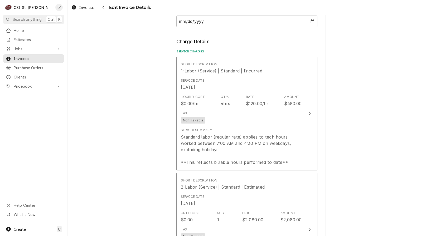
scroll to position [573, 0]
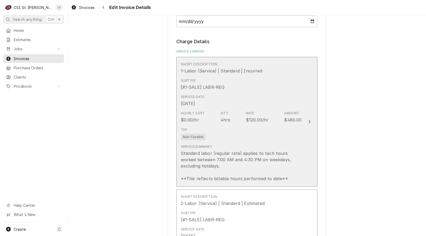
click at [243, 147] on div "Service Summary Standard labor (regular rate) applies to tech hours worked betw…" at bounding box center [241, 162] width 121 height 37
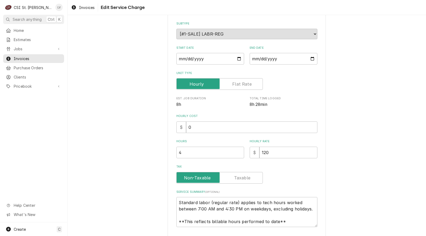
type textarea "x"
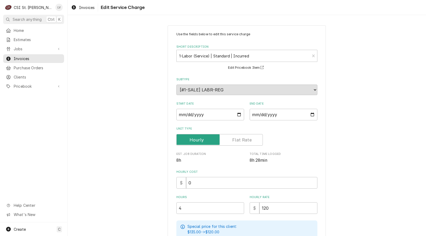
click at [246, 137] on label "Unit Type" at bounding box center [219, 140] width 86 height 12
click at [246, 137] on input "Unit Type" at bounding box center [220, 140] width 82 height 12
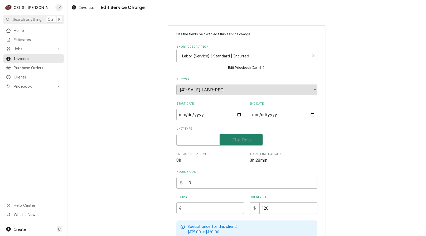
checkbox input "true"
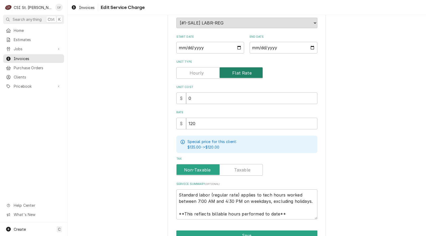
scroll to position [95, 0]
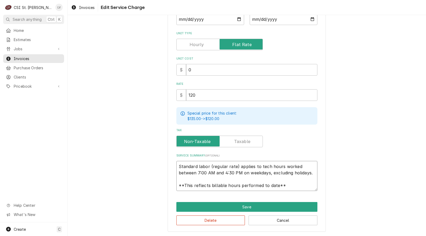
drag, startPoint x: 176, startPoint y: 166, endPoint x: 299, endPoint y: 189, distance: 125.2
click at [298, 190] on div "Use the fields below to edit this service charge Short Description 1-Labor (Ser…" at bounding box center [247, 81] width 158 height 302
paste textarea "Vivian email ID 44545 Quote to repair Multiplex dispenser Model 2702812 Serial …"
type textarea "x"
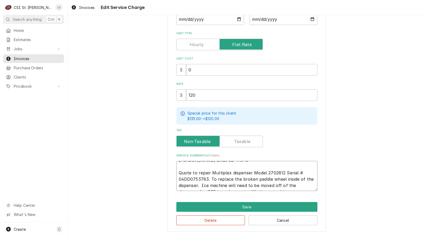
scroll to position [4, 0]
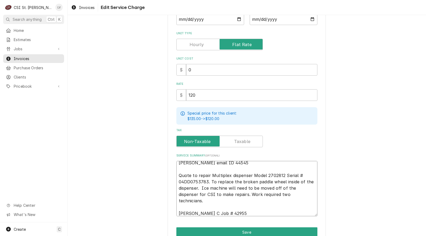
type textarea "Vivian email ID 44545 Quote to repair Multiplex dispenser Model 2702812 Serial …"
click at [187, 18] on input "2025-10-06" at bounding box center [210, 19] width 68 height 12
type textarea "x"
type input "2025-10-08"
type textarea "x"
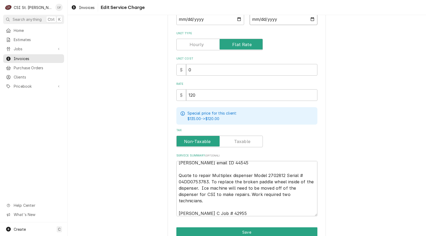
click at [259, 20] on input "2025-10-06" at bounding box center [283, 19] width 68 height 12
type textarea "x"
type input "2025-10-08"
click at [178, 168] on textarea "Vivian email ID 44545 Quote to repair Multiplex dispenser Model 2702812 Serial …" at bounding box center [246, 188] width 141 height 55
type textarea "x"
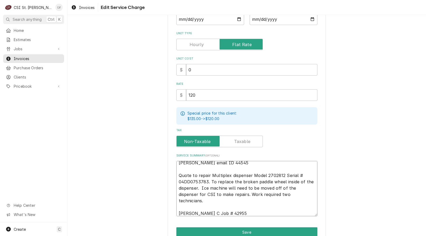
type textarea "Vivian email ID 44545 M Quote to repair Multiplex dispenser Model 2702812 Seria…"
type textarea "x"
type textarea "Vivian email ID 44545 Mu Quote to repair Multiplex dispenser Model 2702812 Seri…"
type textarea "x"
type textarea "Vivian email ID 44545 Mul Quote to repair Multiplex dispenser Model 2702812 Ser…"
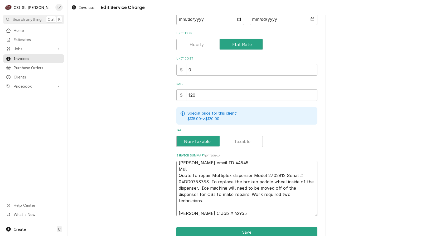
type textarea "x"
type textarea "Vivian email ID 44545 Mult Quote to repair Multiplex dispenser Model 2702812 Se…"
type textarea "x"
type textarea "Vivian email ID 44545 Multi Quote to repair Multiplex dispenser Model 2702812 S…"
type textarea "x"
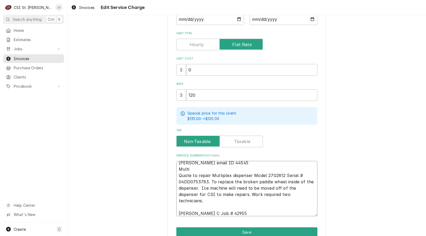
type textarea "Vivian email ID 44545 Multip Quote to repair Multiplex dispenser Model 2702812 …"
type textarea "x"
type textarea "Vivian email ID 44545 Multipl Quote to repair Multiplex dispenser Model 2702812…"
type textarea "x"
type textarea "Vivian email ID 44545 Multiple Quote to repair Multiplex dispenser Model 270281…"
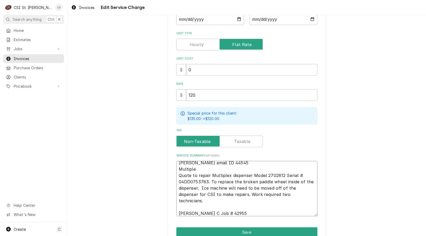
type textarea "x"
type textarea "Vivian email ID 44545 Multiplex Quote to repair Multiplex dispenser Model 27028…"
type textarea "x"
type textarea "Vivian email ID 44545 Multiplex Quote to repair Multiplex dispenser Model 27028…"
type textarea "x"
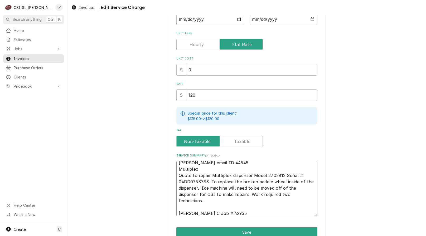
type textarea "Vivian email ID 44545 Multiplex / Quote to repair Multiplex dispenser Model 270…"
type textarea "x"
type textarea "Vivian email ID 44545 Multiplex / Quote to repair Multiplex dispenser Model 270…"
type textarea "x"
type textarea "Vivian email ID 44545 Multiplex / M Quote to repair Multiplex dispenser Model 2…"
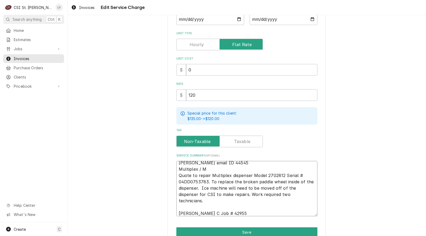
type textarea "x"
type textarea "Vivian email ID 44545 Multiplex / Mo Quote to repair Multiplex dispenser Model …"
type textarea "x"
type textarea "Vivian email ID 44545 Multiplex / Mod Quote to repair Multiplex dispenser Model…"
type textarea "x"
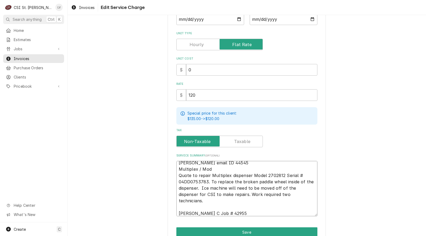
type textarea "Vivian email ID 44545 Multiplex / Mode Quote to repair Multiplex dispenser Mode…"
type textarea "x"
type textarea "Vivian email ID 44545 Multiplex / Model Quote to repair Multiplex dispenser Mod…"
type textarea "x"
type textarea "Vivian email ID 44545 Multiplex / Model: Quote to repair Multiplex dispenser Mo…"
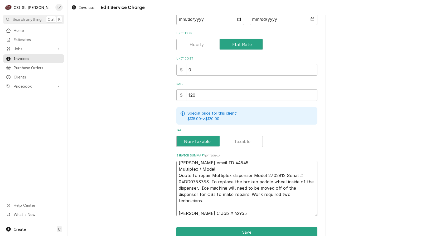
type textarea "x"
type textarea "Vivian email ID 44545 Multiplex / Model: Quote to repair Multiplex dispenser Mo…"
type textarea "x"
type textarea "Vivian email ID 44545 Multiplex / Model: Quote to repair Multiplex dispenser Mo…"
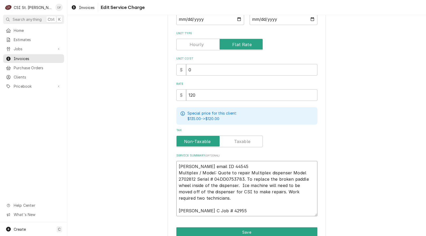
scroll to position [0, 0]
type textarea "x"
type textarea "Vivian email ID 44545 Multiplex / Model: ote to repair Multiplex dispenser Mode…"
type textarea "x"
type textarea "Vivian email ID 44545 Multiplex / Model: te to repair Multiplex dispenser Model…"
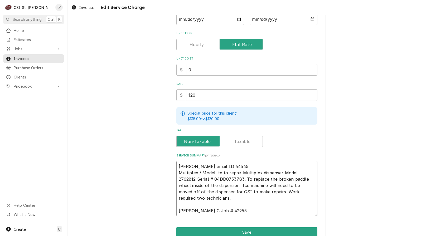
type textarea "x"
type textarea "Vivian email ID 44545 Multiplex / Model: e to repair Multiplex dispenser Model …"
type textarea "x"
type textarea "Vivian email ID 44545 Multiplex / Model: to repair Multiplex dispenser Model 27…"
type textarea "x"
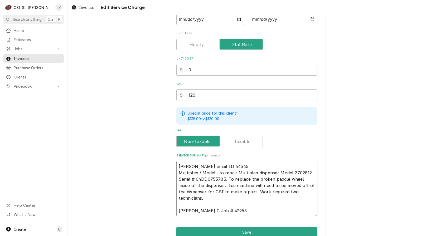
type textarea "Vivian email ID 44545 Multiplex / Model: to repair Multiplex dispenser Model 27…"
type textarea "x"
type textarea "Vivian email ID 44545 Multiplex / Model: o repair Multiplex dispenser Model 270…"
type textarea "x"
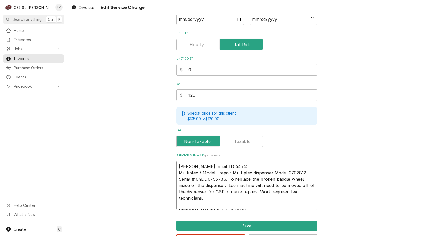
type textarea "Vivian email ID 44545 Multiplex / Model: repair Multiplex dispenser Model 27028…"
type textarea "x"
type textarea "Vivian email ID 44545 Multiplex / Model: epair Multiplex dispenser Model 270281…"
type textarea "x"
type textarea "Vivian email ID 44545 Multiplex / Model: pair Multiplex dispenser Model 2702812…"
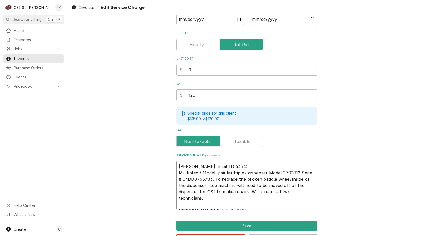
type textarea "x"
type textarea "Vivian email ID 44545 Multiplex / Model: air Multiplex dispenser Model 2702812 …"
type textarea "x"
type textarea "Vivian email ID 44545 Multiplex / Model: ir Multiplex dispenser Model 2702812 S…"
type textarea "x"
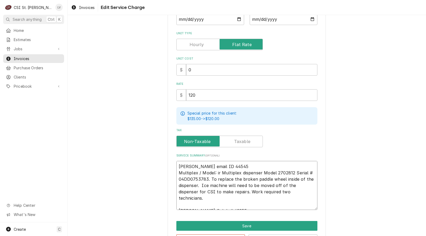
type textarea "Vivian email ID 44545 Multiplex / Model: r Multiplex dispenser Model 2702812 Se…"
type textarea "x"
type textarea "Vivian email ID 44545 Multiplex / Model: Multiplex dispenser Model 2702812 Seri…"
type textarea "x"
type textarea "Vivian email ID 44545 Multiplex / Model: Multiplex dispenser Model 2702812 Seri…"
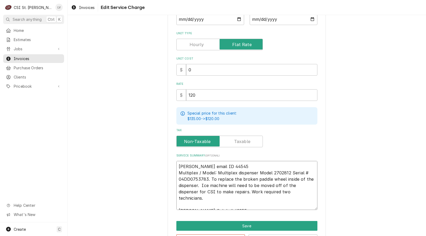
type textarea "x"
type textarea "Vivian email ID 44545 Multiplex / Model: ultiplex dispenser Model 2702812 Seria…"
type textarea "x"
type textarea "Vivian email ID 44545 Multiplex / Model: ltiplex dispenser Model 2702812 Serial…"
type textarea "x"
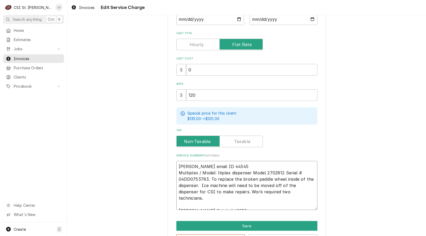
type textarea "Vivian email ID 44545 Multiplex / Model: tiplex dispenser Model 2702812 Serial …"
type textarea "x"
type textarea "Vivian email ID 44545 Multiplex / Model: iplex dispenser Model 2702812 Serial #…"
type textarea "x"
type textarea "Vivian email ID 44545 Multiplex / Model: plex dispenser Model 2702812 Serial # …"
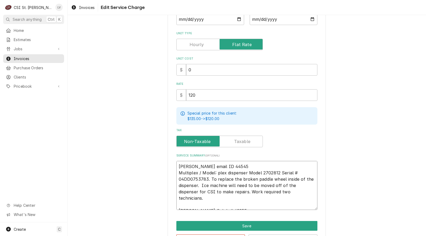
type textarea "x"
type textarea "Vivian email ID 44545 Multiplex / Model: lex dispenser Model 2702812 Serial # 0…"
type textarea "x"
type textarea "Vivian email ID 44545 Multiplex / Model: ex dispenser Model 2702812 Serial # 04…"
type textarea "x"
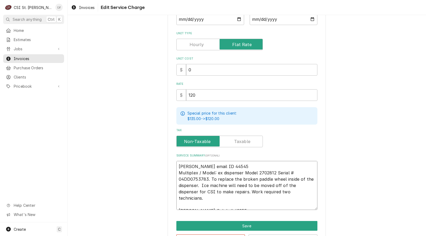
type textarea "Vivian email ID 44545 Multiplex / Model: x dispenser Model 2702812 Serial # 04D…"
type textarea "x"
type textarea "Vivian email ID 44545 Multiplex / Model: dispenser Model 2702812 Serial # 04DD0…"
type textarea "x"
type textarea "Vivian email ID 44545 Multiplex / Model: dispenser Model 2702812 Serial # 04DD0…"
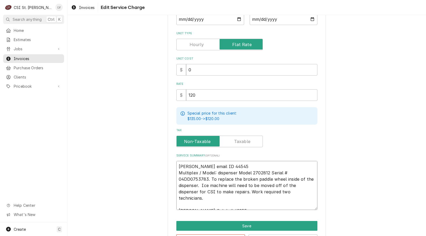
type textarea "x"
type textarea "Vivian email ID 44545 Multiplex / Model: ispenser Model 2702812 Serial # 04DD07…"
type textarea "x"
type textarea "Vivian email ID 44545 Multiplex / Model: spenser Model 2702812 Serial # 04DD075…"
type textarea "x"
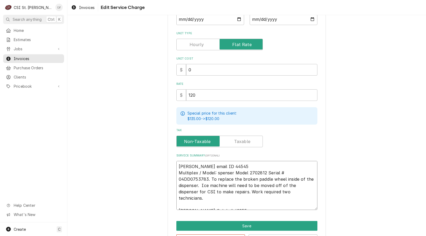
type textarea "Vivian email ID 44545 Multiplex / Model: penser Model 2702812 Serial # 04DD0753…"
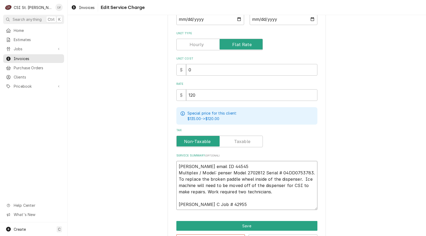
type textarea "x"
type textarea "Vivian email ID 44545 Multiplex / Model: enser Model 2702812 Serial # 04DD07537…"
type textarea "x"
type textarea "Vivian email ID 44545 Multiplex / Model: nser Model 2702812 Serial # 04DD075378…"
type textarea "x"
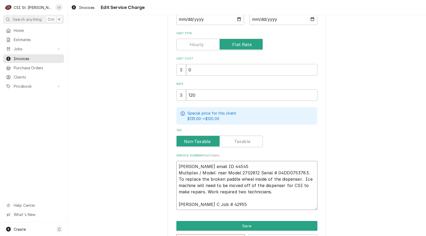
type textarea "Vivian email ID 44545 Multiplex / Model: ser Model 2702812 Serial # 04DD0753783…"
type textarea "x"
type textarea "Vivian email ID 44545 Multiplex / Model: er Model 2702812 Serial # 04DD0753783.…"
type textarea "x"
type textarea "Vivian email ID 44545 Multiplex / Model: r Model 2702812 Serial # 04DD0753783. …"
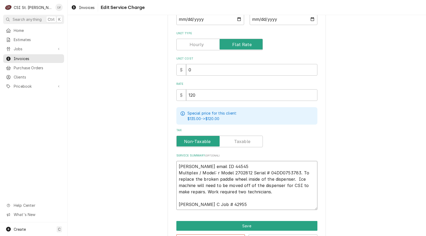
type textarea "x"
type textarea "Vivian email ID 44545 Multiplex / Model: Model 2702812 Serial # 04DD0753783. To…"
type textarea "x"
type textarea "Vivian email ID 44545 Multiplex / Model: Model 2702812 Serial # 04DD0753783. To…"
type textarea "x"
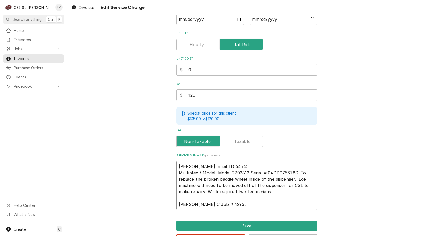
type textarea "Vivian email ID 44545 Multiplex / Model: odel 2702812 Serial # 04DD0753783. To …"
type textarea "x"
type textarea "Vivian email ID 44545 Multiplex / Model: el 2702812 Serial # 04DD0753783. To re…"
type textarea "x"
type textarea "Vivian email ID 44545 Multiplex / Model: l 2702812 Serial # 04DD0753783. To rep…"
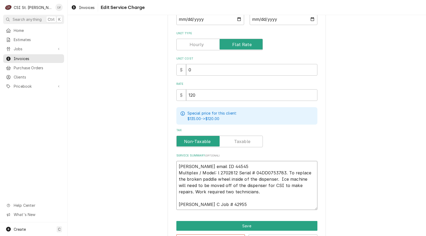
type textarea "x"
type textarea "Vivian email ID 44545 Multiplex / Model: 2702812 Serial # 04DD0753783. To repla…"
type textarea "x"
type textarea "Vivian email ID 44545 Multiplex / Model: 2702812 Serial # 04DD0753783. To repla…"
click at [233, 172] on textarea "Vivian email ID 44545 Multiplex / Model: 2702812 Serial # 04DD0753783. To repla…" at bounding box center [246, 185] width 141 height 49
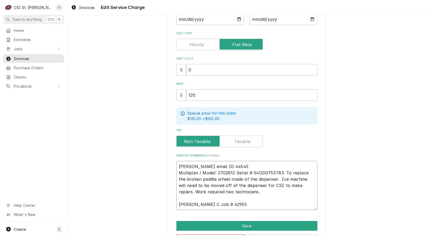
type textarea "x"
type textarea "Vivian email ID 44545 Multiplex / Model: 2702812 /Serial # 04DD0753783. To repl…"
type textarea "x"
type textarea "Vivian email ID 44545 Multiplex / Model: 2702812 / Serial # 04DD0753783. To rep…"
drag, startPoint x: 247, startPoint y: 174, endPoint x: 253, endPoint y: 179, distance: 7.9
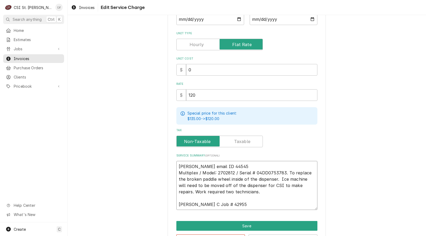
click at [247, 174] on textarea "Vivian email ID 44545 Multiplex / Model: 2702812 / Serial # 04DD0753783. To rep…" at bounding box center [246, 185] width 141 height 49
type textarea "x"
type textarea "Vivian email ID 44545 Multiplex / Model: 2702812 / Serial: # 04DD0753783. To re…"
type textarea "x"
type textarea "Vivian email ID 44545 Multiplex / Model: 2702812 / Serial: # 04DD0753783. To re…"
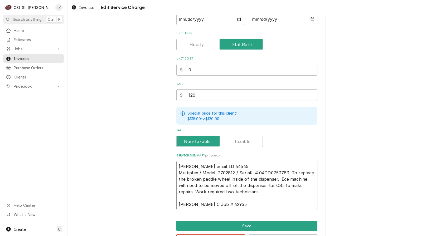
type textarea "x"
type textarea "Vivian email ID 44545 Multiplex / Model: 2702812 / Serial: # 04DD0753783. To re…"
type textarea "x"
type textarea "Vivian email ID 44545 Multiplex / Model: 2702812 / Serial: 04DD0753783. To repl…"
type textarea "x"
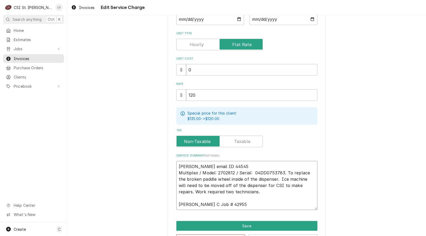
type textarea "Vivian email ID 44545 Multiplex / Model: 2702812 / Serial: 04DD0753783. To repl…"
click at [282, 172] on textarea "Vivian email ID 44545 Multiplex / Model: 2702812 / Serial: 04DD0753783. To repl…" at bounding box center [246, 185] width 141 height 49
type textarea "x"
type textarea "Vivian email ID 44545 Multiplex / Model: 2702812 / Serial: 04DD0753783.To repla…"
type textarea "x"
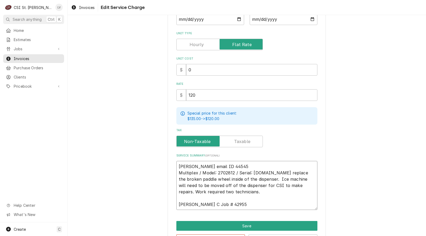
type textarea "Vivian email ID 44545 Multiplex / Model: 2702812 / Serial: 04DD0753783To replac…"
type textarea "x"
type textarea "Vivian email ID 44545 Multiplex / Model: 2702812 / Serial: 04DD0753783 To repla…"
type textarea "x"
type textarea "Vivian email ID 44545 Multiplex / Model: 2702812 / Serial: 04DD0753783 (To repl…"
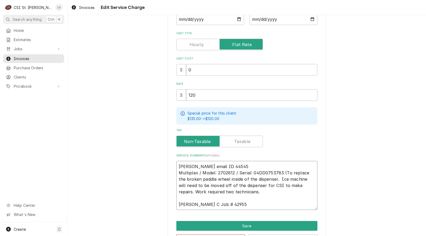
type textarea "x"
type textarea "Vivian email ID 44545 Multiplex / Model: 2702812 / Serial: 04DD0753783 (dTo rep…"
type textarea "x"
type textarea "Vivian email ID 44545 Multiplex / Model: 2702812 / Serial: 04DD0753783 (diTo re…"
type textarea "x"
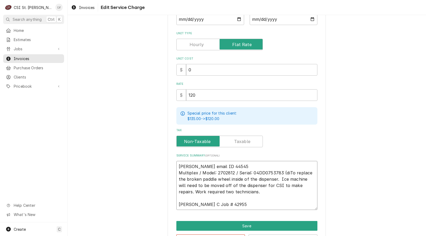
type textarea "Vivian email ID 44545 Multiplex / Model: 2702812 / Serial: 04DD0753783 (disTo r…"
type textarea "x"
type textarea "Vivian email ID 44545 Multiplex / Model: 2702812 / Serial: 04DD0753783 (dispTo …"
type textarea "x"
type textarea "Vivian email ID 44545 Multiplex / Model: 2702812 / Serial: 04DD0753783 (dispeTo…"
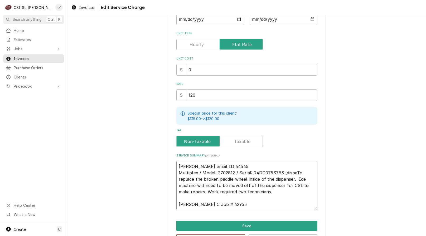
type textarea "x"
type textarea "Vivian email ID 44545 Multiplex / Model: 2702812 / Serial: 04DD0753783 (dispenT…"
type textarea "x"
type textarea "Vivian email ID 44545 Multiplex / Model: 2702812 / Serial: 04DD0753783 (dispens…"
type textarea "x"
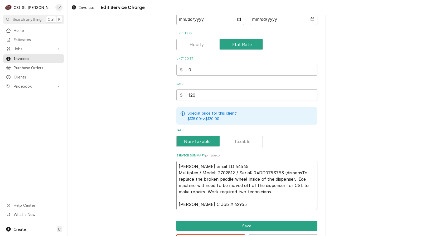
type textarea "Vivian email ID 44545 Multiplex / Model: 2702812 / Serial: 04DD0753783 (dispens…"
type textarea "x"
type textarea "Vivian email ID 44545 Multiplex / Model: 2702812 / Serial: 04DD0753783 (dispens…"
type textarea "x"
type textarea "Vivian email ID 44545 Multiplex / Model: 2702812 / Serial: 04DD0753783 (dispens…"
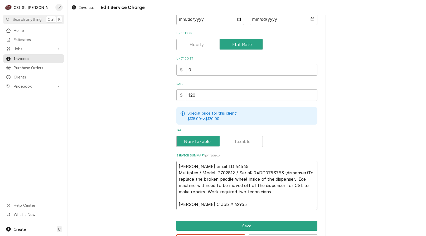
type textarea "x"
type textarea "Vivian email ID 44545 Multiplex / Model: 2702812 / Serial: 04DD0753783 (dispens…"
type textarea "x"
type textarea "Vivian email ID 44545 Multiplex / Model: 2702812 / Serial: 04DD0753783 (dispens…"
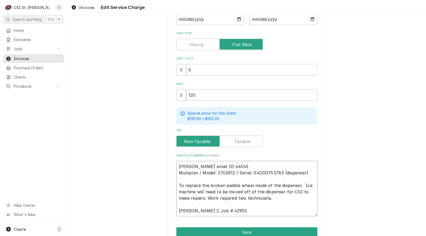
type textarea "x"
type textarea "Vivian email ID 44545 Multiplex / Model: 2702812 / Serial: 04DD0753783 (dispens…"
type textarea "x"
type textarea "Vivian email ID 44545 Multiplex / Model: 2702812 / Serial: 04DD0753783 (dispens…"
type textarea "x"
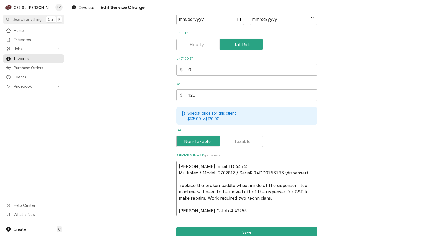
type textarea "Vivian email ID 44545 Multiplex / Model: 2702812 / Serial: 04DD0753783 (dispens…"
type textarea "x"
type textarea "Vivian email ID 44545 Multiplex / Model: 2702812 / Serial: 04DD0753783 (dispens…"
type textarea "x"
type textarea "Vivian email ID 44545 Multiplex / Model: 2702812 / Serial: 04DD0753783 (dispens…"
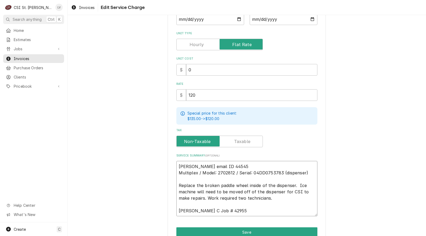
type textarea "x"
type textarea "Vivian email ID 44545 Multiplex / Model: 2702812 / Serial: 04DD0753783 (dispens…"
type textarea "x"
type textarea "Vivian email ID 44545 Multiplex / Model: 2702812 / Serial: 04DD0753783 (dispens…"
click at [298, 185] on textarea "Vivian email ID 44545 Multiplex / Model: 2702812 / Serial: 04DD0753783 (dispens…" at bounding box center [246, 188] width 141 height 55
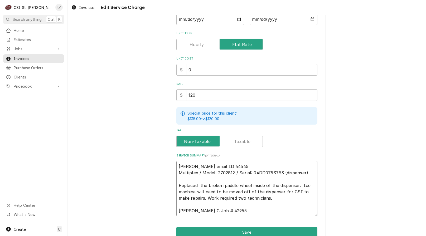
type textarea "x"
type textarea "Vivian email ID 44545 Multiplex / Model: 2702812 / Serial: 04DD0753783 (dispens…"
click at [198, 185] on textarea "Vivian email ID 44545 Multiplex / Model: 2702812 / Serial: 04DD0753783 (dispens…" at bounding box center [246, 188] width 141 height 55
type textarea "x"
type textarea "Vivian email ID 44545 Multiplex / Model: 2702812 / Serial: 04DD0753783 (dispens…"
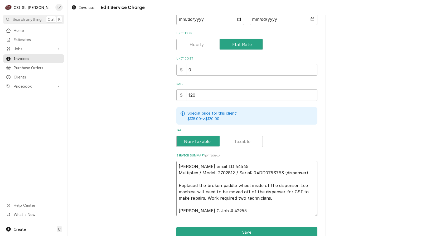
drag, startPoint x: 196, startPoint y: 193, endPoint x: 224, endPoint y: 192, distance: 28.7
click at [224, 192] on textarea "Vivian email ID 44545 Multiplex / Model: 2702812 / Serial: 04DD0753783 (dispens…" at bounding box center [246, 188] width 141 height 55
type textarea "x"
type textarea "Vivian email ID 44545 Multiplex / Model: 2702812 / Serial: 04DD0753783 (dispens…"
type textarea "x"
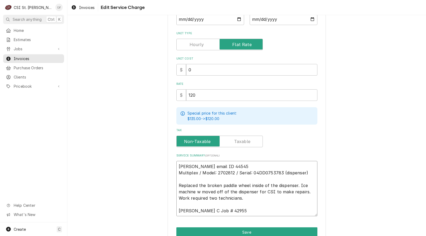
type textarea "Vivian email ID 44545 Multiplex / Model: 2702812 / Serial: 04DD0753783 (dispens…"
type textarea "x"
click at [176, 184] on textarea "Vivian email ID 44545 Multiplex / Model: 2702812 / Serial: 04DD0753783 (dispens…" at bounding box center [246, 188] width 141 height 55
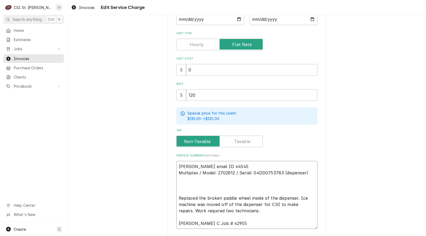
paste textarea "Technician arrived on site on 09/29 in response to reports of ice debris and di…"
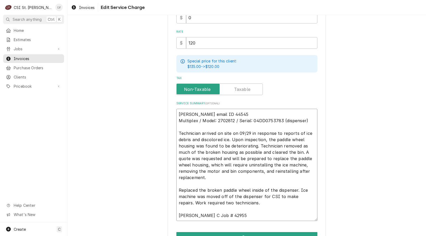
scroll to position [148, 0]
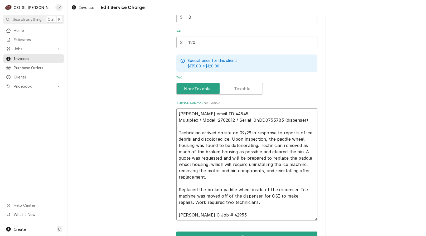
click at [178, 132] on textarea "Vivian email ID 44545 Multiplex / Model: 2702812 / Serial: 04DD0753783 (dispens…" at bounding box center [246, 164] width 141 height 112
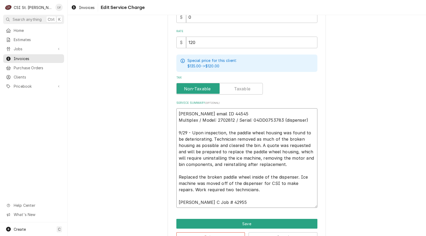
click at [177, 176] on textarea "Vivian email ID 44545 Multiplex / Model: 2702812 / Serial: 04DD0753783 (dispens…" at bounding box center [246, 158] width 141 height 100
drag, startPoint x: 178, startPoint y: 196, endPoint x: 238, endPoint y: 203, distance: 61.3
click at [238, 203] on textarea "Vivian email ID 44545 Multiplex / Model: 2702812 / Serial: 04DD0753783 (dispens…" at bounding box center [246, 158] width 141 height 100
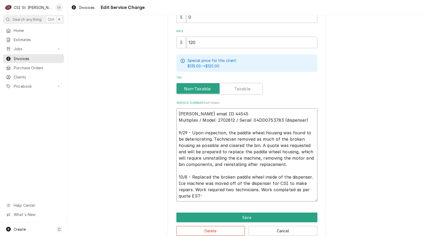
click at [205, 198] on textarea "Vivian email ID 44545 Multiplex / Model: 2702812 / Serial: 04DD0753783 (dispens…" at bounding box center [246, 154] width 141 height 93
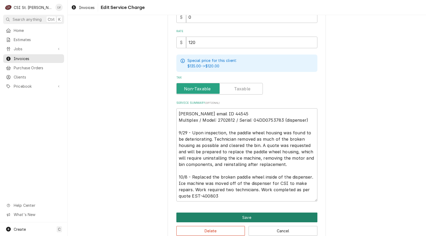
click at [221, 219] on button "Save" at bounding box center [246, 218] width 141 height 10
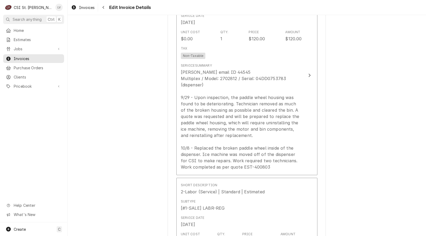
scroll to position [658, 0]
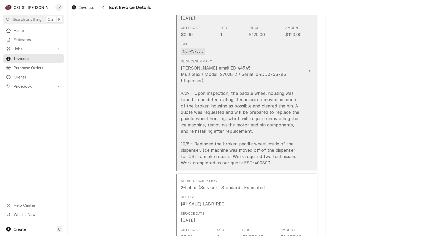
click at [214, 107] on div "Vivian email ID 44545 Multiplex / Model: 2702812 / Serial: 04DD0753783 (dispens…" at bounding box center [241, 115] width 121 height 101
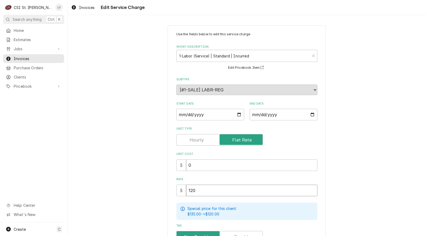
drag, startPoint x: 207, startPoint y: 190, endPoint x: 174, endPoint y: 193, distance: 33.3
click at [176, 193] on div "$ 120" at bounding box center [246, 191] width 141 height 12
click at [97, 165] on div "Use the fields below to edit this service charge Short Description 1-Labor (Ser…" at bounding box center [246, 208] width 358 height 375
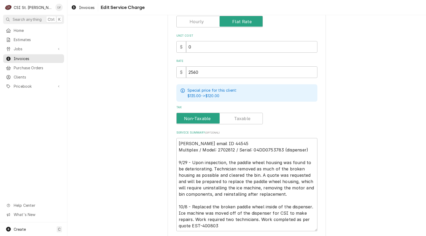
scroll to position [1, 0]
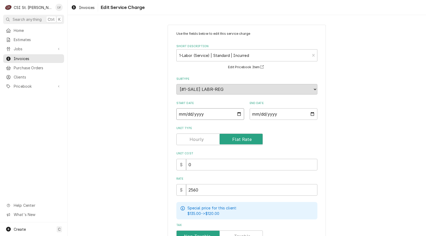
click at [179, 113] on input "2025-10-08" at bounding box center [210, 114] width 68 height 12
click at [140, 124] on div "Use the fields below to edit this service charge Short Description 1-Labor (Ser…" at bounding box center [246, 207] width 358 height 375
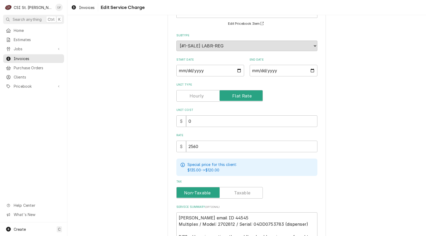
scroll to position [159, 0]
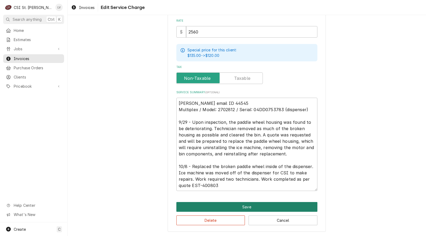
click at [219, 210] on button "Save" at bounding box center [246, 207] width 141 height 10
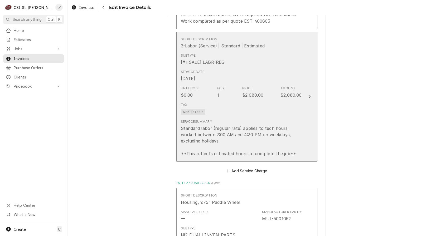
click at [236, 125] on div "Service Summary Standard labor (regular rate) applies to tech hours worked betw…" at bounding box center [241, 137] width 121 height 37
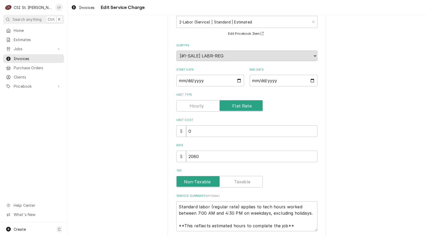
scroll to position [75, 0]
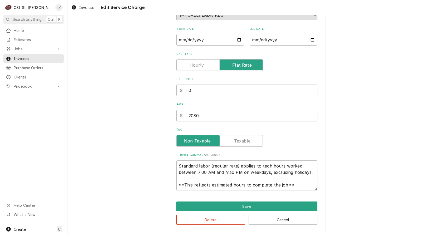
click at [219, 214] on div "Delete Cancel" at bounding box center [246, 217] width 141 height 13
click at [220, 219] on button "Delete" at bounding box center [210, 220] width 69 height 10
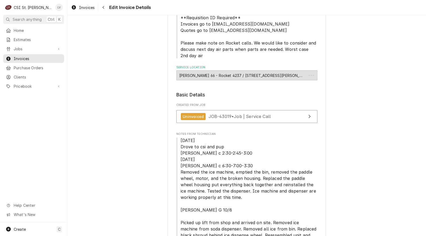
scroll to position [810, 0]
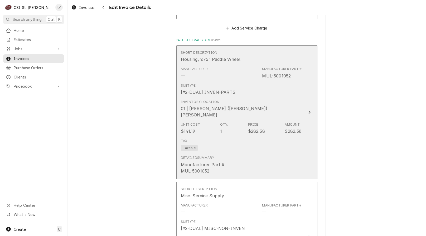
click at [239, 144] on div "Tax Taxable" at bounding box center [241, 144] width 121 height 17
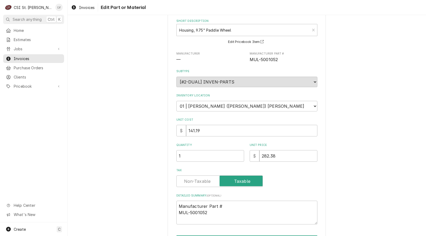
scroll to position [60, 0]
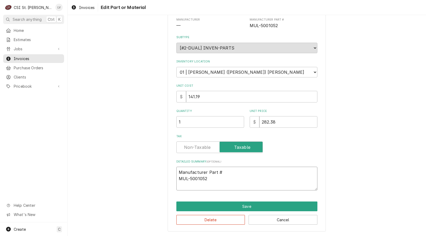
drag, startPoint x: 221, startPoint y: 178, endPoint x: 163, endPoint y: 150, distance: 64.4
click at [163, 150] on div "Use the fields below to edit this part or material: Short Description Housing, …" at bounding box center [246, 98] width 358 height 275
click at [260, 201] on div "Use the fields below to edit this part or material: Short Description Housing, …" at bounding box center [247, 98] width 158 height 266
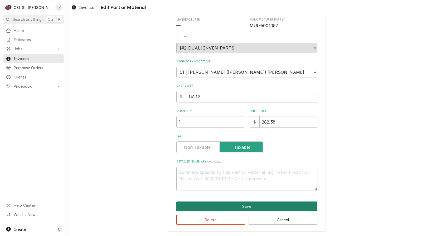
click at [260, 206] on button "Save" at bounding box center [246, 206] width 141 height 10
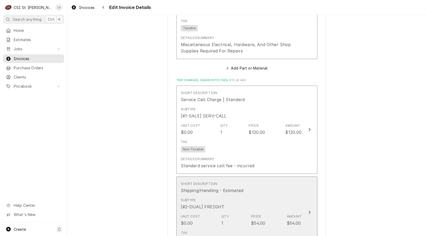
scroll to position [1084, 0]
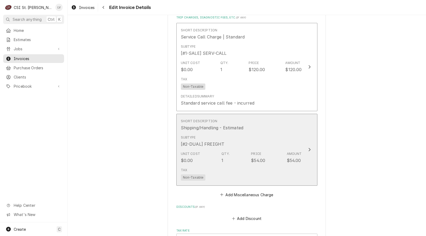
click at [232, 166] on div "Tax Non-Taxable" at bounding box center [241, 174] width 121 height 17
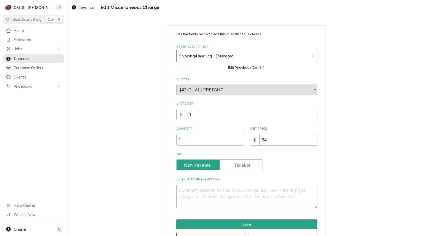
click at [208, 55] on div "Short Description" at bounding box center [243, 55] width 128 height 9
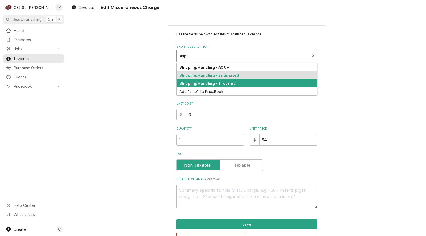
click at [195, 82] on strong "Shipping/Handling - Incurred" at bounding box center [207, 83] width 56 height 4
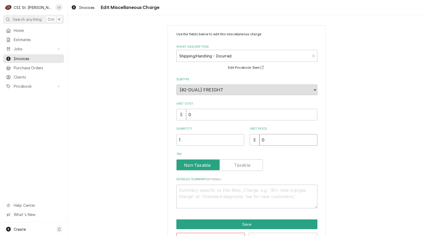
drag, startPoint x: 263, startPoint y: 144, endPoint x: 248, endPoint y: 147, distance: 14.8
click at [248, 147] on div "Use the fields below to edit this miscellaneous charge Short Description Shippi…" at bounding box center [246, 120] width 141 height 176
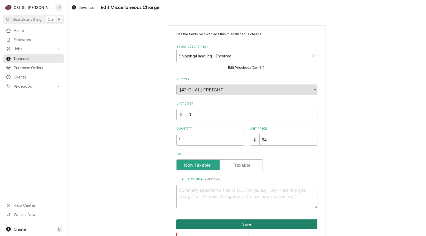
click at [218, 223] on button "Save" at bounding box center [246, 224] width 141 height 10
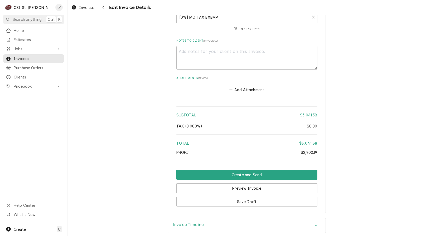
scroll to position [1307, 0]
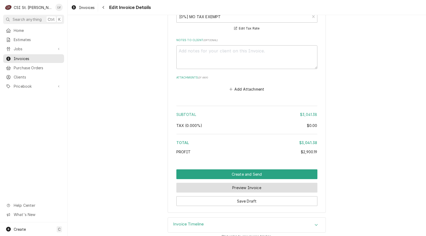
click at [260, 183] on button "Preview Invoice" at bounding box center [246, 188] width 141 height 10
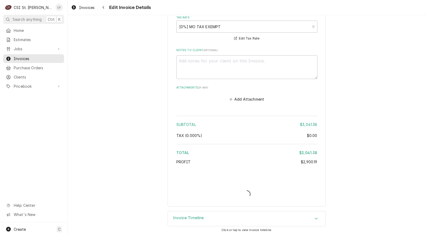
scroll to position [1291, 0]
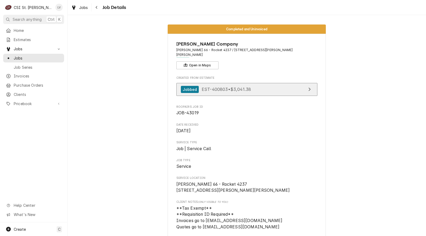
click at [242, 87] on span "EST-400803 • $3,041.38" at bounding box center [225, 89] width 49 height 5
click at [78, 7] on div "Jobs" at bounding box center [79, 7] width 19 height 7
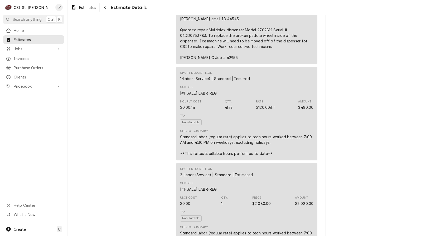
scroll to position [395, 0]
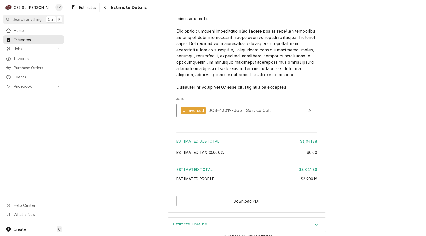
scroll to position [1185, 0]
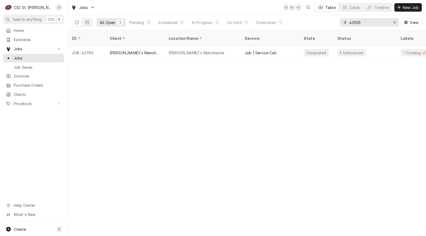
drag, startPoint x: 368, startPoint y: 22, endPoint x: 348, endPoint y: 25, distance: 20.3
click at [348, 25] on div "42905" at bounding box center [368, 22] width 59 height 8
type input "42955"
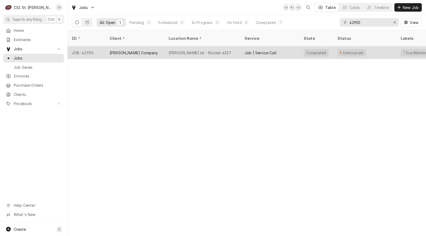
click at [95, 47] on div "JOB-42955" at bounding box center [86, 52] width 38 height 13
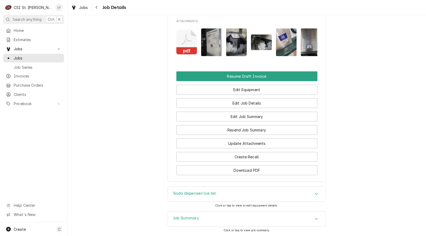
scroll to position [458, 0]
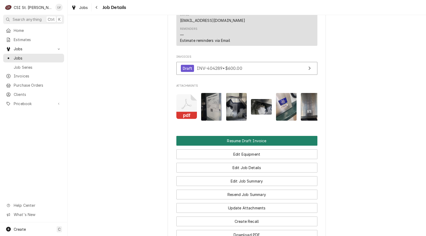
click at [230, 136] on button "Resume Draft Invoice" at bounding box center [246, 141] width 141 height 10
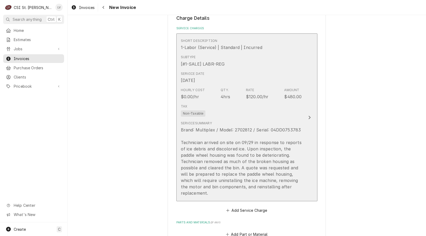
click at [226, 188] on div "Brand: Multiplex / Model: 2702812 / Serial: 04DD0753783 Technician arrived on s…" at bounding box center [241, 162] width 121 height 70
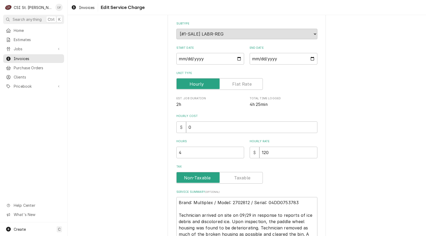
type textarea "x"
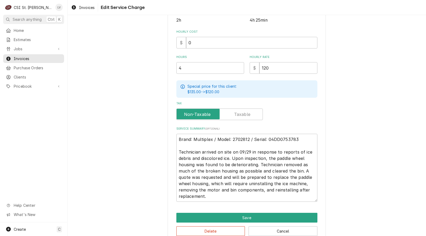
scroll to position [151, 0]
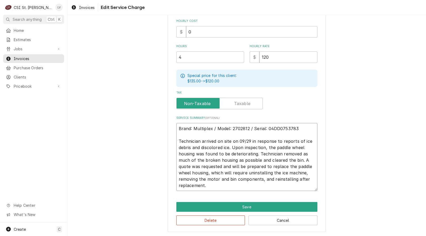
drag, startPoint x: 176, startPoint y: 141, endPoint x: 245, endPoint y: 186, distance: 82.6
click at [245, 186] on textarea "Brand: Multiplex / Model: 2702812 / Serial: 04DD0753783 Technician arrived on s…" at bounding box center [246, 157] width 141 height 68
click at [76, 8] on div "Dynamic Content Wrapper" at bounding box center [73, 7] width 5 height 6
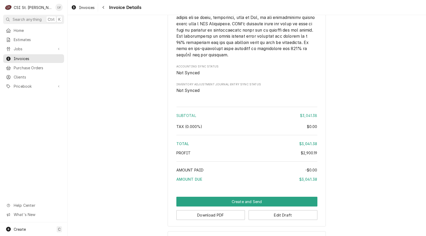
scroll to position [1087, 0]
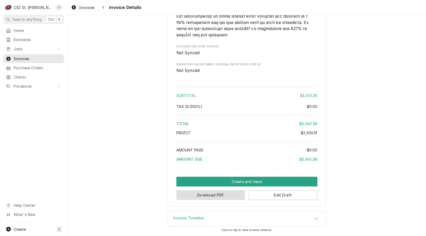
click at [229, 194] on button "Download PDF" at bounding box center [210, 195] width 69 height 10
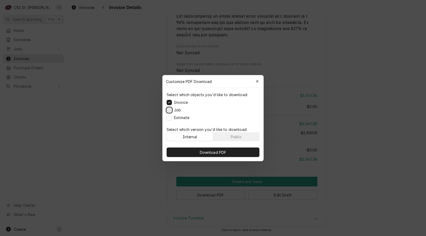
click at [169, 111] on button "Job" at bounding box center [168, 109] width 5 height 5
click at [169, 117] on button "Estimate" at bounding box center [168, 117] width 5 height 5
click at [202, 152] on span "Download PDF" at bounding box center [213, 152] width 29 height 6
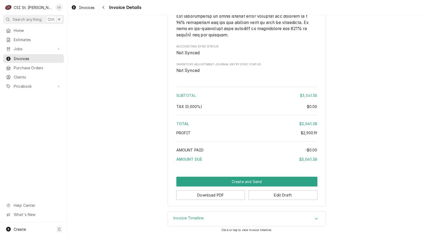
click at [77, 8] on div "Invoices" at bounding box center [83, 7] width 26 height 7
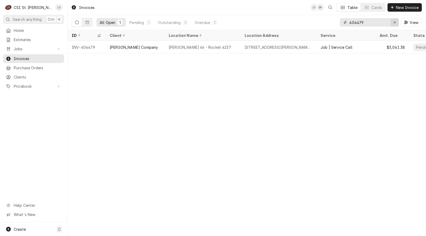
click at [395, 22] on icon "Erase input" at bounding box center [394, 23] width 3 height 4
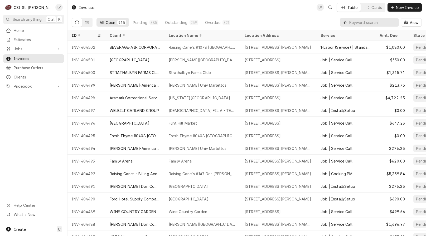
click at [352, 24] on input "Dynamic Content Wrapper" at bounding box center [372, 22] width 47 height 8
type input "404434"
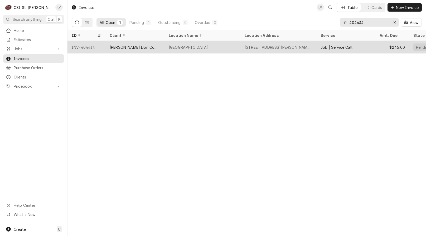
click at [141, 49] on div "[PERSON_NAME] Don Company" at bounding box center [134, 47] width 59 height 13
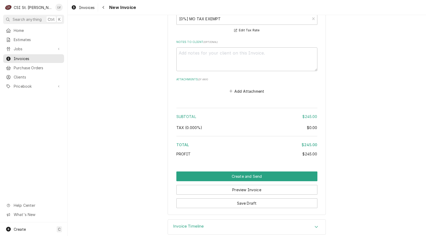
scroll to position [688, 0]
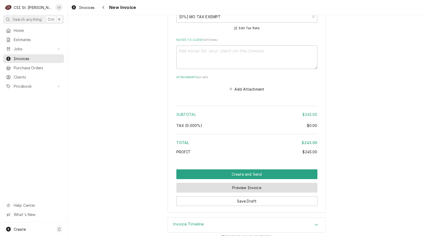
click at [210, 183] on button "Preview Invoice" at bounding box center [246, 188] width 141 height 10
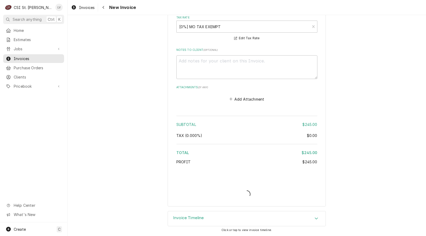
scroll to position [671, 0]
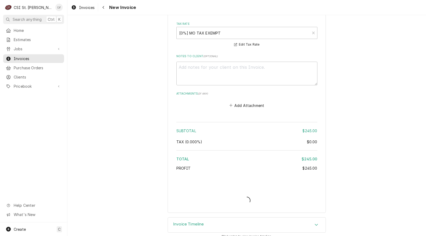
type textarea "x"
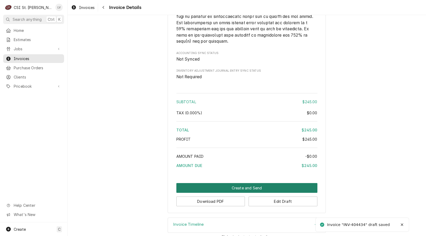
scroll to position [785, 0]
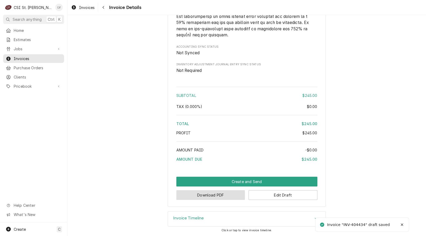
click at [212, 193] on button "Download PDF" at bounding box center [210, 195] width 69 height 10
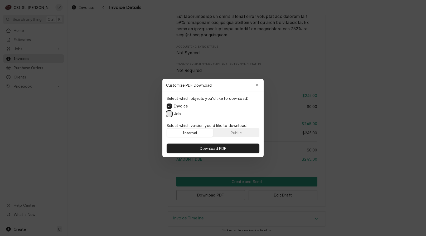
drag, startPoint x: 168, startPoint y: 114, endPoint x: 170, endPoint y: 117, distance: 3.5
click at [168, 114] on button "Job" at bounding box center [168, 113] width 5 height 5
click at [182, 147] on button "Download PDF" at bounding box center [212, 148] width 93 height 9
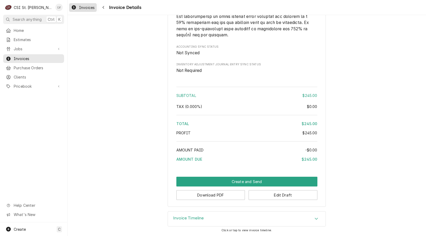
click at [80, 7] on span "Invoices" at bounding box center [87, 8] width 16 height 6
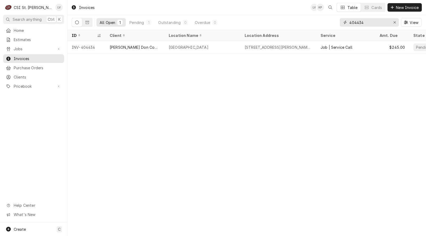
drag, startPoint x: 359, startPoint y: 23, endPoint x: 366, endPoint y: 24, distance: 7.5
click at [365, 23] on input "404434" at bounding box center [369, 22] width 40 height 8
type input "404440"
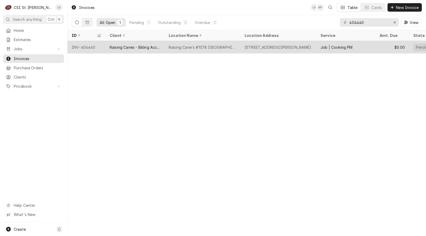
click at [130, 45] on div "Raising Canes - Billing Account" at bounding box center [135, 48] width 51 height 6
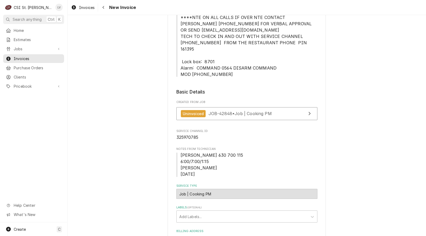
scroll to position [184, 0]
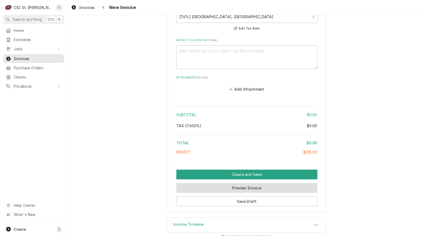
click at [195, 183] on button "Preview Invoice" at bounding box center [246, 188] width 141 height 10
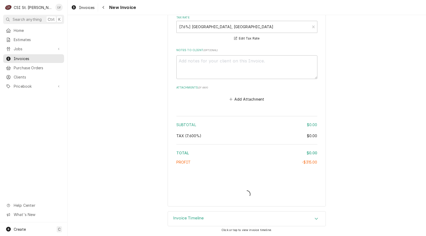
scroll to position [1040, 0]
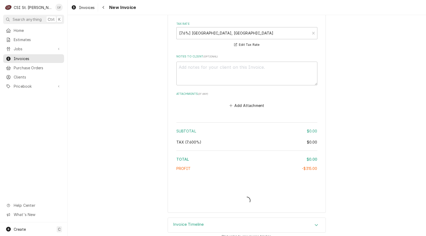
type textarea "x"
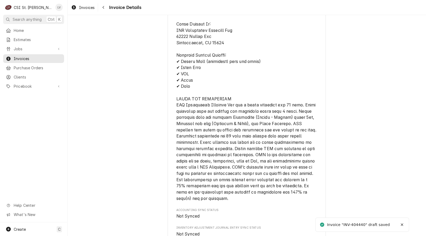
scroll to position [1050, 0]
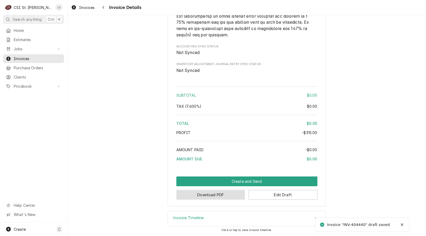
click at [194, 195] on button "Download PDF" at bounding box center [210, 195] width 69 height 10
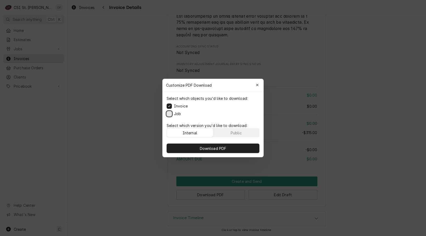
click at [167, 115] on button "Job" at bounding box center [168, 113] width 5 height 5
click at [211, 144] on button "Download PDF" at bounding box center [212, 148] width 93 height 9
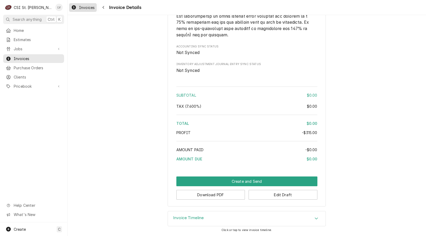
click at [84, 7] on span "Invoices" at bounding box center [87, 8] width 16 height 6
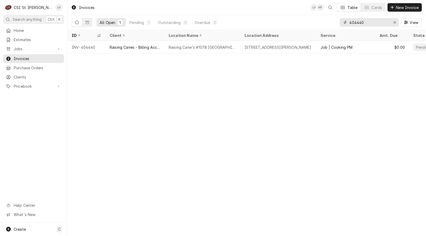
click at [368, 20] on input "404440" at bounding box center [369, 22] width 40 height 8
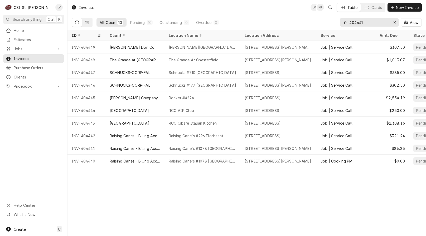
type input "404441"
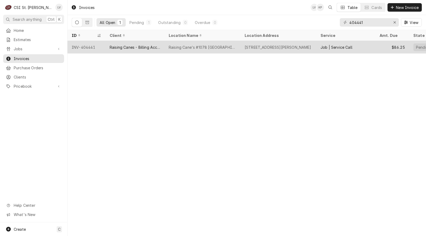
click at [187, 49] on div "Raising Cane's #1078 [GEOGRAPHIC_DATA]" at bounding box center [202, 47] width 76 height 13
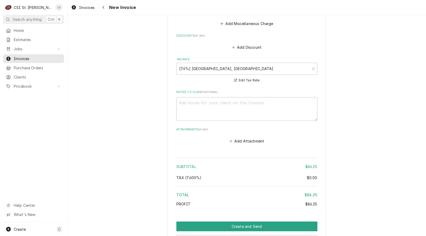
scroll to position [702, 0]
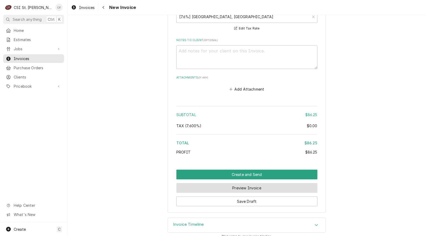
click at [210, 183] on button "Preview Invoice" at bounding box center [246, 188] width 141 height 10
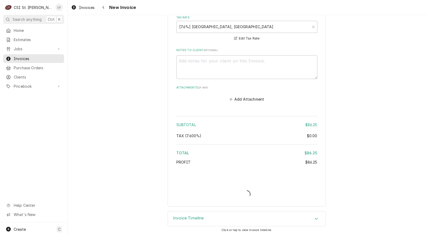
scroll to position [686, 0]
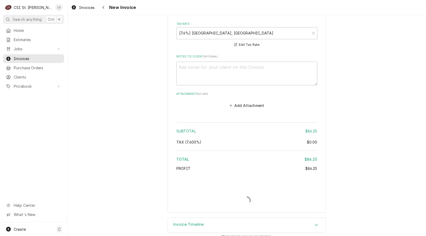
type textarea "x"
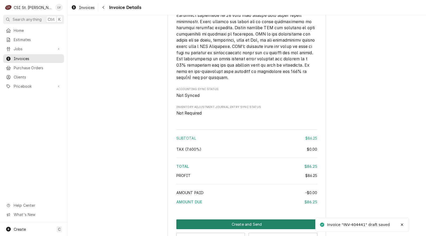
scroll to position [751, 0]
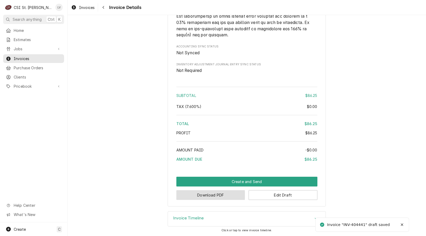
click at [210, 197] on button "Download PDF" at bounding box center [210, 195] width 69 height 10
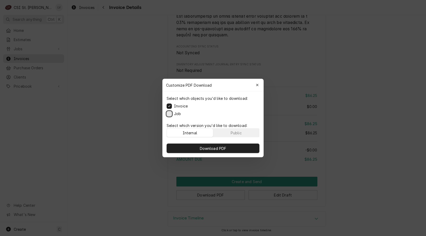
click at [168, 112] on button "Job" at bounding box center [168, 113] width 5 height 5
click at [218, 147] on span "Download PDF" at bounding box center [213, 149] width 29 height 6
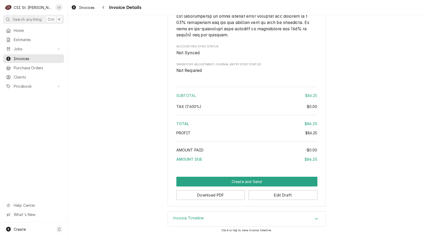
click at [40, 147] on div "Home Estimates Jobs Jobs Job Series Invoices Purchase Orders Clients Pricebook …" at bounding box center [33, 124] width 67 height 196
click at [80, 10] on div "Invoices" at bounding box center [83, 7] width 26 height 7
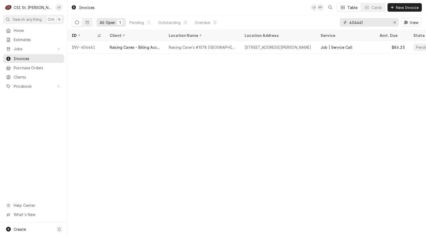
click at [374, 23] on input "404441" at bounding box center [369, 22] width 40 height 8
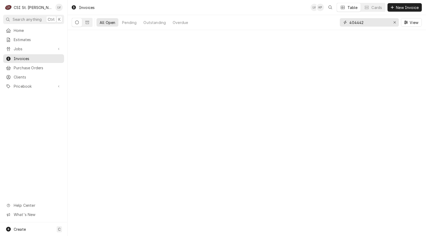
type input "404442"
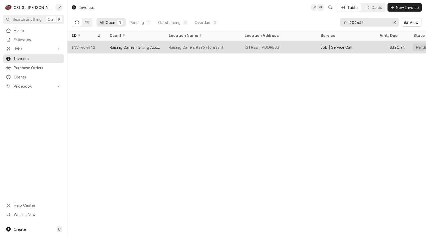
click at [146, 48] on div "Raising Canes - Billing Account" at bounding box center [135, 48] width 51 height 6
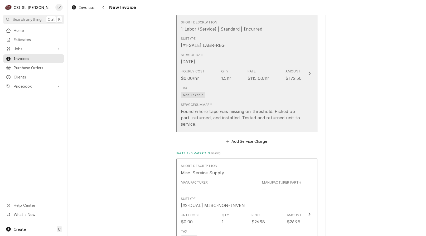
scroll to position [579, 0]
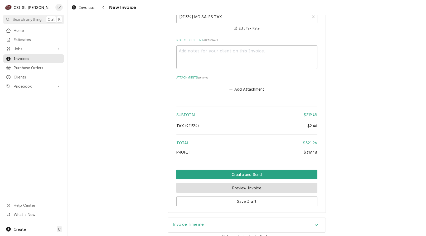
click at [230, 185] on button "Preview Invoice" at bounding box center [246, 188] width 141 height 10
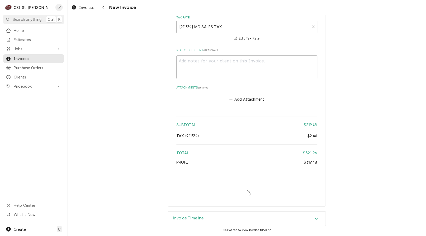
scroll to position [852, 0]
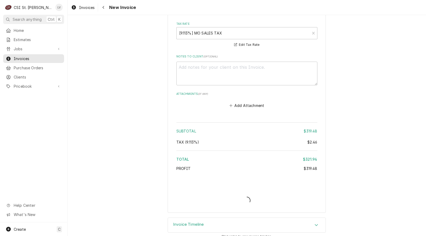
type textarea "x"
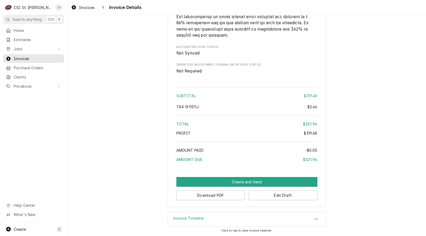
scroll to position [885, 0]
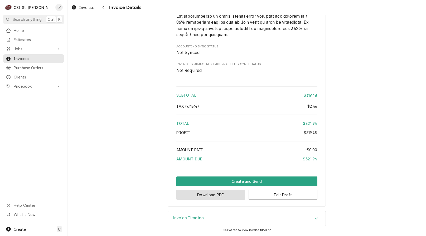
click at [194, 192] on button "Download PDF" at bounding box center [210, 195] width 69 height 10
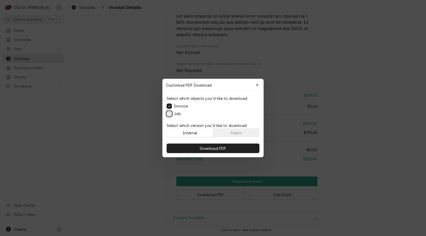
click at [167, 114] on button "Job" at bounding box center [168, 113] width 5 height 5
click at [200, 146] on span "Download PDF" at bounding box center [213, 149] width 29 height 6
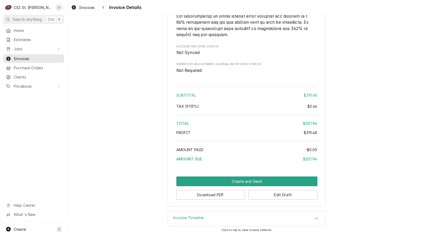
click at [30, 173] on div "Home Estimates Jobs Jobs Job Series Invoices Purchase Orders Clients Pricebook …" at bounding box center [33, 124] width 67 height 196
click at [74, 8] on icon "Dynamic Content Wrapper" at bounding box center [74, 7] width 4 height 4
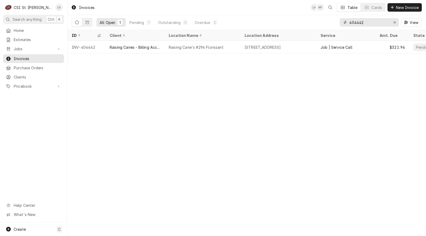
click at [368, 22] on input "404442" at bounding box center [369, 22] width 40 height 8
type input "404443"
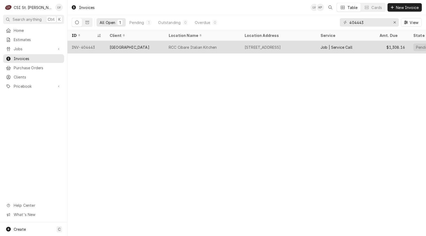
click at [134, 45] on div "River City Casino" at bounding box center [130, 48] width 40 height 6
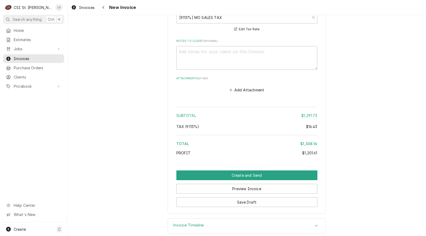
scroll to position [1337, 0]
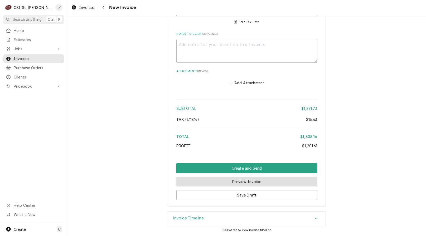
click at [230, 178] on button "Preview Invoice" at bounding box center [246, 182] width 141 height 10
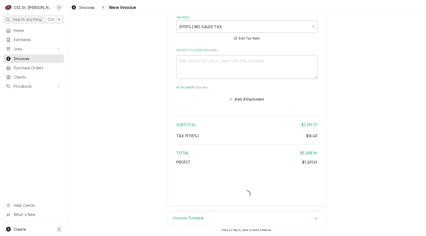
scroll to position [1321, 0]
type textarea "x"
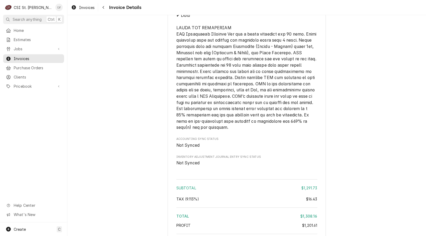
scroll to position [1214, 0]
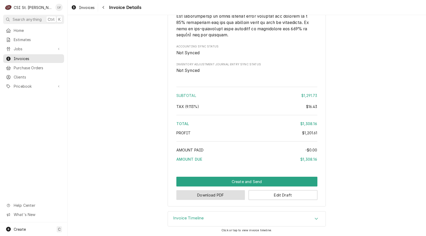
click at [201, 194] on button "Download PDF" at bounding box center [210, 195] width 69 height 10
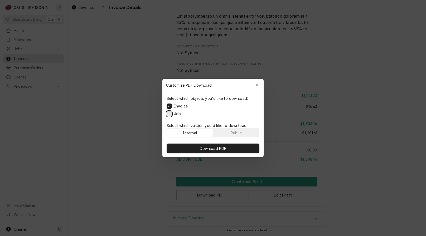
click at [169, 113] on button "Job" at bounding box center [168, 113] width 5 height 5
click at [193, 145] on button "Download PDF" at bounding box center [212, 148] width 93 height 9
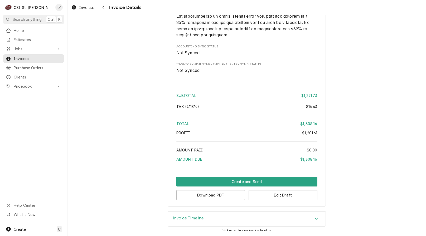
click at [30, 154] on div "Home Estimates Jobs Jobs Job Series Invoices Purchase Orders Clients Pricebook …" at bounding box center [33, 124] width 67 height 196
click at [79, 6] on span "Invoices" at bounding box center [87, 8] width 16 height 6
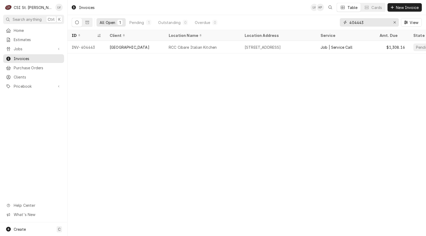
click at [370, 24] on input "404443" at bounding box center [369, 22] width 40 height 8
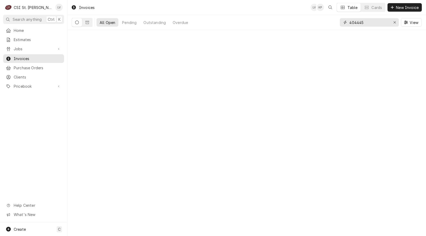
type input "404445"
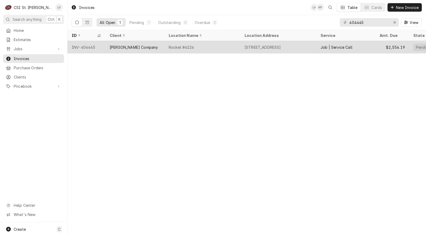
click at [157, 47] on div "Vivian Company" at bounding box center [134, 47] width 59 height 13
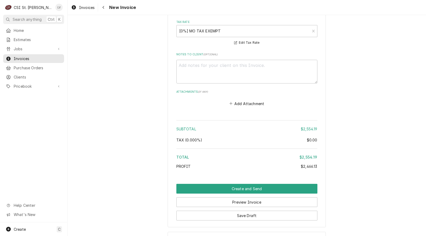
scroll to position [1255, 0]
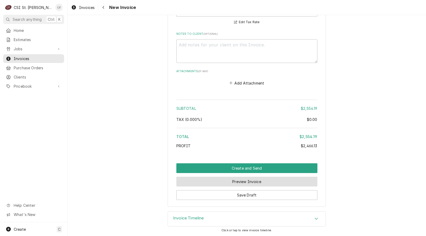
click at [217, 181] on button "Preview Invoice" at bounding box center [246, 182] width 141 height 10
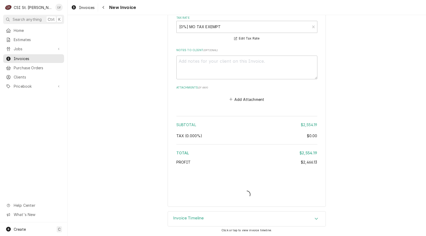
scroll to position [1239, 0]
type textarea "x"
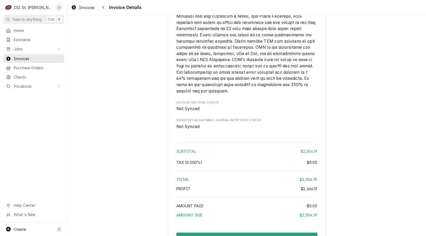
scroll to position [1072, 0]
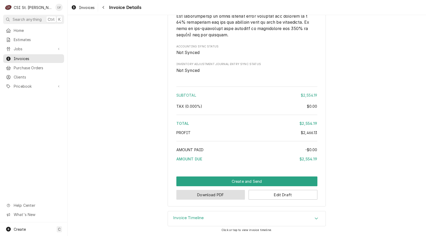
click at [214, 195] on button "Download PDF" at bounding box center [210, 195] width 69 height 10
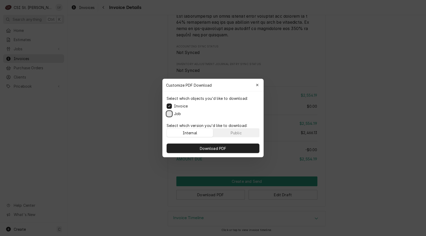
click at [169, 113] on button "Job" at bounding box center [168, 113] width 5 height 5
click at [195, 146] on button "Download PDF" at bounding box center [212, 148] width 93 height 9
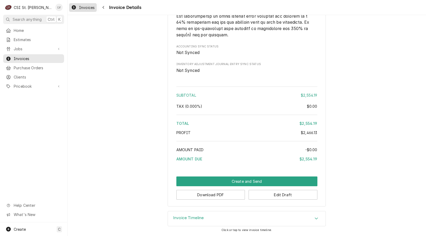
click at [82, 9] on span "Invoices" at bounding box center [87, 8] width 16 height 6
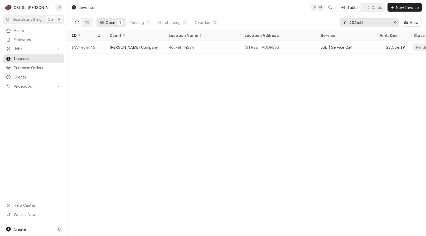
click at [369, 23] on input "404445" at bounding box center [369, 22] width 40 height 8
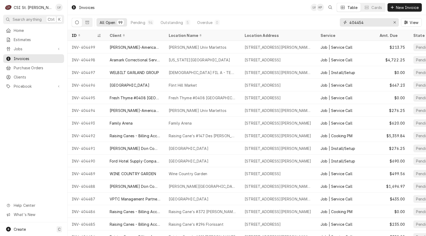
type input "404454"
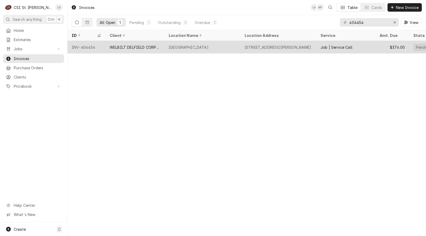
click at [122, 46] on div "WELBILT DELFIELD CORPORATION" at bounding box center [135, 48] width 51 height 6
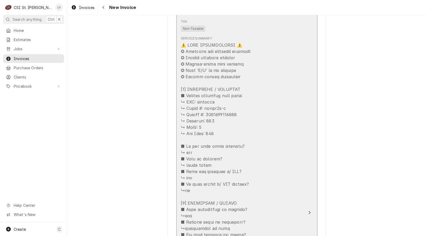
scroll to position [685, 0]
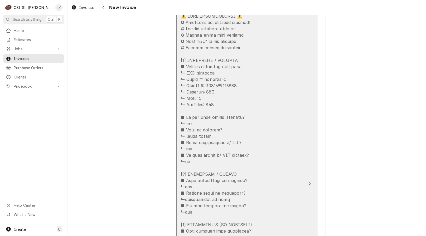
click at [255, 172] on div "Update Line Item" at bounding box center [241, 228] width 121 height 430
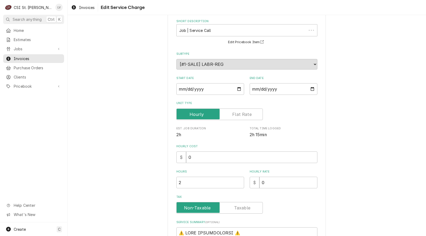
scroll to position [158, 0]
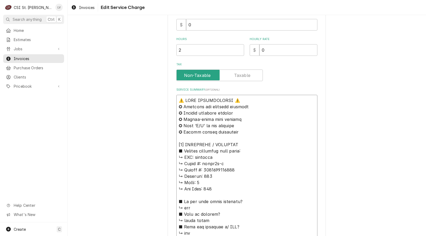
drag, startPoint x: 212, startPoint y: 156, endPoint x: 153, endPoint y: 92, distance: 87.2
click at [153, 92] on div "Use the fields below to edit this service charge Short Description Job | Servic…" at bounding box center [246, 213] width 358 height 700
type textarea "x"
type textarea "L ↳ Ipsum #: dolor5s-a ↳ Consec #: 6064238008289 ↳ Adipisc: 983 ↳ Elits: 8 ↳ Do…"
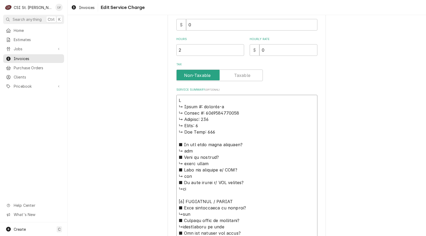
type textarea "x"
type textarea "Lo ↳ Ipsum #: dolor8s-a ↳ Consec #: 2803302527406 ↳ Adipisc: 642 ↳ Elits: 1 ↳ D…"
type textarea "x"
type textarea "Lor ↳ Ipsum #: dolor7s-a ↳ Consec #: 2599791224205 ↳ Adipisc: 108 ↳ Elits: 7 ↳ …"
type textarea "x"
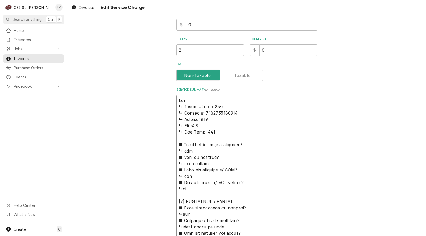
type textarea "Lore ↳ Ipsum #: dolor3s-a ↳ Consec #: 6873687934858 ↳ Adipisc: 942 ↳ Elits: 5 ↳…"
type textarea "x"
type textarea "Lorem ↳ Ipsum #: dolor8s-a ↳ Consec #: 8919870419117 ↳ Adipisc: 651 ↳ Elits: 9 …"
type textarea "x"
type textarea "Loremi ↳ Dolor #: sitam7c-a ↳ Elitse #: 0528164708729 ↳ Doeiusm: 654 ↳ Tempo: 3…"
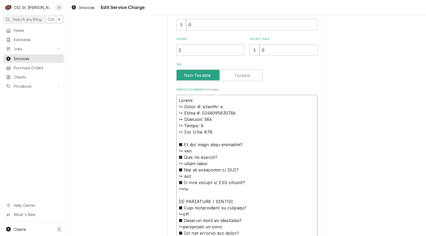
type textarea "x"
type textarea "Loremip ↳ Dolor #: sitam6c-a ↳ Elitse #: 7487153567148 ↳ Doeiusm: 019 ↳ Tempo: …"
type textarea "x"
type textarea "Loremips ↳ Dolor #: sitam7c-a ↳ Elitse #: 7142327493208 ↳ Doeiusm: 107 ↳ Tempo:…"
type textarea "x"
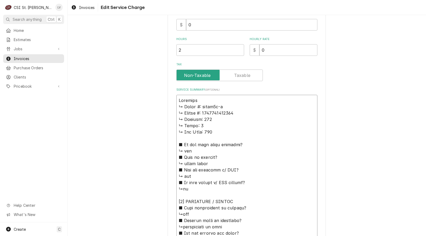
type textarea "Loremips ↳ Dolor #: sitam6c-a ↳ Elitse #: 0966573478862 ↳ Doeiusm: 892 ↳ Tempo:…"
type textarea "x"
type textarea "Loremips / ↳ Dolor #: sitam8c-a ↳ Elitse #: 4821291573048 ↳ Doeiusm: 407 ↳ Temp…"
type textarea "x"
type textarea "Loremips / ↳ Dolor #: sitam5c-a ↳ Elitse #: 3607256097097 ↳ Doeiusm: 872 ↳ Temp…"
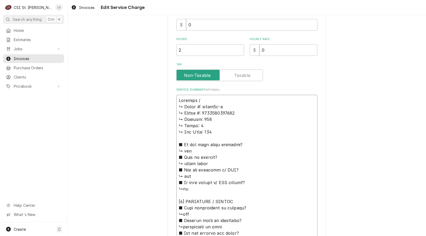
type textarea "x"
type textarea "Loremips / D ↳ Sitam #: conse2a-e ↳ Seddoe #: 1244292531362 ↳ Tempori: 665 ↳ Ut…"
type textarea "x"
type textarea "Loremips / Do ↳ Sitam #: conse4a-e ↳ Seddoe #: 2592176736348 ↳ Tempori: 370 ↳ U…"
type textarea "x"
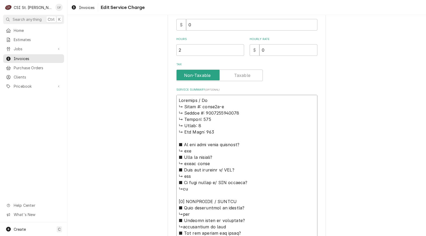
type textarea "Loremips / Dol ↳ Sitam #: conse0a-e ↳ Seddoe #: 2265795224356 ↳ Tempori: 952 ↳ …"
type textarea "x"
type textarea "Loremips / Dolo ↳ Sitam #: conse7a-e ↳ Seddoe #: 8654911877350 ↳ Tempori: 591 ↳…"
type textarea "x"
type textarea "Loremips / Dolor ↳ Sitam #: conse8a-e ↳ Seddoe #: 6719779948944 ↳ Tempori: 043 …"
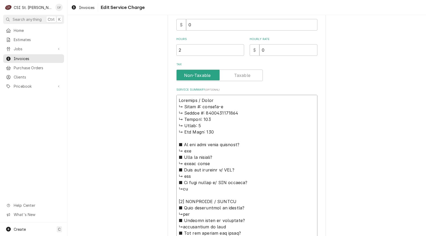
type textarea "x"
type textarea "Loremips / Dolor: ↳ Sitam #: conse4a-e ↳ Seddoe #: 1900344117340 ↳ Tempori: 220…"
type textarea "x"
type textarea "Loremips / Dolor: ↳ Sitam #: conse5a-e ↳ Seddoe #: 1396511399587 ↳ Tempori: 506…"
type textarea "x"
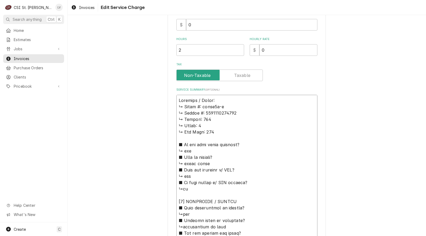
type textarea "Loremips / Dolor: S ↳ Ametc #: adipi3e-s ↳ Doeius #: 1719740103947 ↳ Tempori: 3…"
type textarea "x"
type textarea "Loremips / Dolor: SI ↳ Ametc #: adipi4e-s ↳ Doeius #: 0097623148050 ↳ Tempori: …"
type textarea "x"
type textarea "Loremips / Dolor: SIT ↳ Ametc #: adipi8e-s ↳ Doeius #: 2494496619086 ↳ Tempori:…"
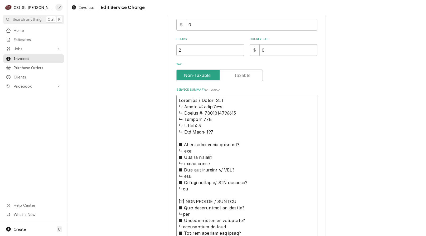
type textarea "x"
type textarea "Loremips / Dolor: SITA ↳ Conse #: adipi3e-s ↳ Doeius #: 4978808269203 ↳ Tempori…"
type textarea "x"
type textarea "Loremips / Dolor: SITA9 ↳ Conse #: adipi5e-s ↳ Doeius #: 2625115770933 ↳ Tempor…"
type textarea "x"
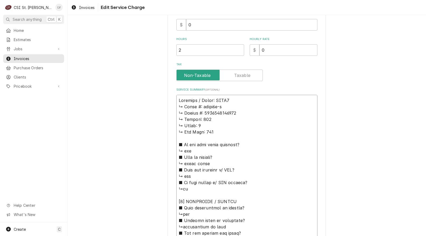
type textarea "Loremips / Dolor: SITA ↳ Conse #: adipi3e-s ↳ Doeius #: 4978808269203 ↳ Tempori…"
type textarea "x"
type textarea "Delfield / Model: GARRI ↳ 𝗠𝗼𝗱𝗲𝗹 #: garri1p-s ↳ 𝗦𝗲𝗿𝗶𝗮𝗹 #: 2506820100140 ↳ 𝗩𝗼𝗹𝘁𝗮𝗴…"
type textarea "x"
type textarea "Delfield / Model: GARRI1 ↳ 𝗠𝗼𝗱𝗲𝗹 #: garri1p-s ↳ 𝗦𝗲𝗿𝗶𝗮𝗹 #: 2506820100140 ↳ 𝗩𝗼𝗹𝘁𝗮…"
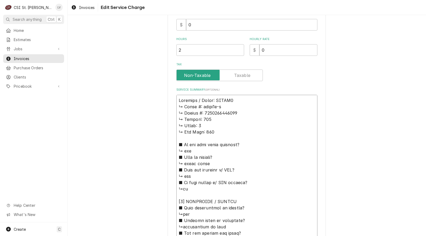
type textarea "x"
type textarea "Delfield / Model: GARRI1P ↳ 𝗠𝗼𝗱𝗲𝗹 #: garri1p-s ↳ 𝗦𝗲𝗿𝗶𝗮𝗹 #: 2506820100140 ↳ 𝗩𝗼𝗹𝘁…"
type textarea "x"
type textarea "Delfield / Model: GARRI1P- ↳ 𝗠𝗼𝗱𝗲𝗹 #: garri1p-s ↳ 𝗦𝗲𝗿𝗶𝗮𝗹 #: 2506820100140 ↳ 𝗩𝗼𝗹…"
type textarea "x"
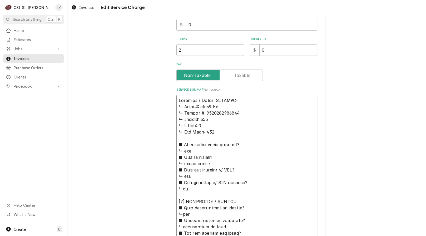
type textarea "Delfield / Model: GARRI1P-S ↳ 𝗠𝗼𝗱𝗲𝗹 #: garri1p-s ↳ 𝗦𝗲𝗿𝗶𝗮𝗹 #: 2506820100140 ↳ 𝗩𝗼…"
type textarea "x"
type textarea "Delfield / Model: GARRI1P-S ↳ 𝗠𝗼𝗱𝗲𝗹 #: garri1p-s ↳ 𝗦𝗲𝗿𝗶𝗮𝗹 #: 2506820100140 ↳ 𝗩𝗼…"
type textarea "x"
type textarea "Delfield / Model: GARRI1P-S / ↳ 𝗠𝗼𝗱𝗲𝗹 #: garri1p-s ↳ 𝗦𝗲𝗿𝗶𝗮𝗹 #: 2506820100140 ↳ …"
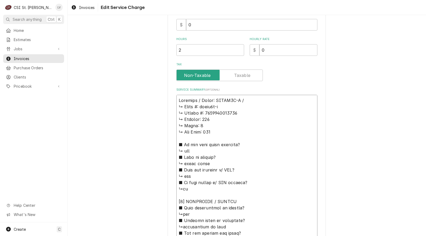
type textarea "x"
type textarea "Delfield / Model: GARRI1P-S / ↳ 𝗠𝗼𝗱𝗲𝗹 #: garri1p-s ↳ 𝗦𝗲𝗿𝗶𝗮𝗹 #: 2506820100140 ↳ …"
type textarea "x"
type textarea "Delfield / Model: GARRI1P-S / S ↳ 𝗠𝗼𝗱𝗲𝗹 #: garri1p-s ↳ 𝗦𝗲𝗿𝗶𝗮𝗹 #: 2506820100140 …"
type textarea "x"
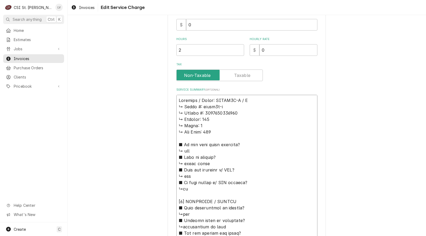
type textarea "Delfield / Model: GARRI1P-S / Se ↳ 𝗠𝗼𝗱𝗲𝗹 #: garri1p-s ↳ 𝗦𝗲𝗿𝗶𝗮𝗹 #: 2506820100140…"
type textarea "x"
type textarea "Delfield / Model: GARRI1P-S / Ser ↳ 𝗠𝗼𝗱𝗲𝗹 #: garri1p-s ↳ 𝗦𝗲𝗿𝗶𝗮𝗹 #: 250682010014…"
type textarea "x"
type textarea "Delfield / Model: GARRI1P-S / Seri ↳ 𝗠𝗼𝗱𝗲𝗹 #: garri1p-s ↳ 𝗦𝗲𝗿𝗶𝗮𝗹 #: 25068201001…"
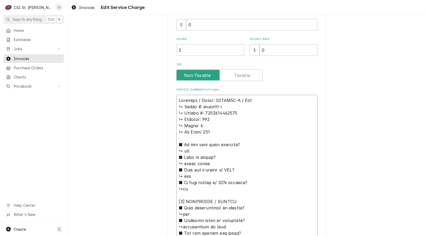
type textarea "x"
type textarea "Delfield / Model: GARRI1P-S / Seria ↳ 𝗠𝗼𝗱𝗲𝗹 #: garri1p-s ↳ 𝗦𝗲𝗿𝗶𝗮𝗹 #: 2506820100…"
type textarea "x"
type textarea "Delfield / Model: GARRI1P-S / Serial ↳ 𝗠𝗼𝗱𝗲𝗹 #: garri1p-s ↳ 𝗦𝗲𝗿𝗶𝗮𝗹 #: 250682010…"
type textarea "x"
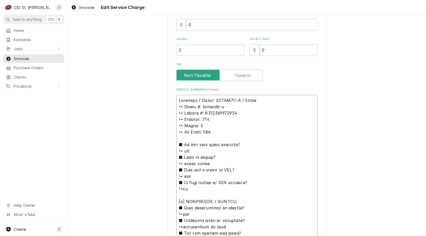
type textarea "Delfield / Model: GARRI1P-S / Serial: ↳ 𝗠𝗼𝗱𝗲𝗹 #: garri1p-s ↳ 𝗦𝗲𝗿𝗶𝗮𝗹 #: 25068201…"
type textarea "x"
type textarea "Delfield / Model: GARRI1P-S / Serial: ↳ 𝗠𝗼𝗱𝗲𝗹 #: garri1p-s ↳ 𝗦𝗲𝗿𝗶𝗮𝗹 #: 25068201…"
type textarea "x"
type textarea "Delfield / Model: GARRI1P-S / Serial: ↳ 𝗠𝗼𝗱𝗲𝗹 #: garri1p-s ↳ 𝗦𝗲𝗿𝗶𝗮𝗹 #: 25068201…"
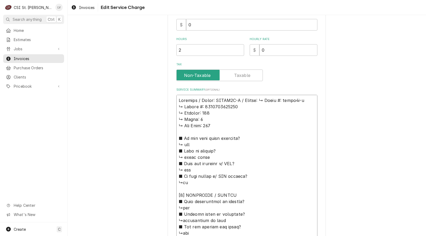
type textarea "x"
type textarea "Delfield / Model: GARRI1P-S / Serial: 𝗠𝗼𝗱𝗲𝗹 #: garri1p-s ↳ 𝗦𝗲𝗿𝗶𝗮𝗹 #: 2506820100…"
type textarea "x"
type textarea "Delfield / Model: GARRI1P-S / Serial: 𝗠𝗼𝗱𝗲𝗹 #: garri1p-s ↳ 𝗦𝗲𝗿𝗶𝗮𝗹 #: 2506820100…"
type textarea "x"
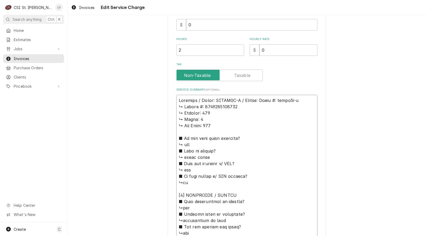
type textarea "Delfield / Model: GARRI1P-S / Serial: 𝗼𝗱𝗲𝗹 #: garri1p-s ↳ 𝗦𝗲𝗿𝗶𝗮𝗹 #: 25068201001…"
type textarea "x"
type textarea "Delfield / Model: GARRI1P-S / Serial: 𝗱𝗲𝗹 #: garri1p-s ↳ 𝗦𝗲𝗿𝗶𝗮𝗹 #: 250682010014…"
type textarea "x"
type textarea "Delfield / Model: GARRI1P-S / Serial: 𝗲𝗹 #: garri1p-s ↳ 𝗦𝗲𝗿𝗶𝗮𝗹 #: 2506820100140…"
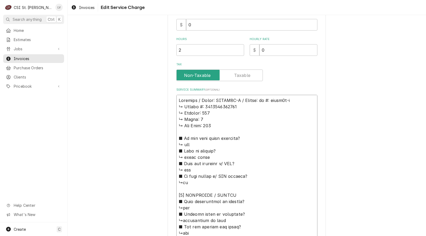
type textarea "x"
type textarea "Delfield / Model: GARRI1P-S / Serial: 𝗹 #: garri1p-s ↳ 𝗦𝗲𝗿𝗶𝗮𝗹 #: 2506820100140 …"
type textarea "x"
type textarea "Delfield / Model: GARRI1P-S / Serial: #: garri1p-s ↳ 𝗦𝗲𝗿𝗶𝗮𝗹 #: 2506820100140 ↳ …"
type textarea "x"
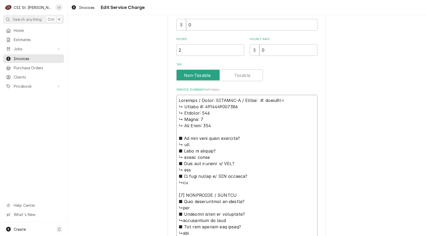
type textarea "Delfield / Model: GARRI1P-S / Serial: #: garri1p-s ↳ 𝗦𝗲𝗿𝗶𝗮𝗹 #: 2506820100140 ↳ …"
type textarea "x"
type textarea "Delfield / Model: GARRI1P-S / Serial: : garri1p-s ↳ 𝗦𝗲𝗿𝗶𝗮𝗹 #: 2506820100140 ↳ 𝗩…"
type textarea "x"
type textarea "Delfield / Model: GARRI1P-S / Serial: garri1p-s ↳ 𝗦𝗲𝗿𝗶𝗮𝗹 #: 2506820100140 ↳ 𝗩𝗼𝗹…"
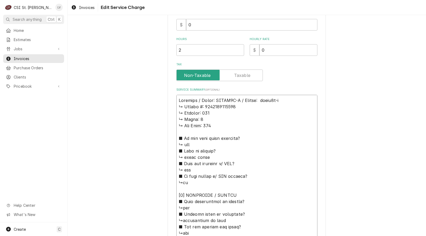
type textarea "x"
type textarea "Delfield / Model: GARRI1P-S / Serial: garri1p-s ↳ 𝗦𝗲𝗿𝗶𝗮𝗹 #: 2506820100140 ↳ 𝗩𝗼𝗹…"
type textarea "x"
type textarea "Delfield / Model: GARRI1P-S / Serial: arri1p-s ↳ 𝗦𝗲𝗿𝗶𝗮𝗹 #: 2506820100140 ↳ 𝗩𝗼𝗹𝘁…"
type textarea "x"
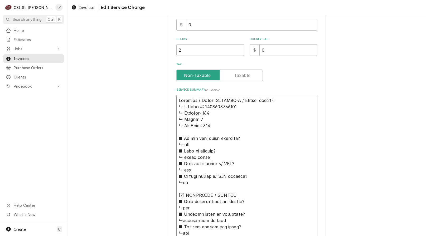
type textarea "Delfield / Model: GARRI1P-S / Serial: rri1p-s ↳ 𝗦𝗲𝗿𝗶𝗮𝗹 #: 2506820100140 ↳ 𝗩𝗼𝗹𝘁𝗮…"
type textarea "x"
type textarea "Delfield / Model: GARRI1P-S / Serial: ri1p-s ↳ 𝗦𝗲𝗿𝗶𝗮𝗹 #: 2506820100140 ↳ 𝗩𝗼𝗹𝘁𝗮𝗴…"
type textarea "x"
type textarea "Delfield / Model: GARRI1P-S / Serial: i1p-s ↳ 𝗦𝗲𝗿𝗶𝗮𝗹 #: 2506820100140 ↳ 𝗩𝗼𝗹𝘁𝗮𝗴𝗲…"
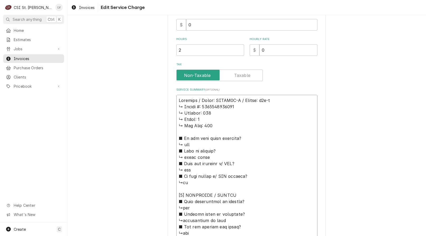
type textarea "x"
type textarea "Delfield / Model: GARRI1P-S / Serial: 1p-s ↳ 𝗦𝗲𝗿𝗶𝗮𝗹 #: 2506820100140 ↳ 𝗩𝗼𝗹𝘁𝗮𝗴𝗲:…"
type textarea "x"
type textarea "Delfield / Model: GARRI1P-S / Serial: p-s ↳ 𝗦𝗲𝗿𝗶𝗮𝗹 #: 2506820100140 ↳ 𝗩𝗼𝗹𝘁𝗮𝗴𝗲: …"
type textarea "x"
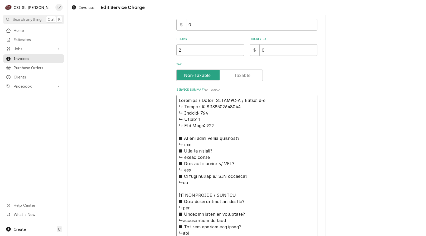
type textarea "Delfield / Model: GARRI1P-S / Serial: -s ↳ 𝗦𝗲𝗿𝗶𝗮𝗹 #: 2506820100140 ↳ 𝗩𝗼𝗹𝘁𝗮𝗴𝗲: 1…"
type textarea "x"
type textarea "Delfield / Model: GARRI1P-S / Serial: s ↳ 𝗦𝗲𝗿𝗶𝗮𝗹 #: 2506820100140 ↳ 𝗩𝗼𝗹𝘁𝗮𝗴𝗲: 11…"
type textarea "x"
type textarea "Delfield / Model: GARRI1P-S / Serial: ↳ 𝗦𝗲𝗿𝗶𝗮𝗹 #: 2506820100140 ↳ 𝗩𝗼𝗹𝘁𝗮𝗴𝗲: 115 …"
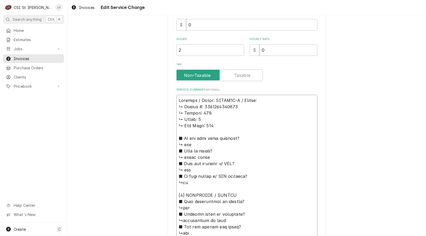
type textarea "x"
type textarea "Delfield / Model: GARRI1P-S / Serial: ↳ 𝗦𝗲𝗿𝗶𝗮𝗹 #: 2506820100140 ↳ 𝗩𝗼𝗹𝘁𝗮𝗴𝗲: 115 …"
type textarea "x"
type textarea "Delfield / Model: GARRI1P-S / Serial: 𝗦𝗲𝗿𝗶𝗮𝗹 #: 2506820100140 ↳ 𝗩𝗼𝗹𝘁𝗮𝗴𝗲: 115 ↳ …"
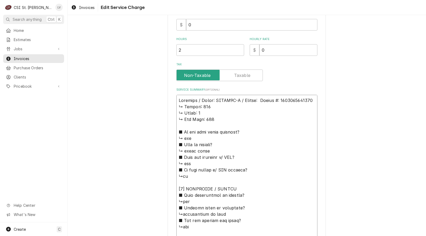
type textarea "x"
type textarea "Delfield / Model: GARRI1P-S / Serial: 𝗦𝗲𝗿𝗶𝗮𝗹 #: 2506820100140 ↳ 𝗩𝗼𝗹𝘁𝗮𝗴𝗲: 115 ↳ …"
type textarea "x"
type textarea "Delfield / Model: GARRI1P-S / Serial: 𝗲𝗿𝗶𝗮𝗹 #: 2506820100140 ↳ 𝗩𝗼𝗹𝘁𝗮𝗴𝗲: 115 ↳ 𝗣…"
type textarea "x"
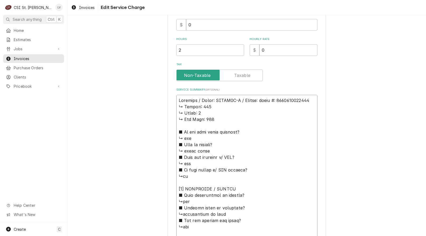
type textarea "Delfield / Model: GARRI1P-S / Serial: 𝗿𝗶𝗮𝗹 #: 2506820100140 ↳ 𝗩𝗼𝗹𝘁𝗮𝗴𝗲: 115 ↳ 𝗣𝗵…"
type textarea "x"
type textarea "Delfield / Model: GARRI1P-S / Serial: 𝗶𝗮𝗹 #: 2506820100140 ↳ 𝗩𝗼𝗹𝘁𝗮𝗴𝗲: 115 ↳ 𝗣𝗵𝗮…"
type textarea "x"
type textarea "Delfield / Model: GARRI1P-S / Serial: 𝗮𝗹 #: 2506820100140 ↳ 𝗩𝗼𝗹𝘁𝗮𝗴𝗲: 115 ↳ 𝗣𝗵𝗮𝘀…"
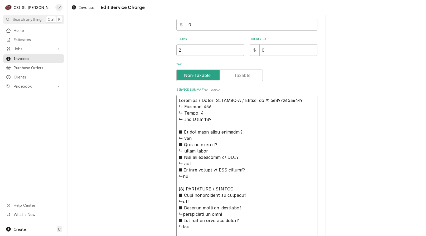
type textarea "x"
type textarea "Delfield / Model: GARRI1P-S / Serial: 𝗹 #: 2506820100140 ↳ 𝗩𝗼𝗹𝘁𝗮𝗴𝗲: 115 ↳ 𝗣𝗵𝗮𝘀𝗲…"
type textarea "x"
type textarea "Delfield / Model: GARRI1P-S / Serial: #: 2506820100140 ↳ 𝗩𝗼𝗹𝘁𝗮𝗴𝗲: 115 ↳ 𝗣𝗵𝗮𝘀𝗲: …"
type textarea "x"
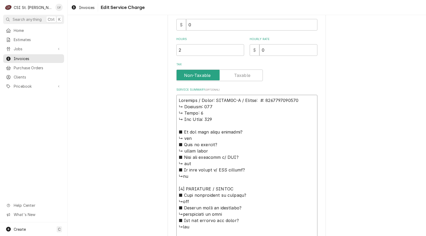
type textarea "Delfield / Model: GARRI1P-S / Serial: #: 2506820100140 ↳ 𝗩𝗼𝗹𝘁𝗮𝗴𝗲: 115 ↳ 𝗣𝗵𝗮𝘀𝗲: …"
type textarea "x"
type textarea "Delfield / Model: GARRI1P-S / Serial: : 2506820100140 ↳ 𝗩𝗼𝗹𝘁𝗮𝗴𝗲: 115 ↳ 𝗣𝗵𝗮𝘀𝗲: 1…"
type textarea "x"
type textarea "Delfield / Model: GARRI1P-S / Serial: 2506820100140 ↳ 𝗩𝗼𝗹𝘁𝗮𝗴𝗲: 115 ↳ 𝗣𝗵𝗮𝘀𝗲: 1 ↳…"
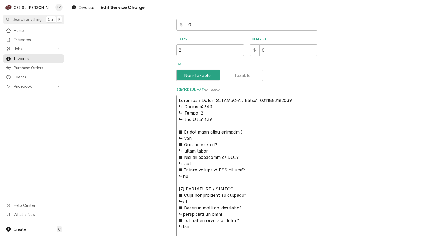
type textarea "x"
type textarea "Delfield / Model: GARRI1P-S / Serial: 2506820100140 ↳ 𝗩𝗼𝗹𝘁𝗮𝗴𝗲: 115 ↳ 𝗣𝗵𝗮𝘀𝗲: 1 ↳…"
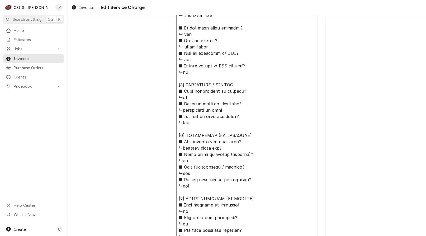
scroll to position [280, 0]
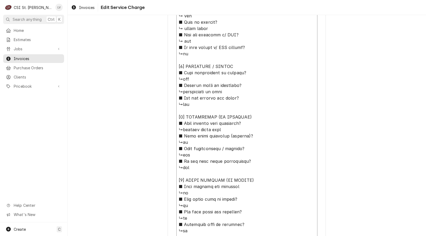
drag, startPoint x: 176, startPoint y: 107, endPoint x: 254, endPoint y: 122, distance: 79.2
click at [254, 121] on textarea "Service Summary ( optional )" at bounding box center [246, 148] width 141 height 352
type textarea "x"
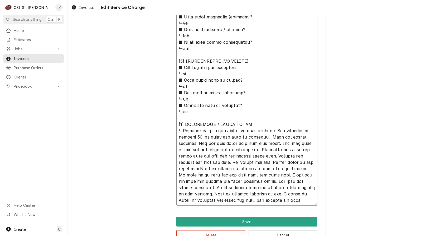
scroll to position [273, 0]
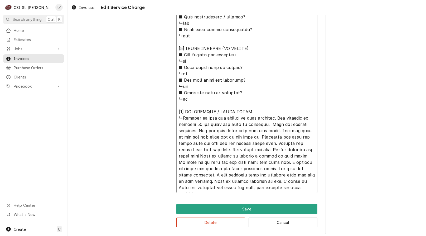
drag, startPoint x: 264, startPoint y: 124, endPoint x: 206, endPoint y: 188, distance: 85.8
click at [206, 188] on textarea "Service Summary ( optional )" at bounding box center [246, 86] width 141 height 213
type textarea "Delfield / Model: GARRI1P-S / Serial: 2506820100140 ↳swapped nylon cams ■ 𝗪𝗲𝗿𝗲 …"
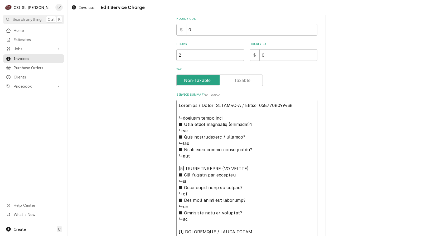
scroll to position [152, 0]
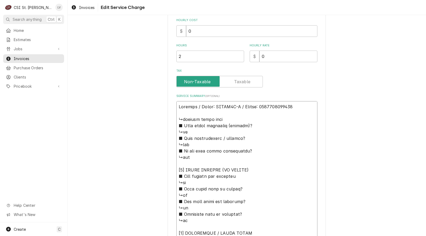
drag, startPoint x: 284, startPoint y: 189, endPoint x: 173, endPoint y: 117, distance: 131.9
click at [176, 117] on textarea "Service Summary ( optional )" at bounding box center [246, 207] width 141 height 213
paste textarea "Unit was cooling normally upon arrival. Head chef reported it had run warm Satu…"
type textarea "x"
type textarea "Delfield / Model: GARRI1P-S / Serial: 2506820100140 Unit was cooling normally u…"
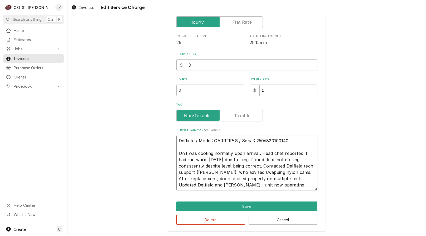
scroll to position [118, 0]
drag, startPoint x: 281, startPoint y: 187, endPoint x: 153, endPoint y: 121, distance: 144.3
click at [153, 121] on div "Use the fields below to edit this service charge Short Description Job | Servic…" at bounding box center [246, 69] width 358 height 333
type textarea "x"
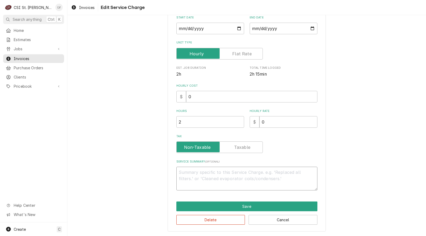
scroll to position [86, 0]
click at [225, 221] on button "Delete" at bounding box center [210, 220] width 69 height 10
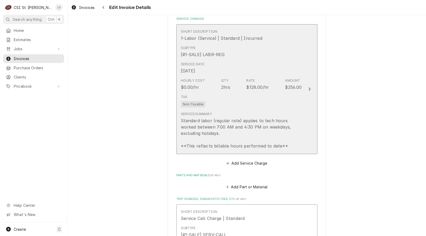
click at [256, 111] on div "Service Summary Standard labor (regular rate) applies to tech hours worked betw…" at bounding box center [241, 131] width 121 height 42
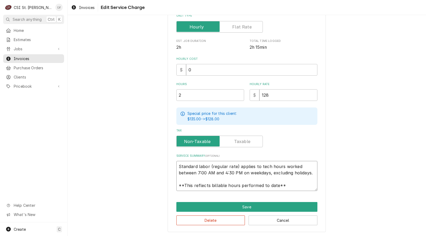
scroll to position [6, 0]
drag, startPoint x: 175, startPoint y: 164, endPoint x: 317, endPoint y: 193, distance: 144.6
click at [317, 193] on div "Use the fields below to edit this service charge Short Description 1-Labor (Ser…" at bounding box center [247, 72] width 158 height 320
paste textarea "Delfield / Model: GARRI1P-S / Serial: 2506820100140 Unit was cooling normally u…"
type textarea "x"
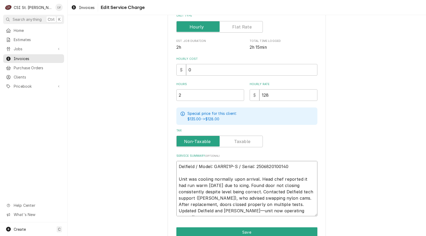
scroll to position [138, 0]
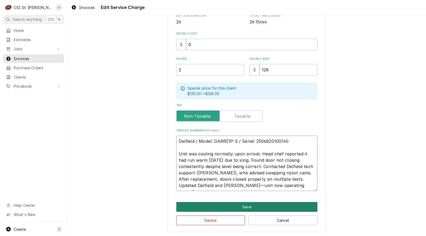
type textarea "Delfield / Model: GARRI1P-S / Serial: 2506820100140 Unit was cooling normally u…"
click at [262, 206] on button "Save" at bounding box center [246, 207] width 141 height 10
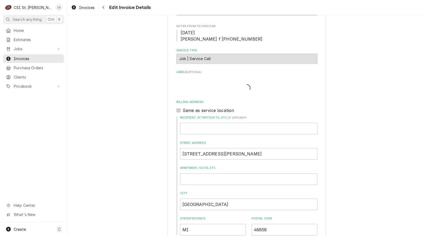
type textarea "x"
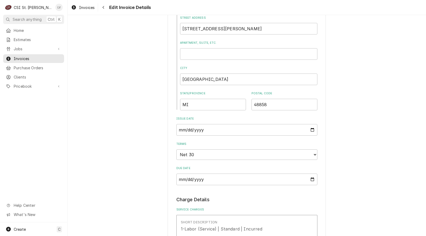
scroll to position [99, 0]
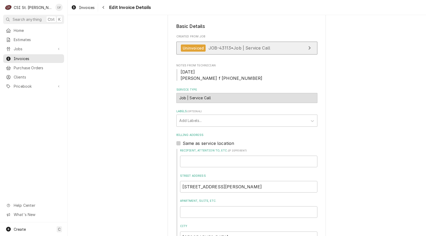
click at [229, 46] on span "JOB-43113 • Job | Service Call" at bounding box center [239, 47] width 62 height 5
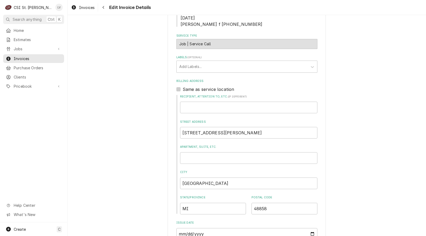
scroll to position [20, 0]
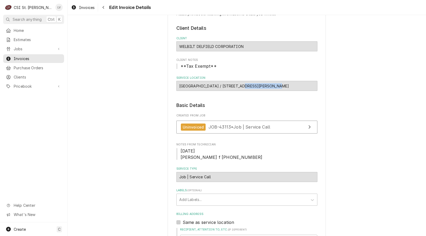
drag, startPoint x: 243, startPoint y: 87, endPoint x: 271, endPoint y: 86, distance: 28.7
click at [271, 86] on div "AMERISTAR CASINO RESORT SPA / 1 Ameristar Blvd, St Charles, MO 63301" at bounding box center [246, 86] width 141 height 10
copy div "1 Ameristar Blvd"
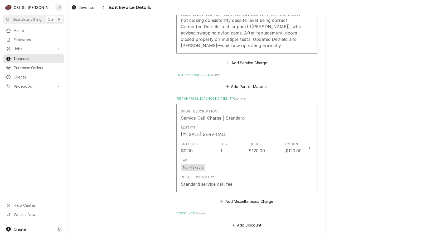
scroll to position [626, 0]
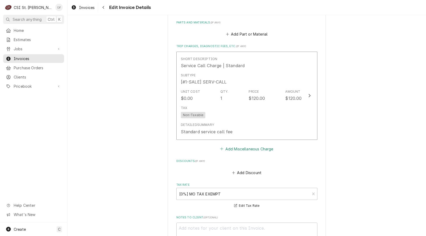
click at [231, 150] on button "Add Miscellaneous Charge" at bounding box center [246, 148] width 55 height 7
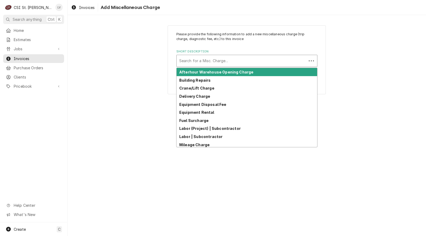
click at [191, 64] on div "Short Description" at bounding box center [241, 60] width 125 height 9
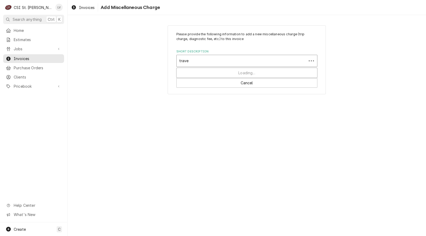
type input "travel"
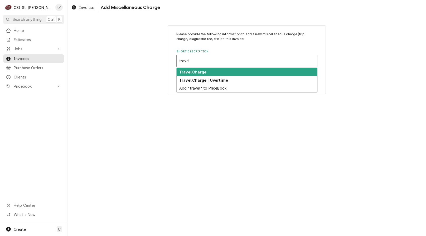
click at [213, 72] on div "Travel Charge" at bounding box center [246, 72] width 140 height 8
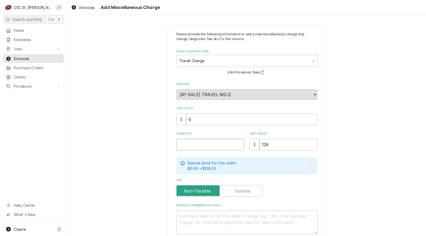
click at [203, 146] on input "Quantity" at bounding box center [210, 145] width 68 height 12
type textarea "x"
type input "1"
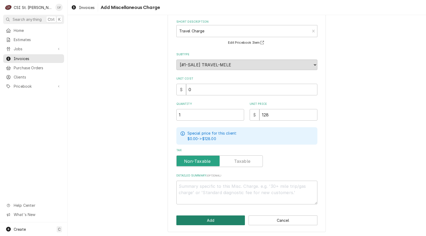
click at [189, 218] on button "Add" at bounding box center [210, 220] width 69 height 10
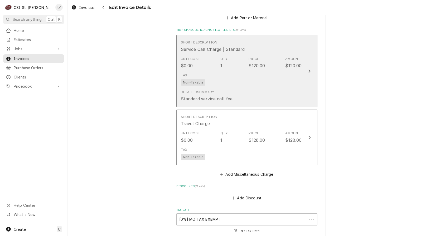
scroll to position [642, 0]
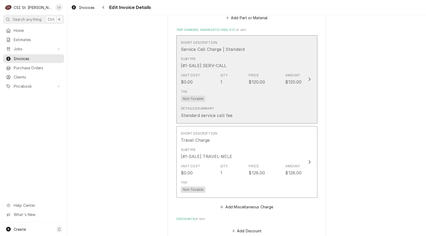
click at [209, 96] on div "Tax Non-Taxable" at bounding box center [241, 95] width 121 height 17
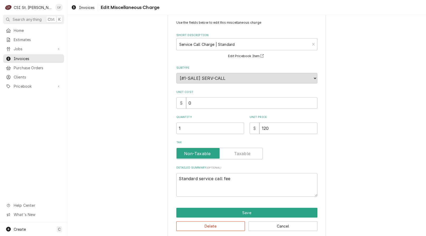
scroll to position [18, 0]
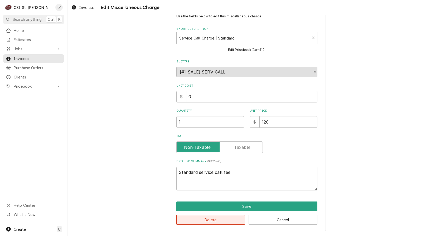
click at [224, 218] on button "Delete" at bounding box center [210, 220] width 69 height 10
type textarea "x"
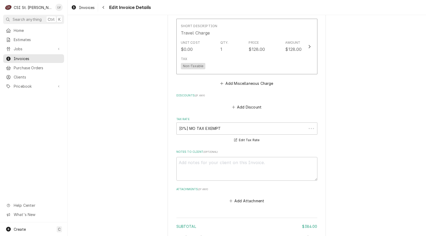
scroll to position [658, 0]
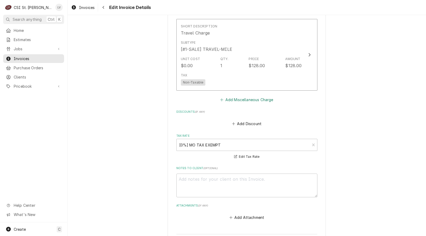
click at [229, 101] on button "Add Miscellaneous Charge" at bounding box center [246, 99] width 55 height 7
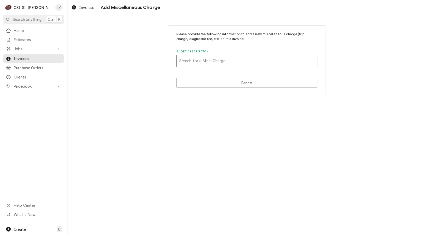
click at [198, 60] on div "Short Description" at bounding box center [246, 60] width 135 height 9
type input "mileage"
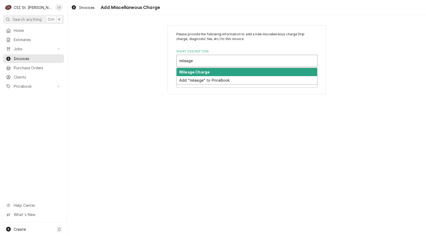
click at [201, 73] on strong "Mileage Charge" at bounding box center [194, 72] width 30 height 4
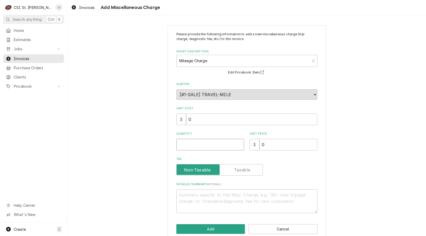
click at [215, 144] on input "Quantity" at bounding box center [210, 145] width 68 height 12
type textarea "x"
type input "4"
type textarea "x"
type input "42"
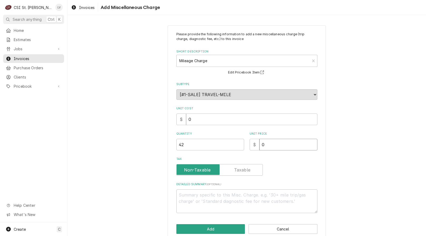
drag, startPoint x: 266, startPoint y: 144, endPoint x: 250, endPoint y: 150, distance: 17.6
click at [250, 150] on div "$ 0" at bounding box center [283, 145] width 68 height 12
type textarea "x"
type input "1"
type textarea "x"
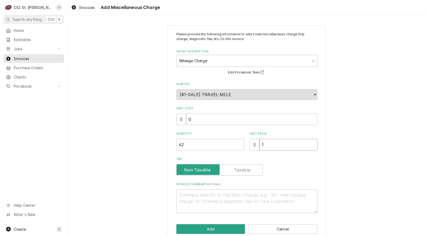
type input "1.2"
type textarea "x"
type input "1.28"
click at [217, 230] on button "Add" at bounding box center [210, 229] width 69 height 10
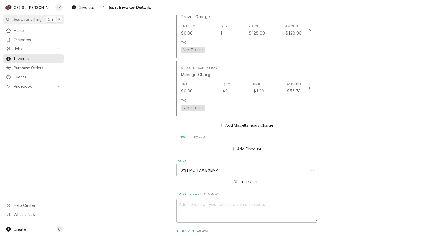
scroll to position [675, 0]
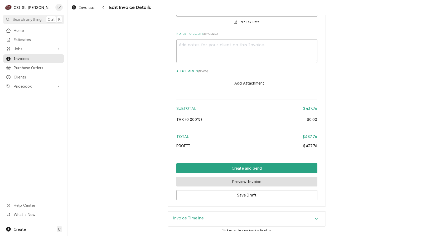
click at [218, 182] on button "Preview Invoice" at bounding box center [246, 182] width 141 height 10
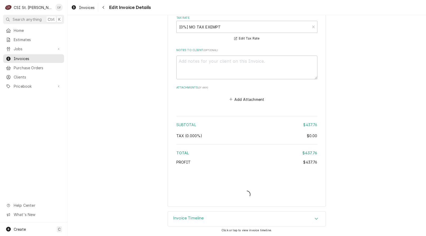
type textarea "x"
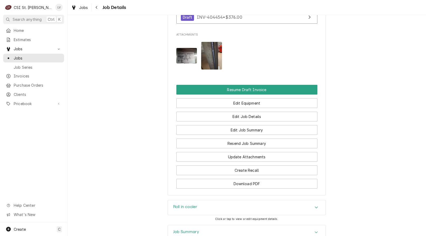
scroll to position [474, 0]
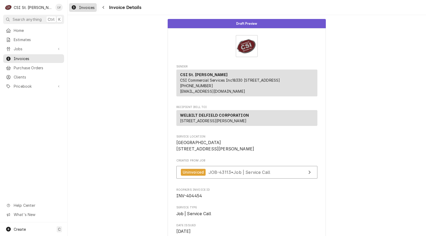
click at [82, 10] on span "Invoices" at bounding box center [87, 8] width 16 height 6
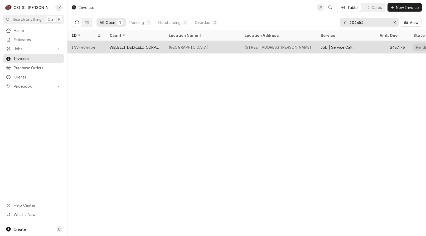
click at [329, 47] on div "Job | Service Call" at bounding box center [336, 48] width 32 height 6
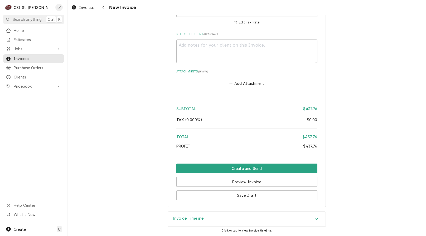
scroll to position [867, 0]
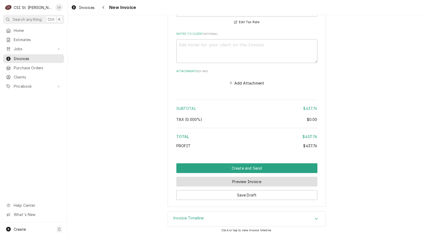
click at [238, 181] on button "Preview Invoice" at bounding box center [246, 182] width 141 height 10
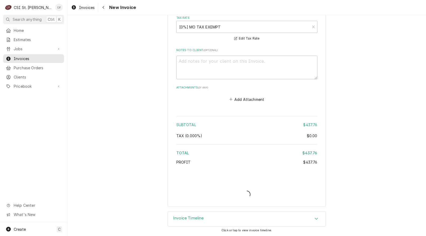
type textarea "x"
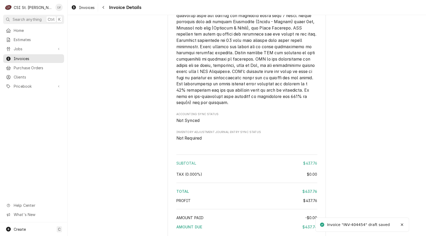
scroll to position [852, 0]
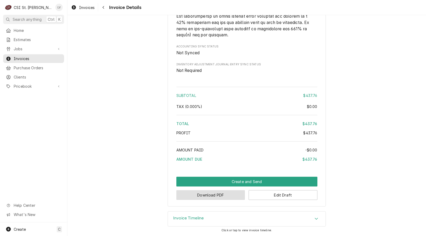
click at [225, 198] on button "Download PDF" at bounding box center [210, 195] width 69 height 10
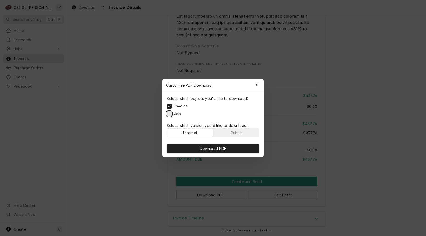
click at [170, 115] on button "Job" at bounding box center [168, 113] width 5 height 5
click at [200, 147] on span "Download PDF" at bounding box center [213, 149] width 29 height 6
